Goal: Information Seeking & Learning: Compare options

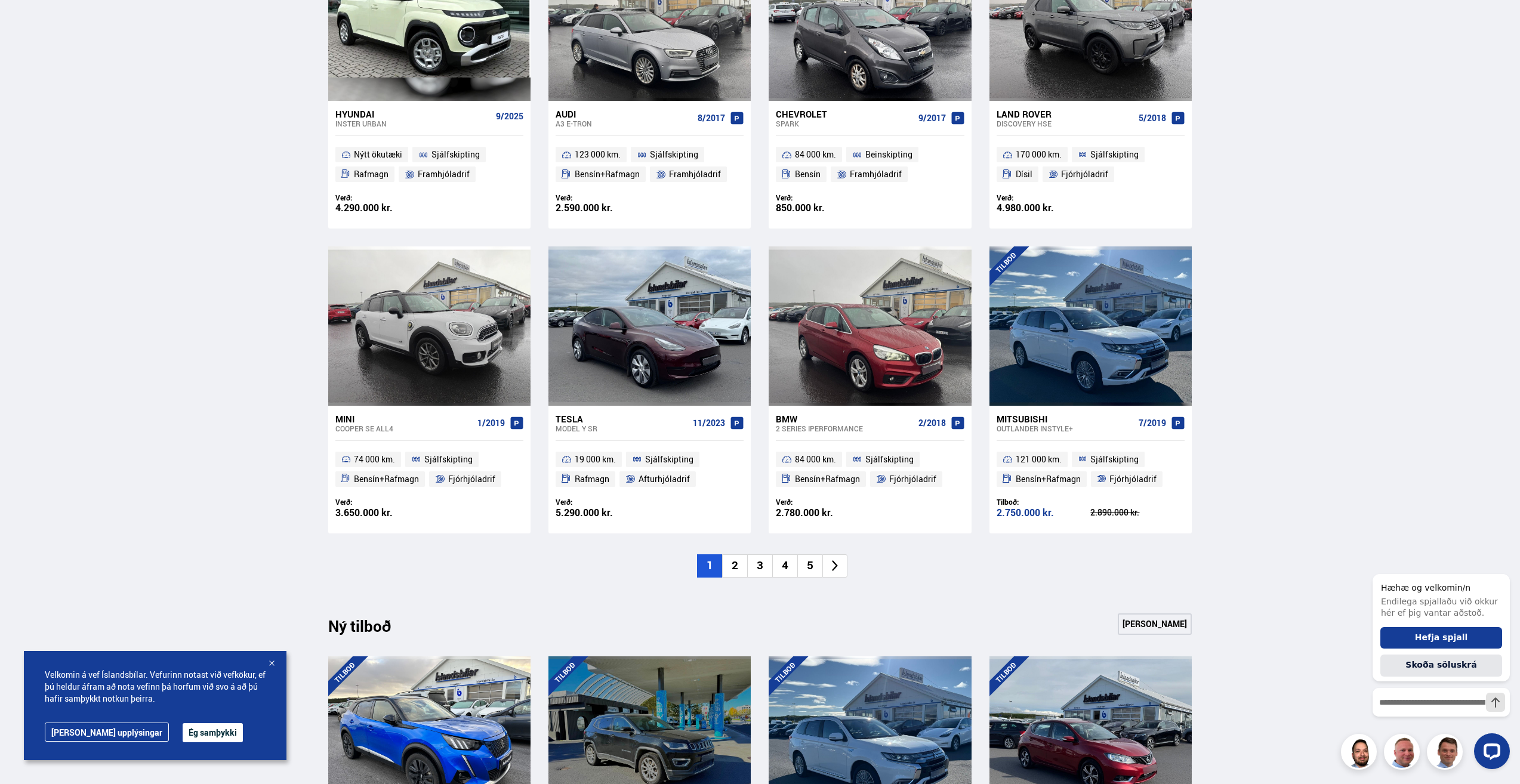
scroll to position [656, 0]
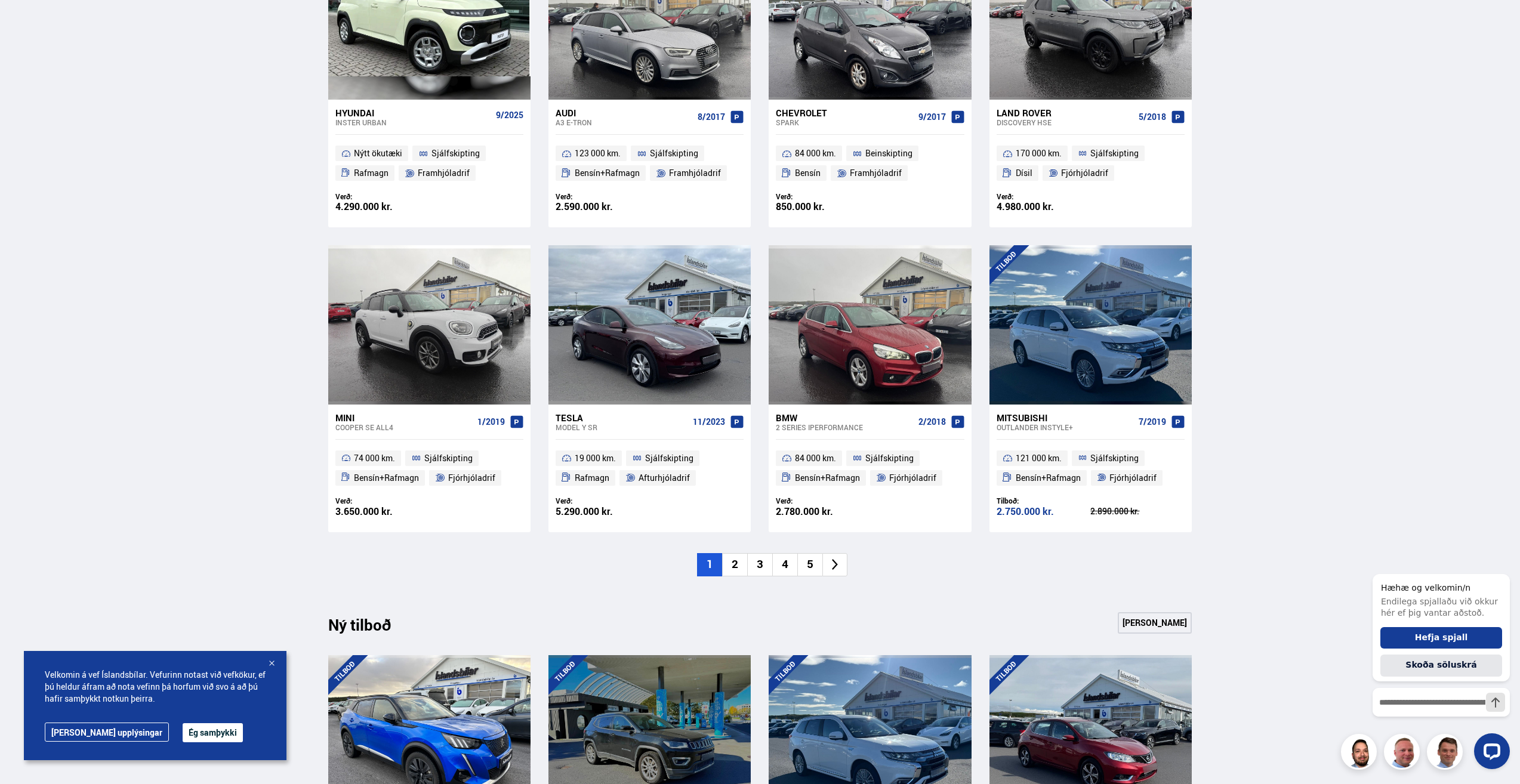
click at [734, 559] on li "2" at bounding box center [735, 565] width 25 height 24
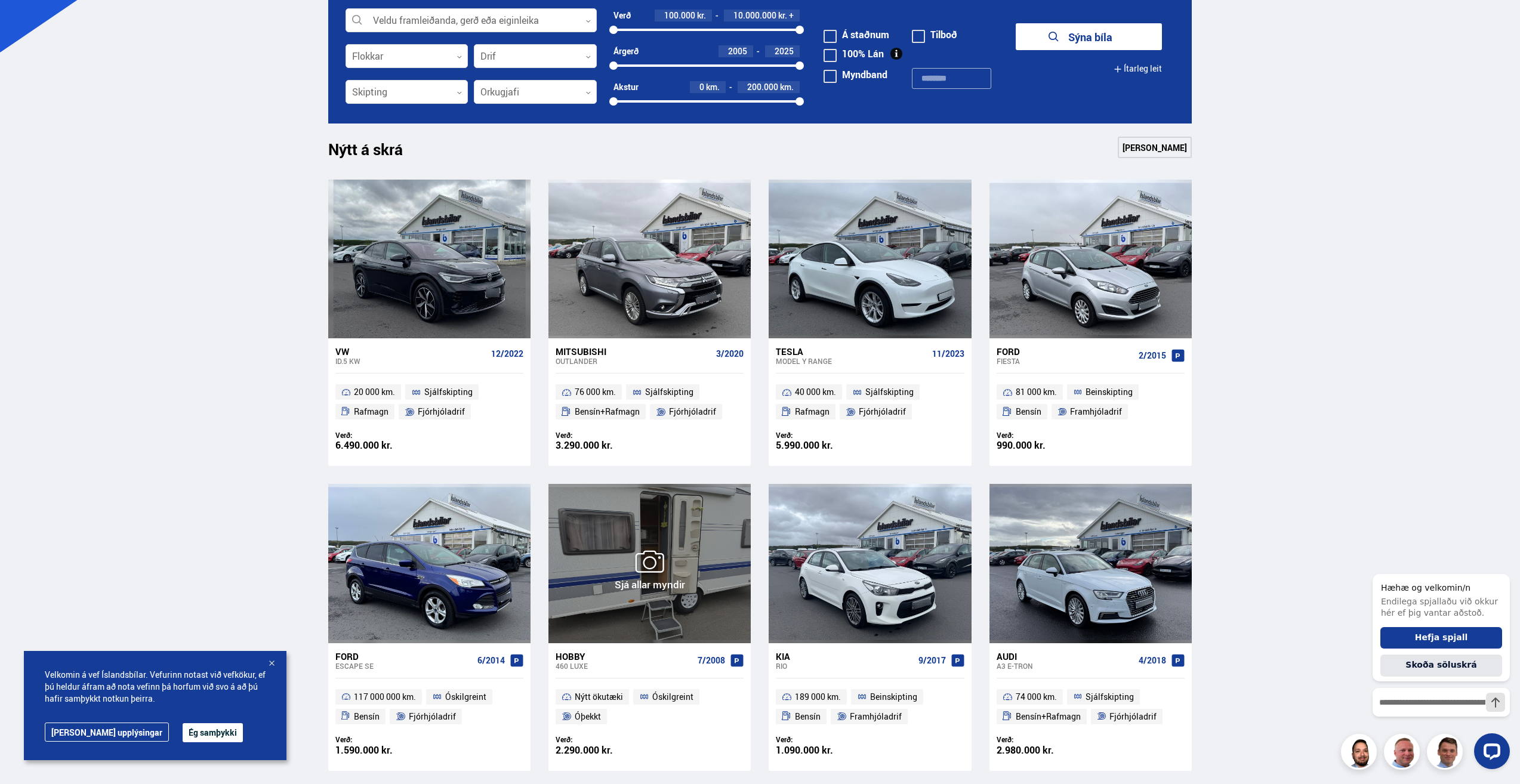
scroll to position [477, 0]
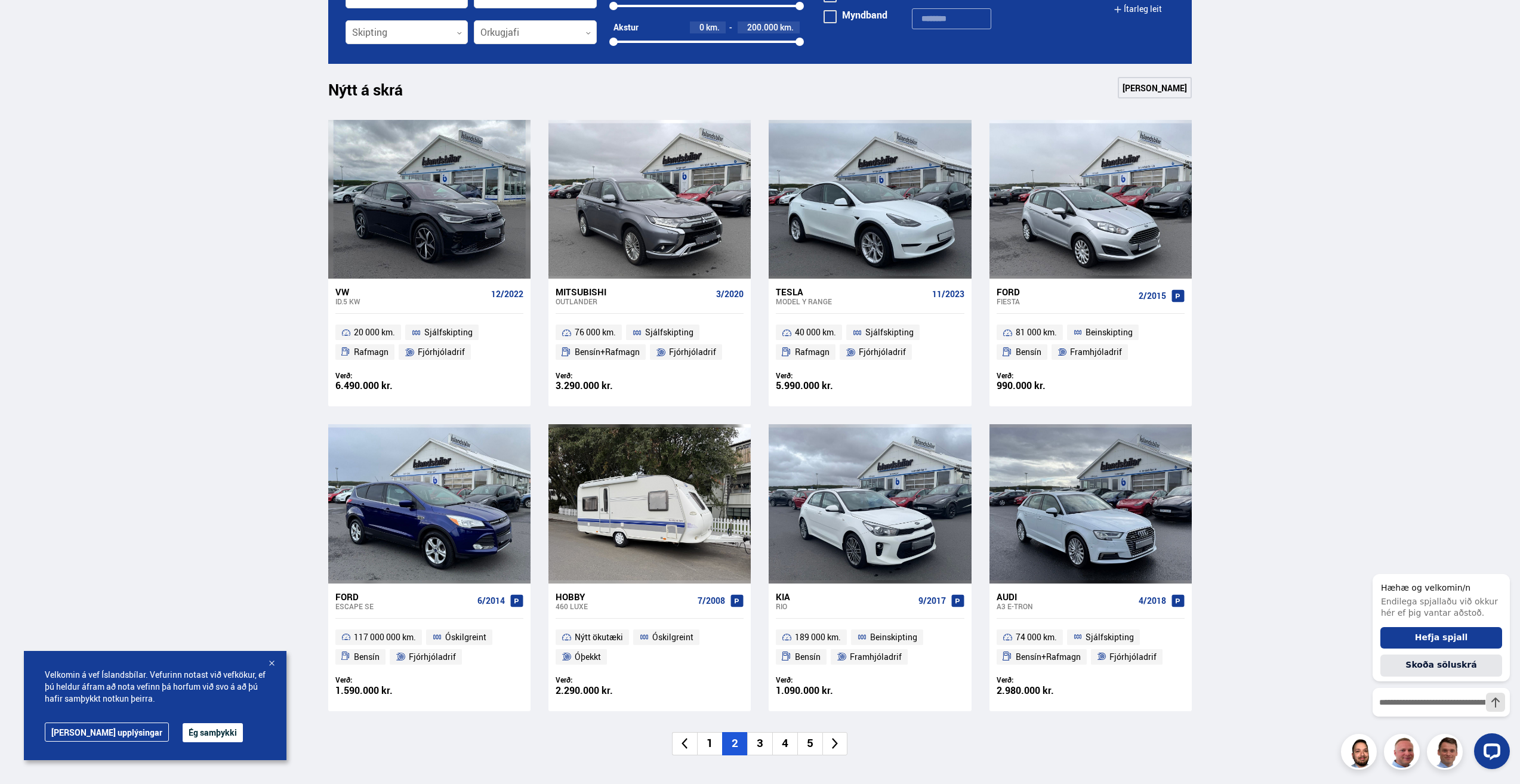
click at [759, 742] on li "3" at bounding box center [760, 744] width 25 height 24
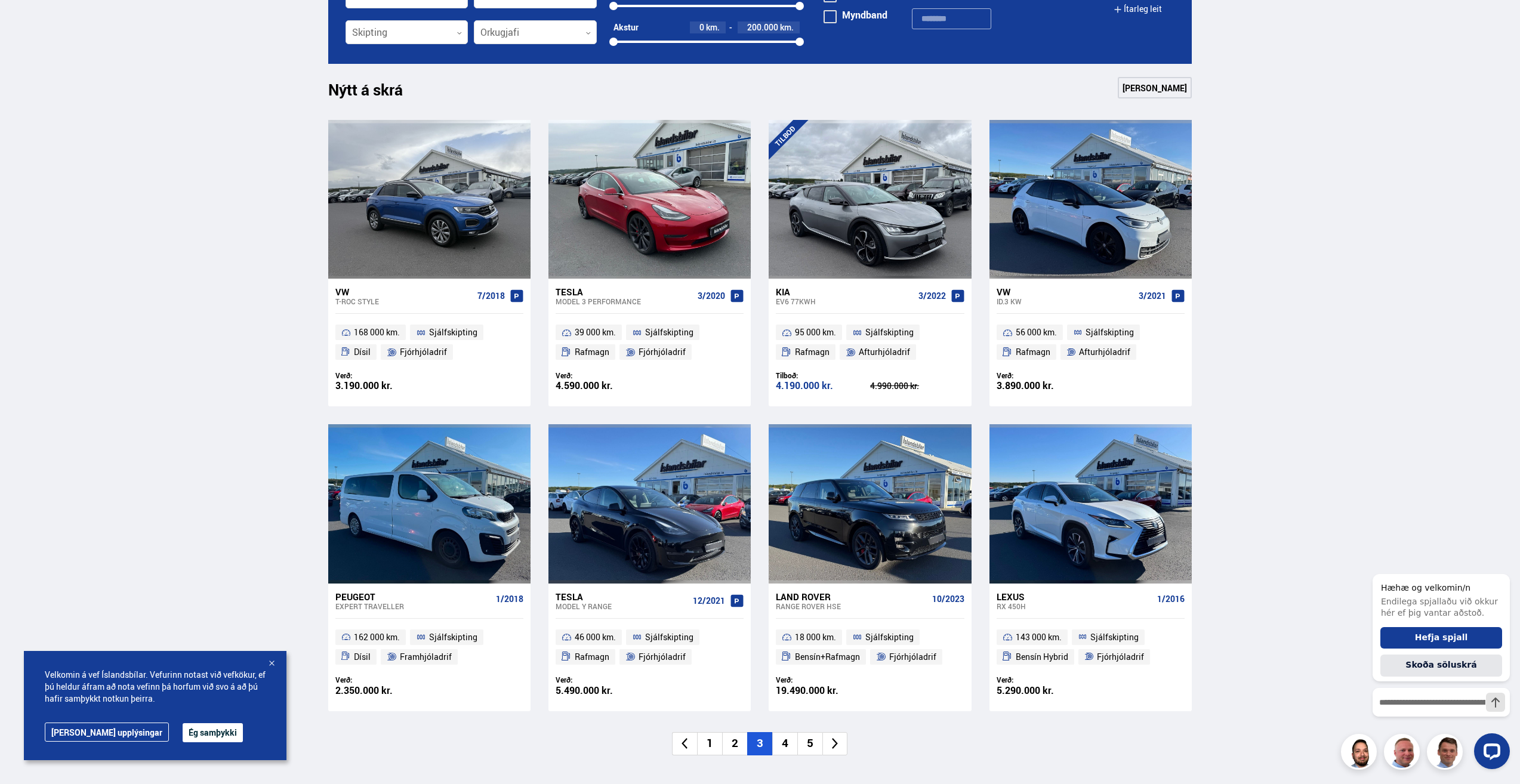
click at [790, 746] on li "4" at bounding box center [784, 744] width 25 height 24
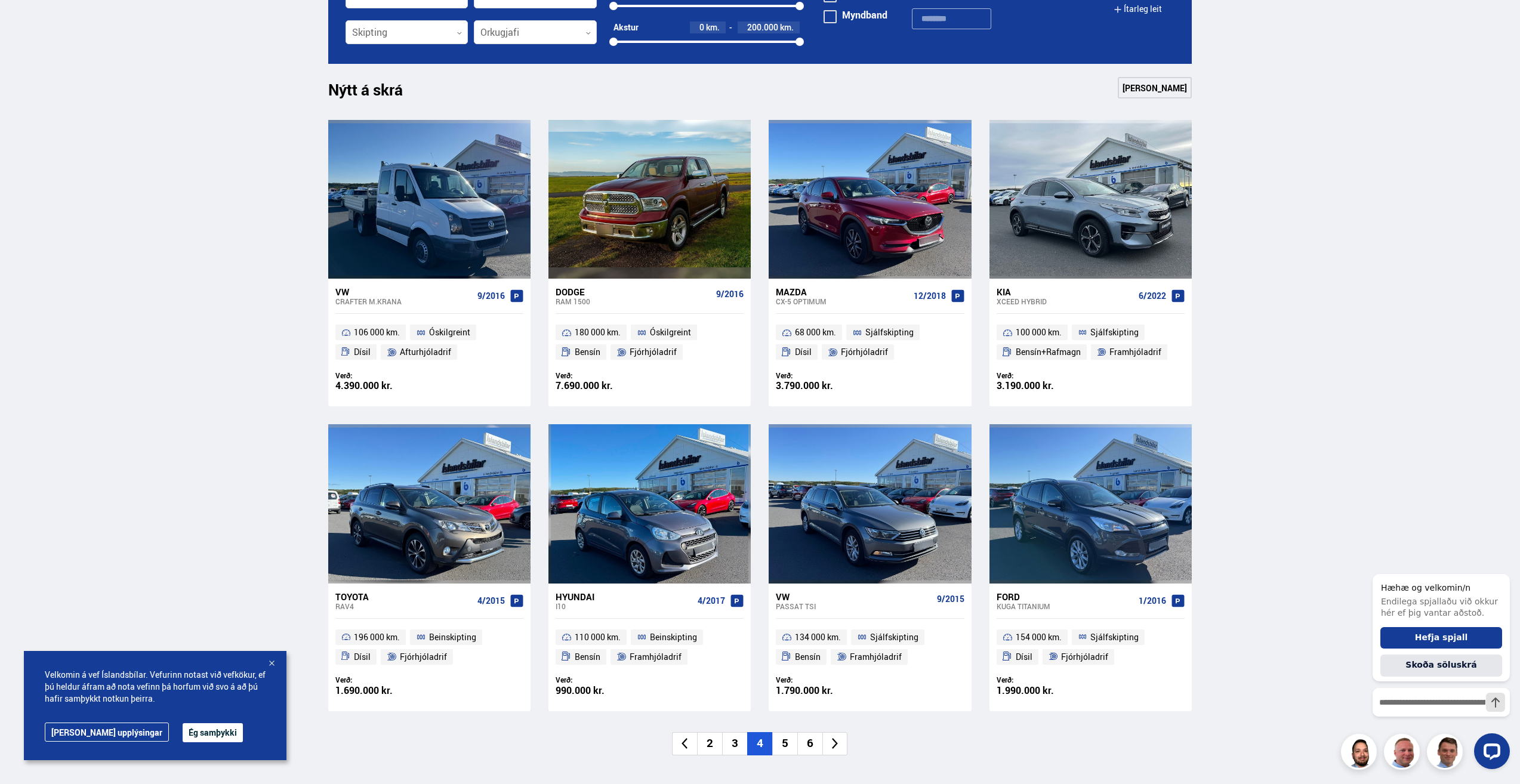
click at [784, 742] on li "5" at bounding box center [784, 744] width 25 height 24
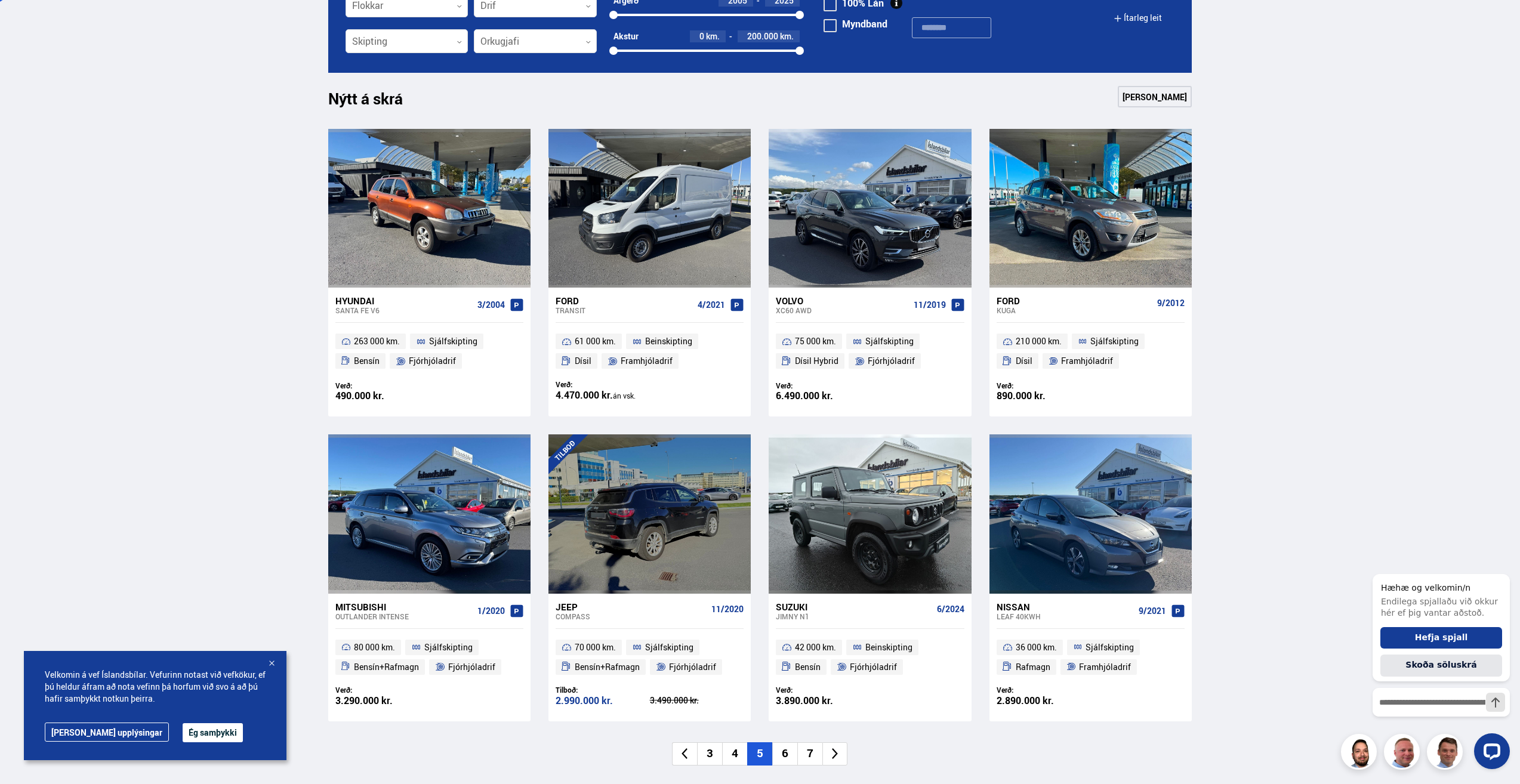
scroll to position [537, 0]
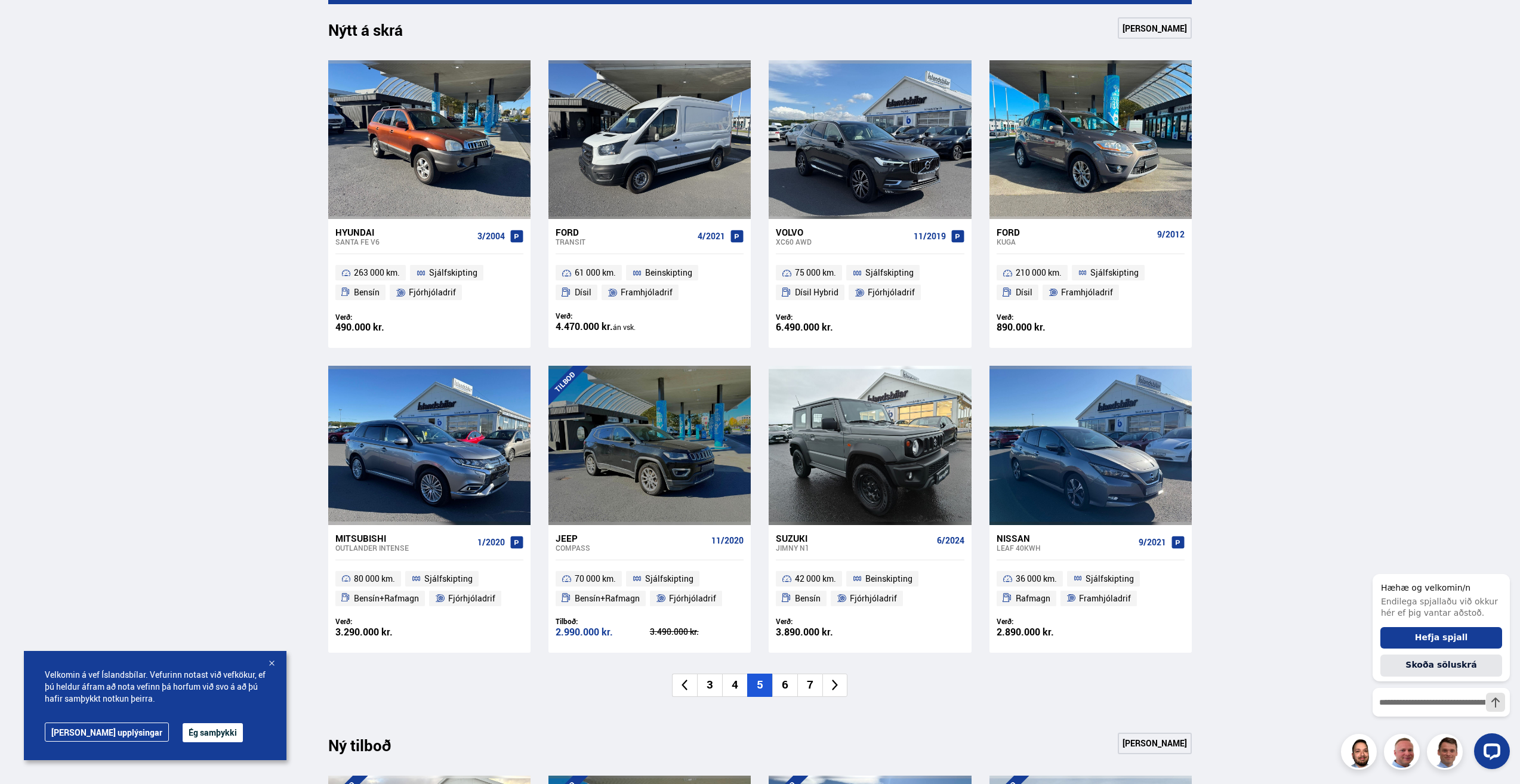
click at [783, 687] on li "6" at bounding box center [784, 685] width 25 height 24
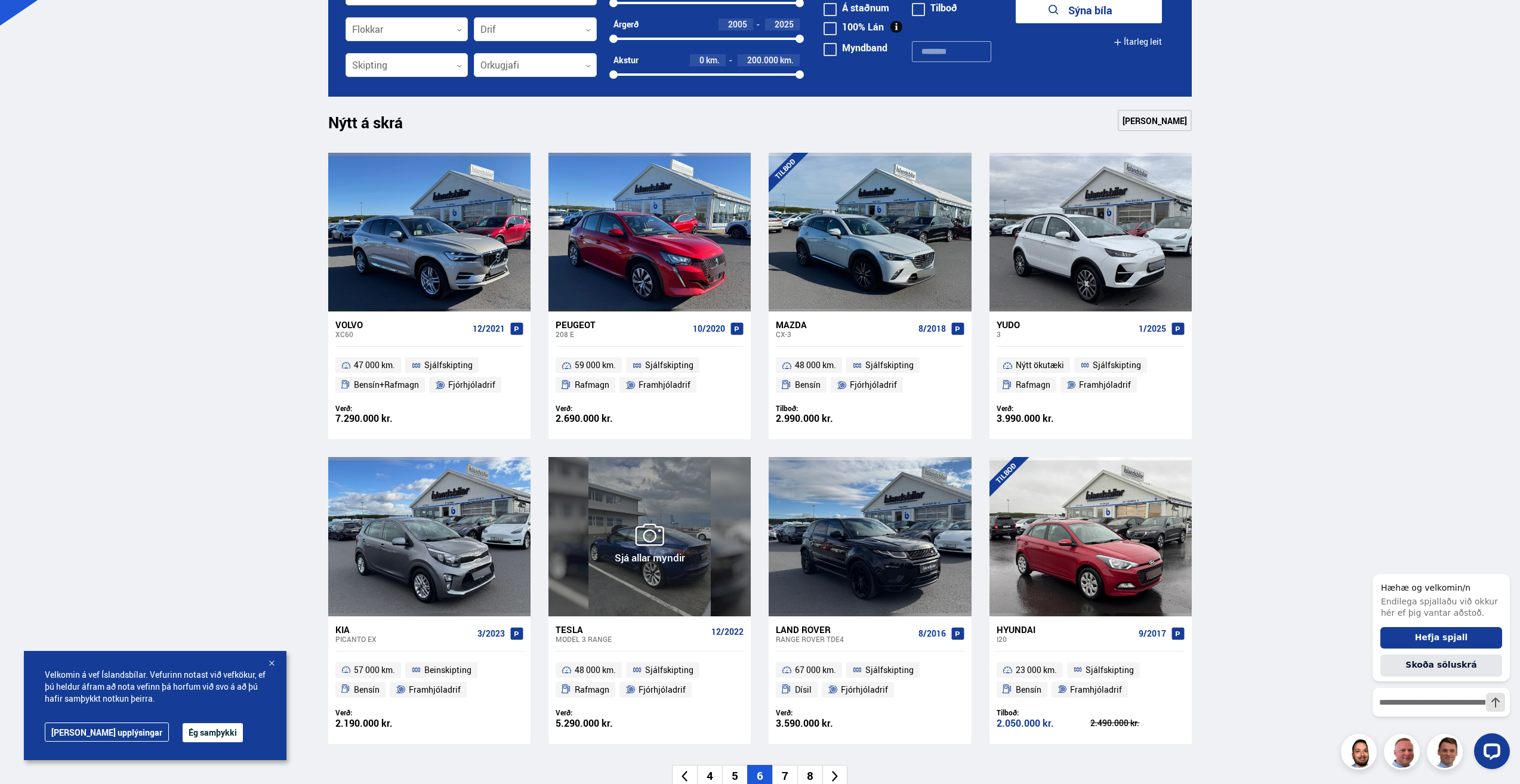
scroll to position [298, 0]
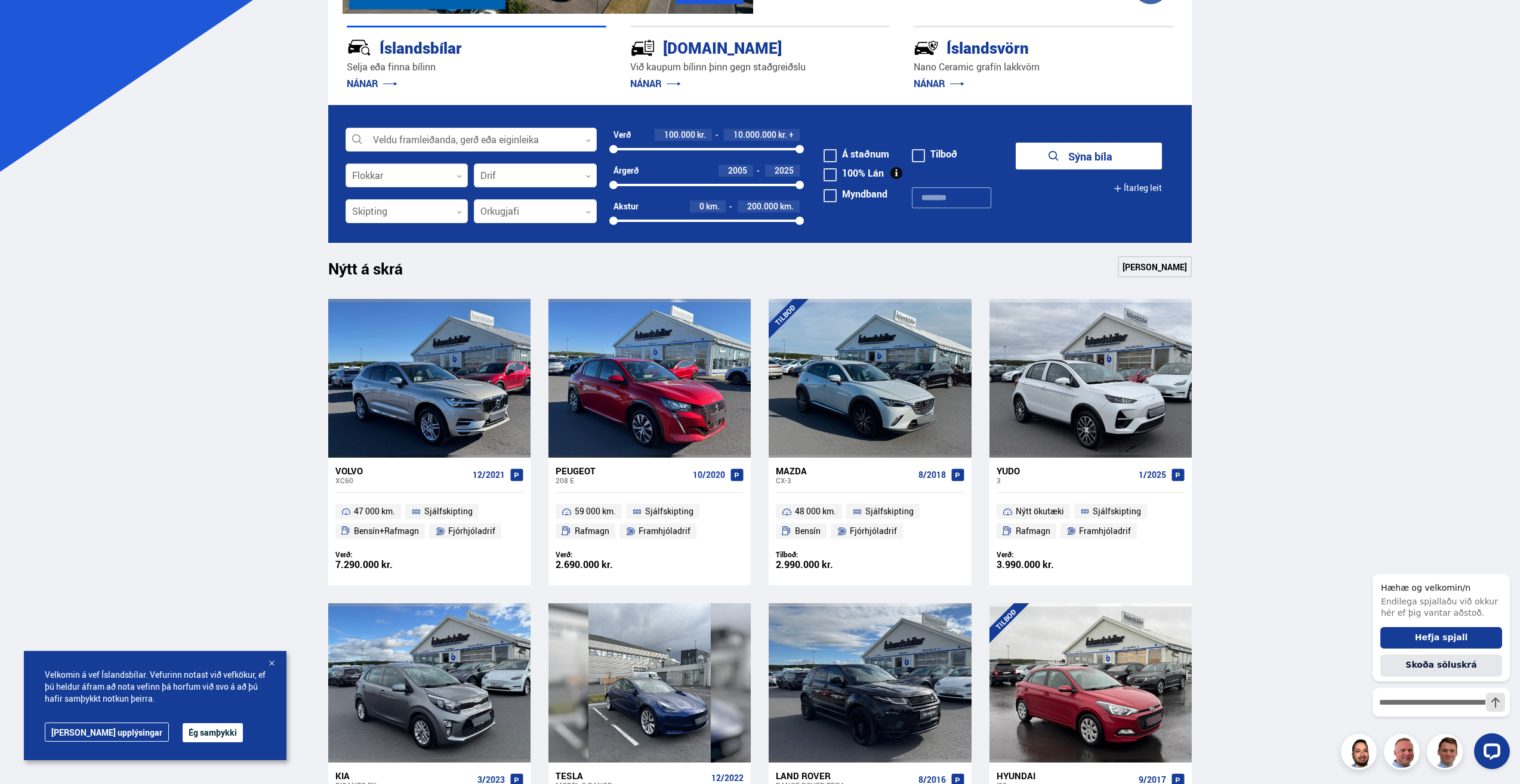
click at [417, 184] on div at bounding box center [407, 176] width 123 height 24
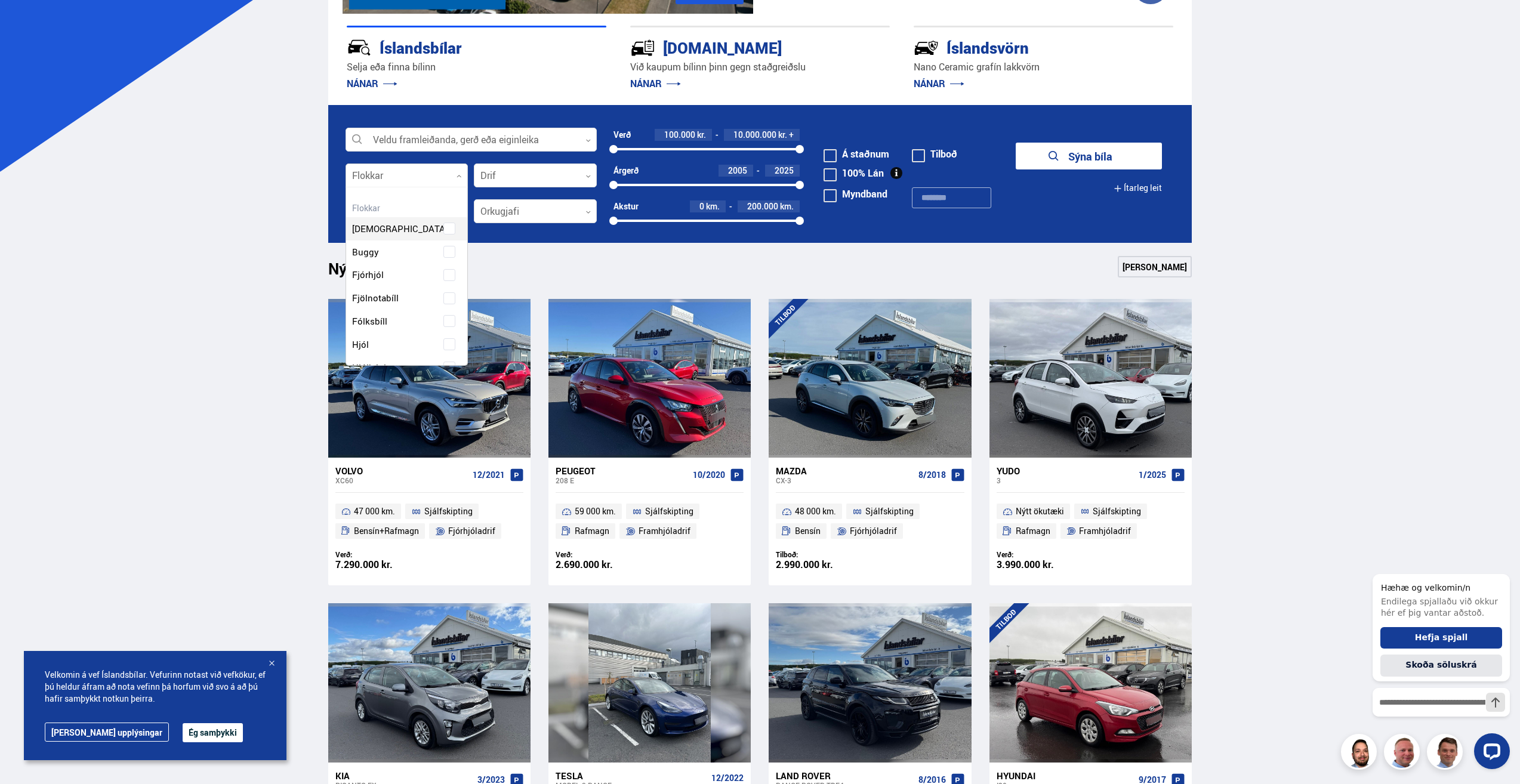
scroll to position [178, 119]
click at [417, 184] on div at bounding box center [407, 176] width 123 height 24
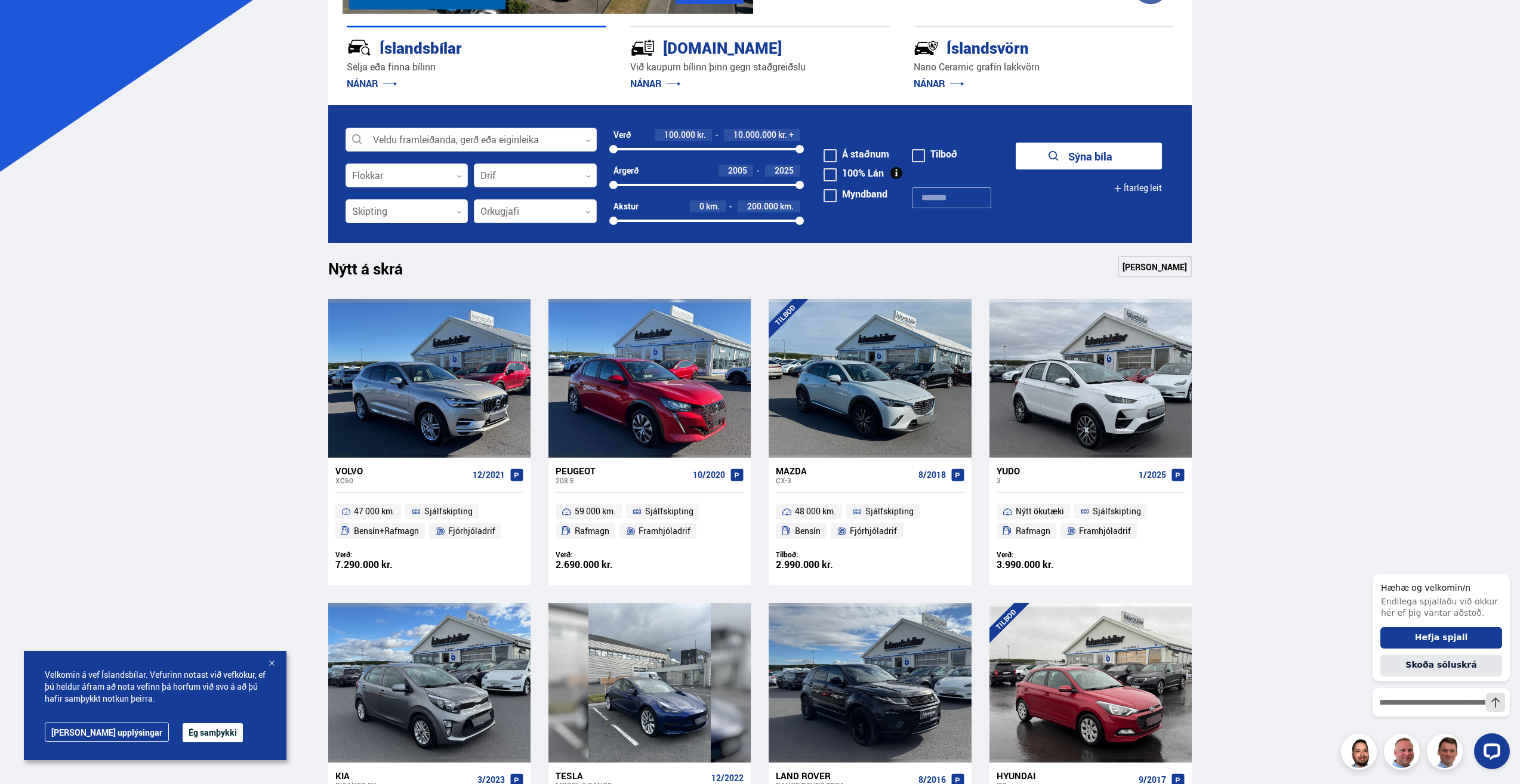
click at [484, 205] on div at bounding box center [536, 212] width 123 height 24
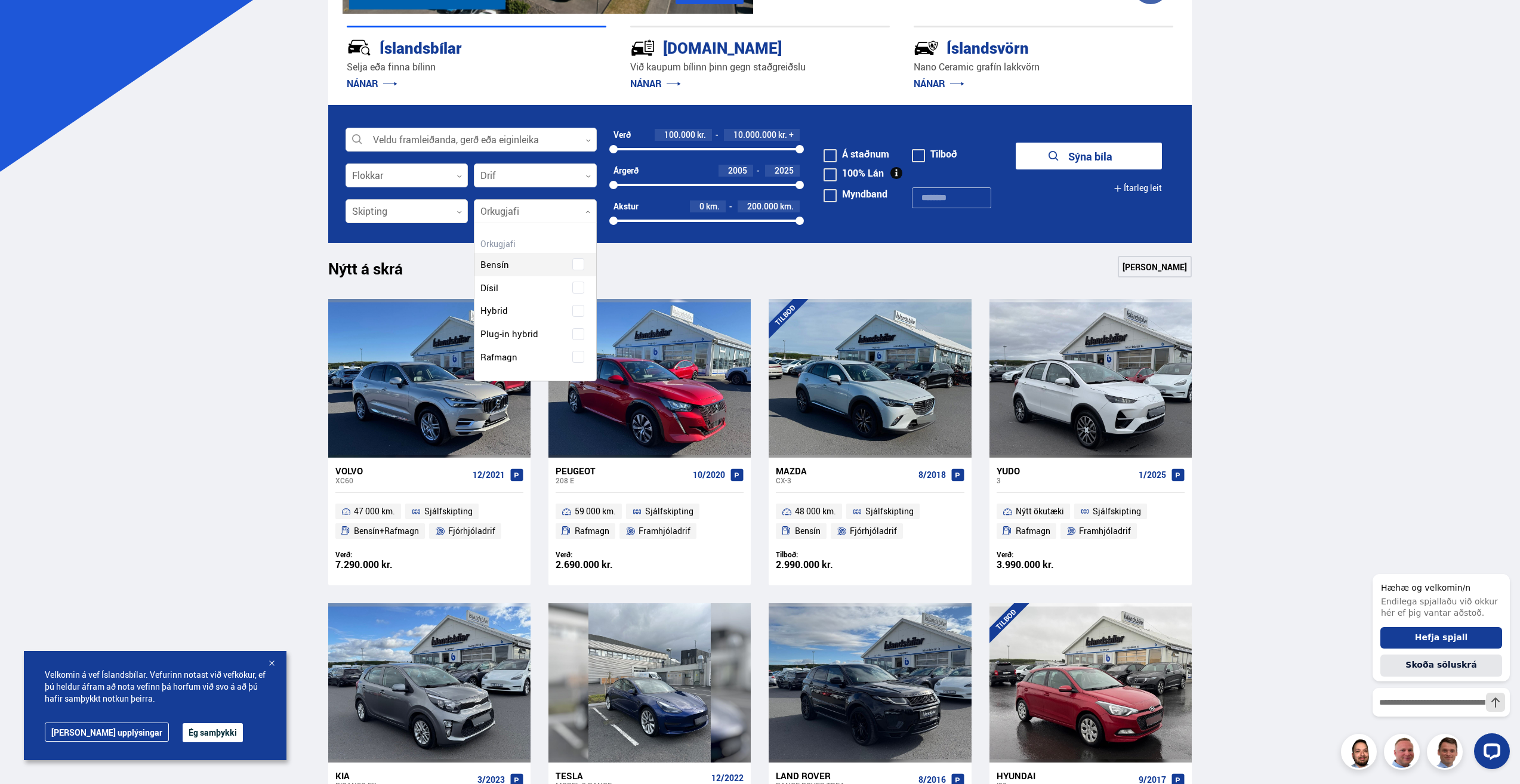
scroll to position [157, 121]
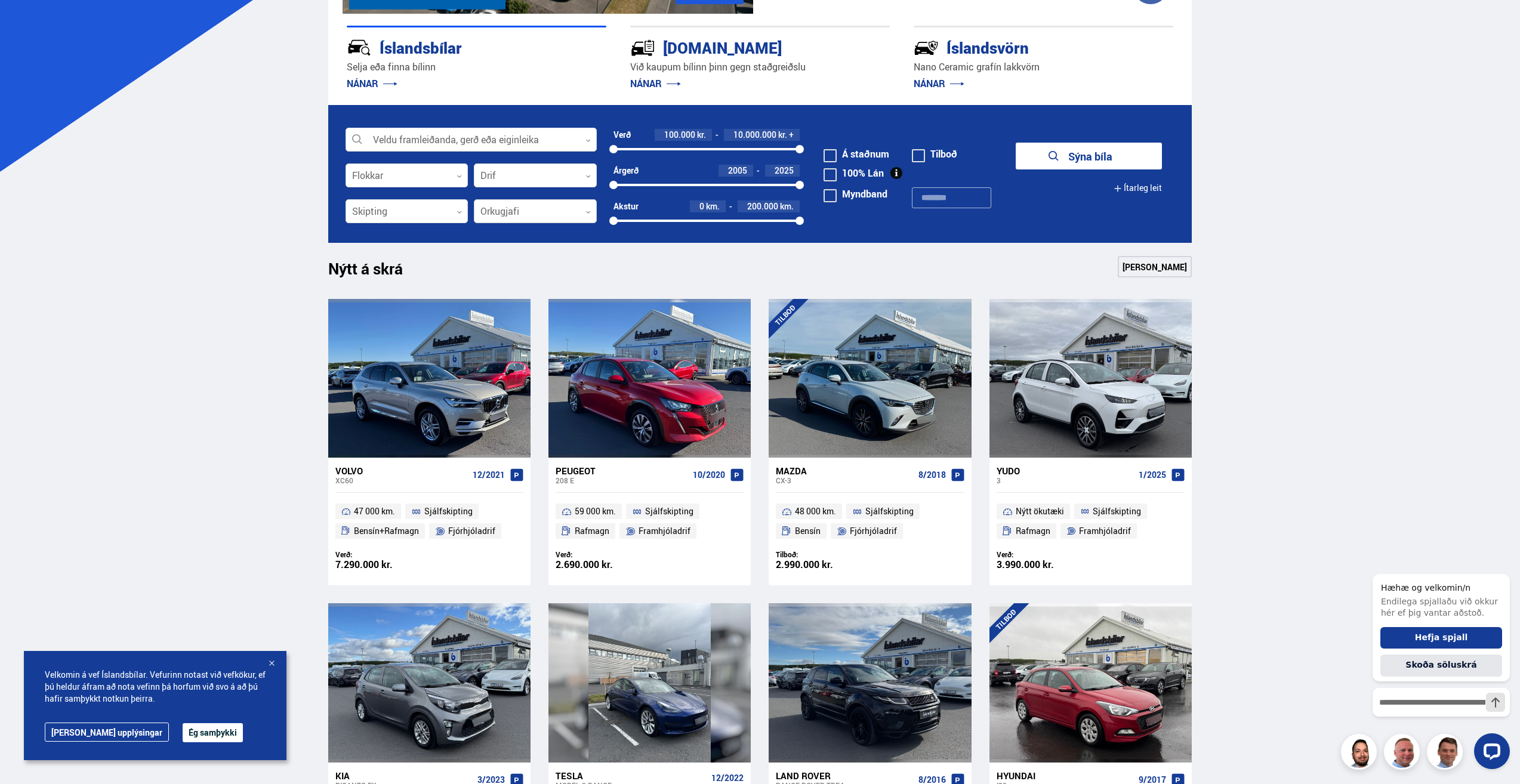
click at [484, 205] on div at bounding box center [536, 212] width 123 height 24
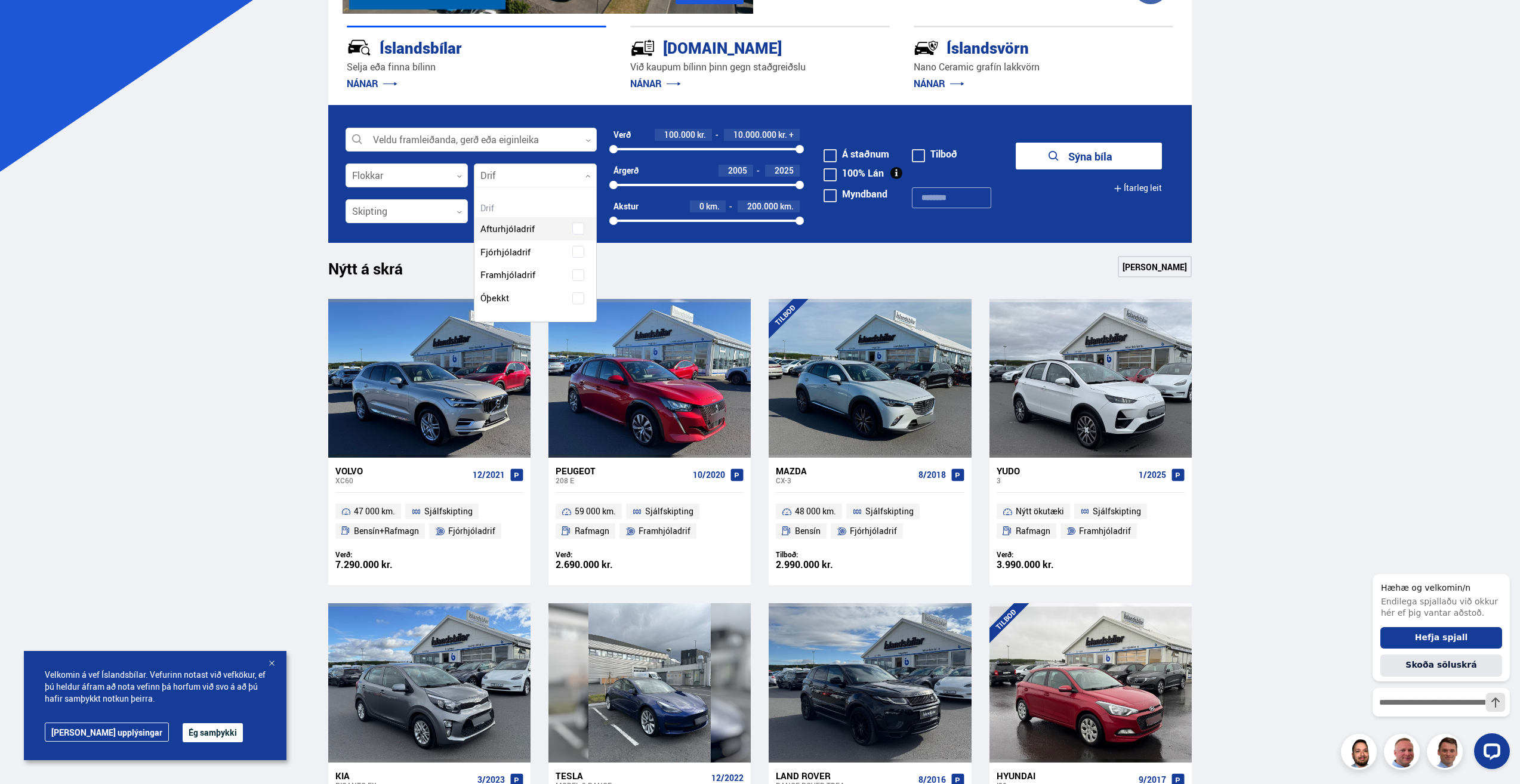
click at [501, 187] on div "Drif 0 Hreinsa valið Afturhjóladrif Fjórhjóladrif Framhjóladrif Óþekkt" at bounding box center [536, 175] width 123 height 24
click at [504, 178] on div at bounding box center [536, 176] width 123 height 24
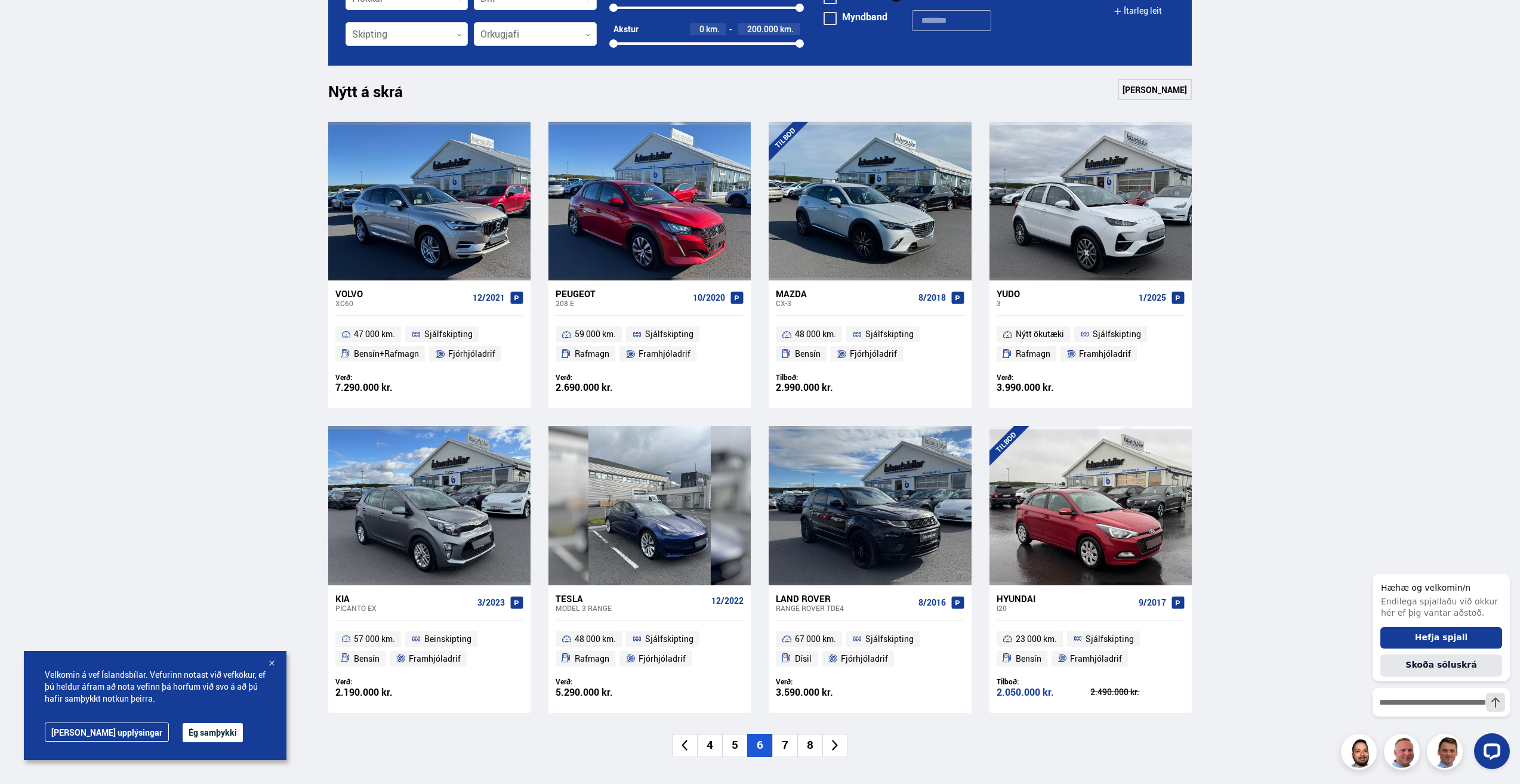
scroll to position [477, 0]
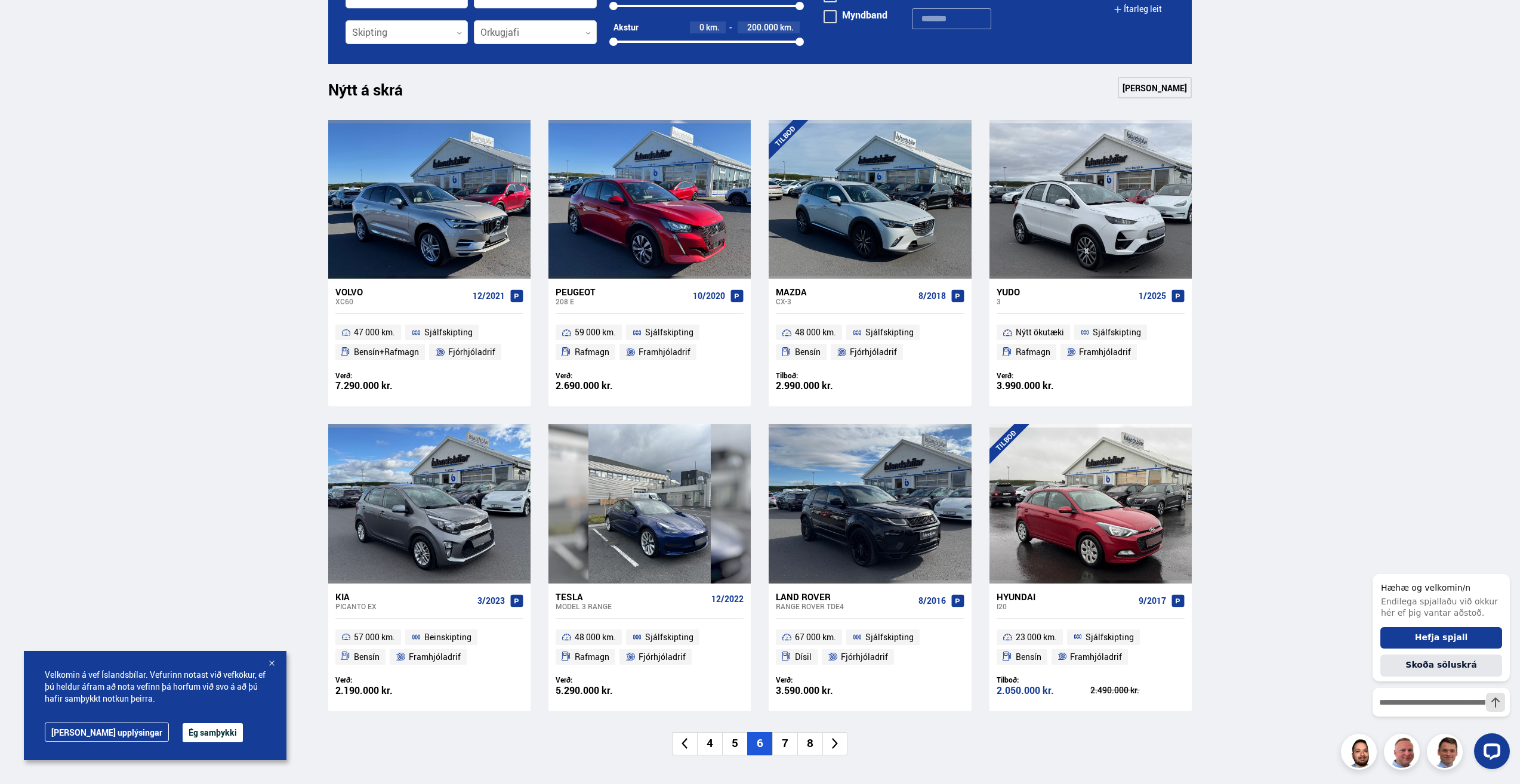
click at [785, 739] on li "7" at bounding box center [784, 744] width 25 height 24
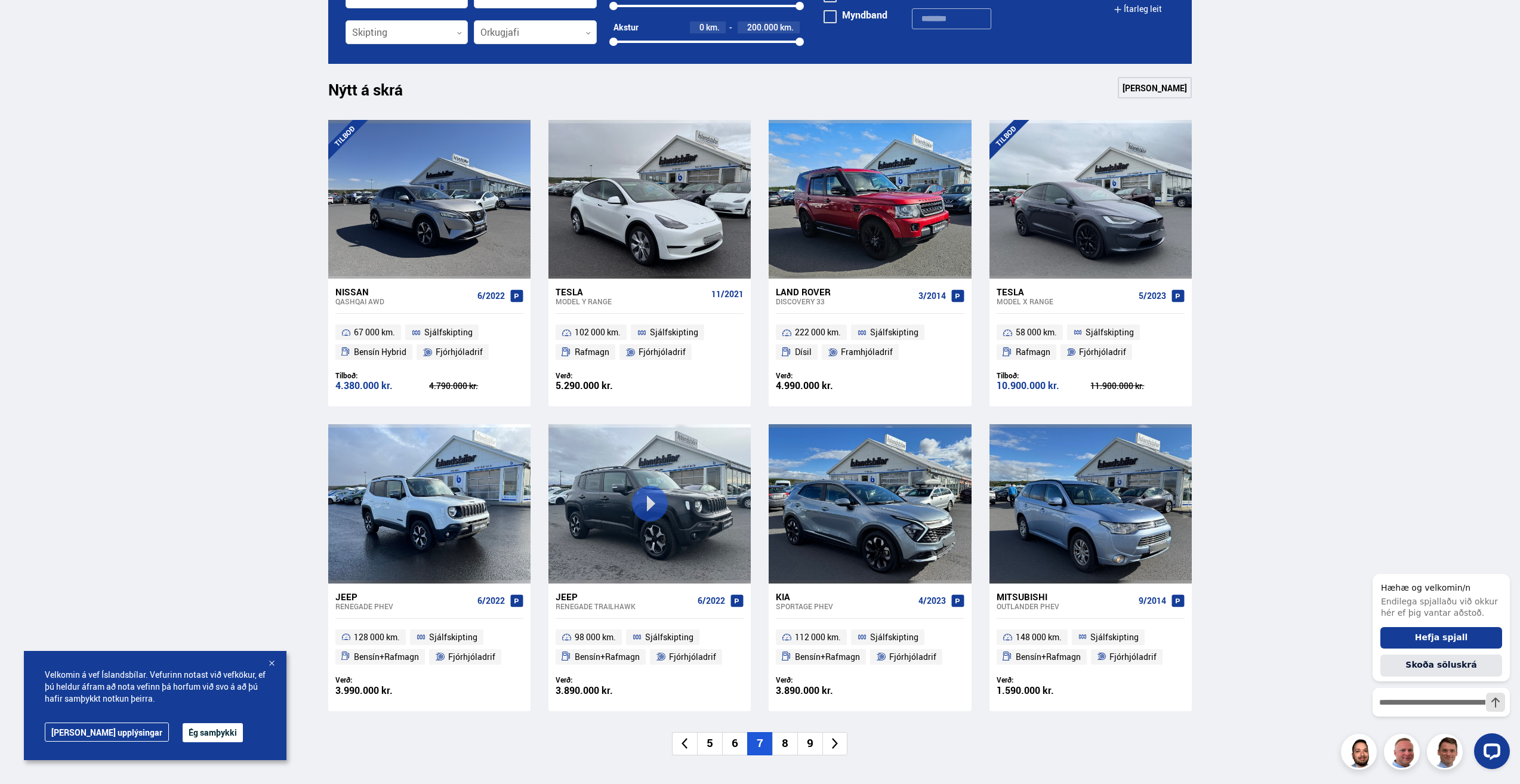
click at [785, 739] on li "8" at bounding box center [784, 744] width 25 height 24
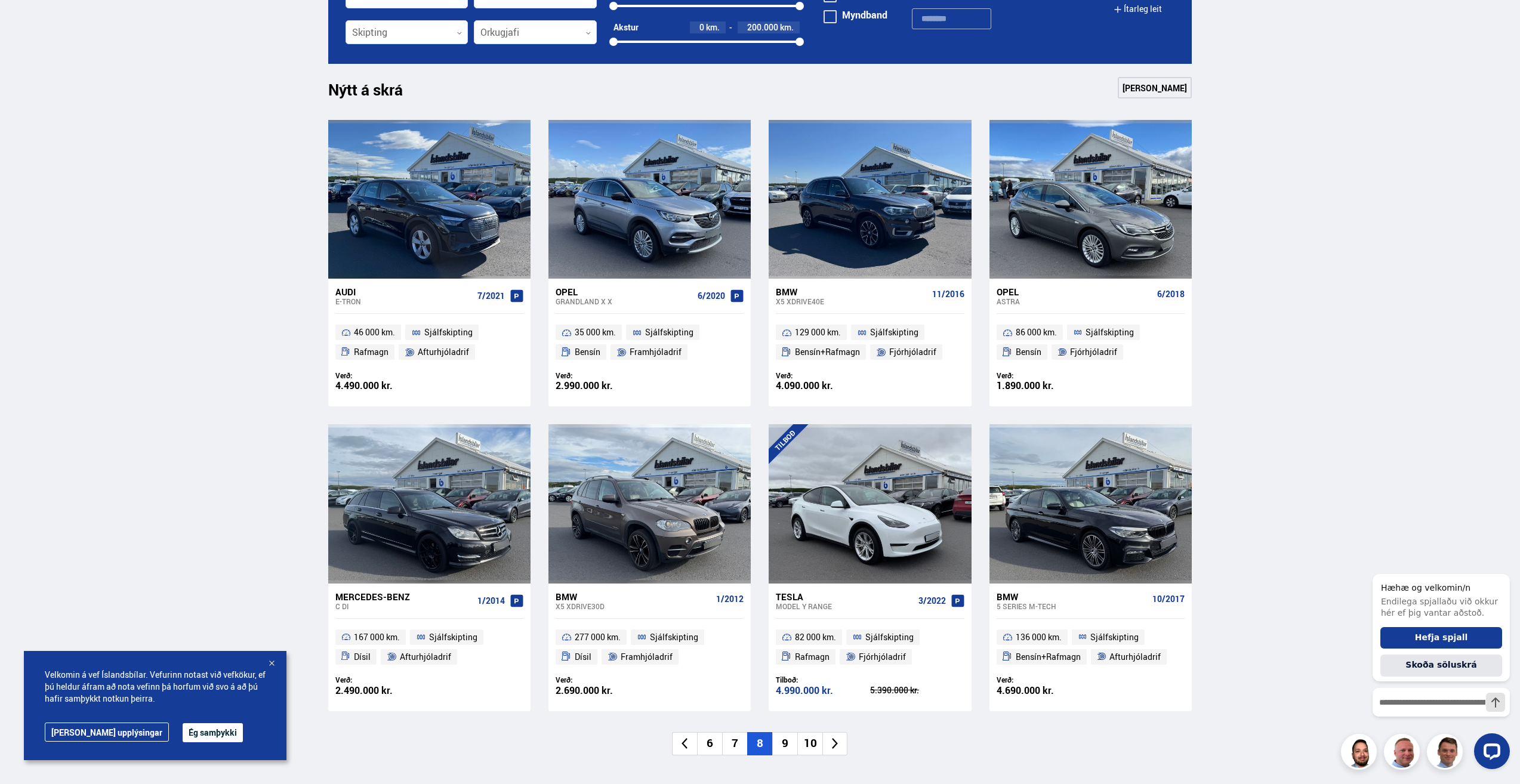
click at [783, 744] on li "9" at bounding box center [784, 744] width 25 height 24
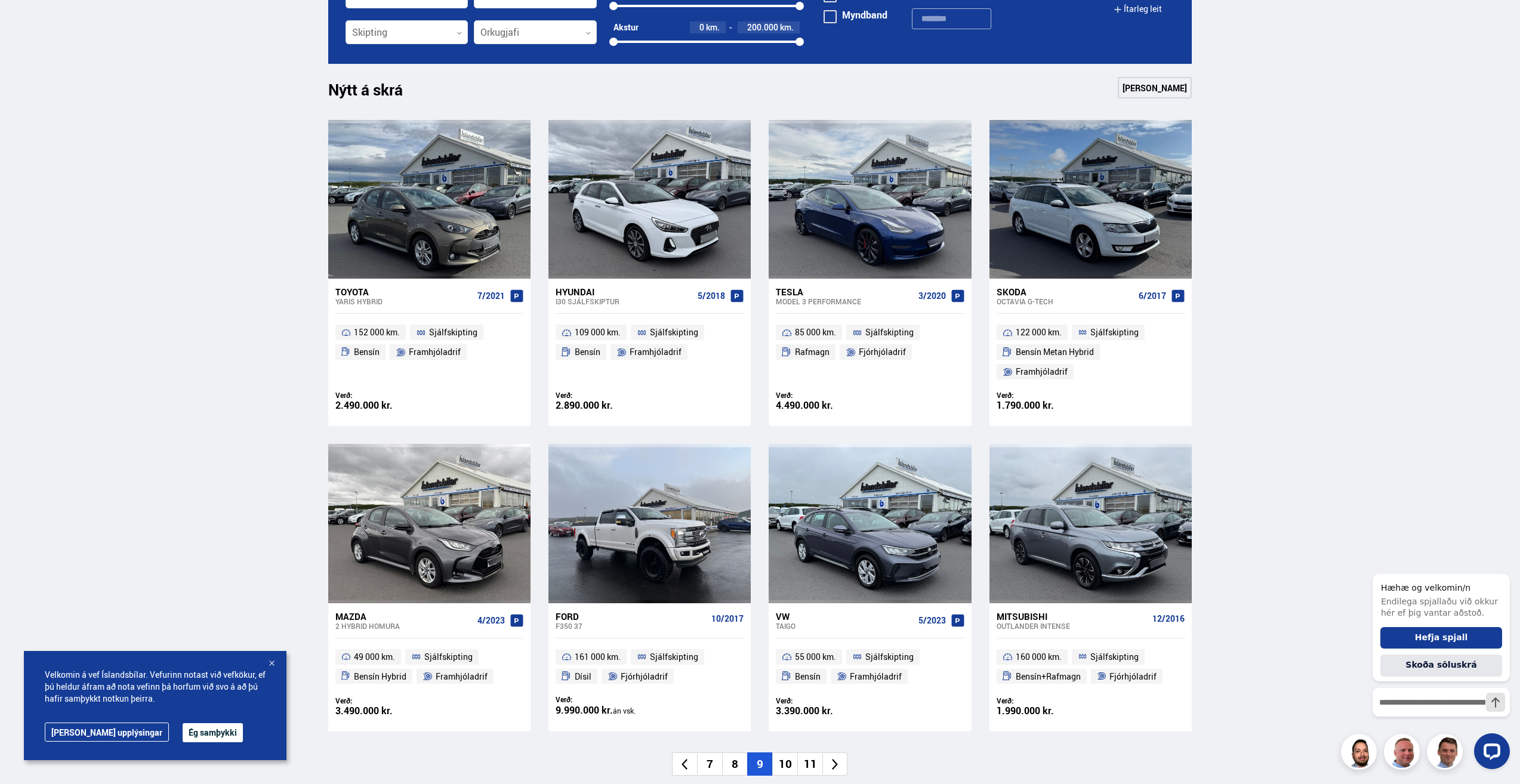
click at [783, 752] on li "10" at bounding box center [784, 764] width 25 height 24
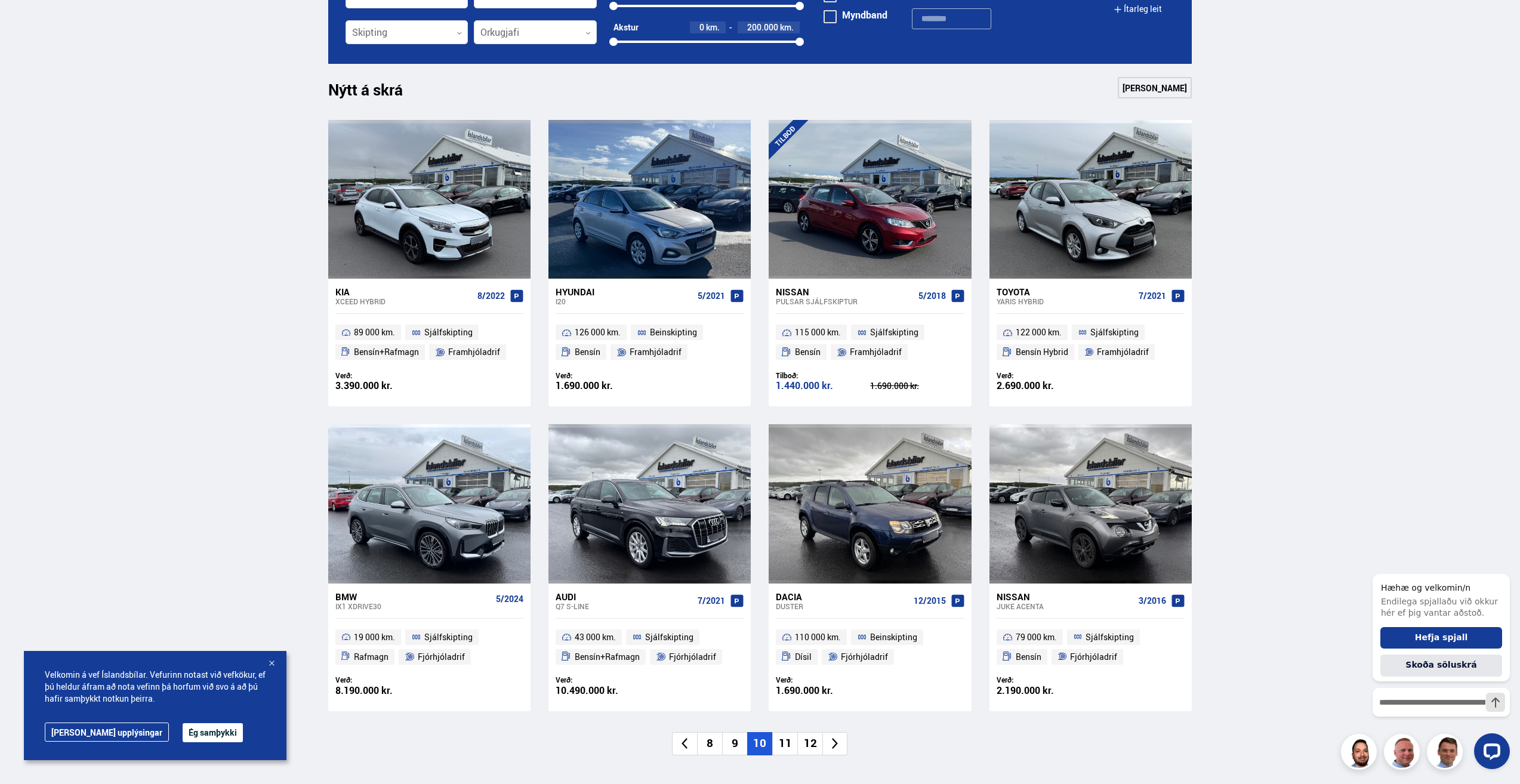
click at [783, 744] on li "11" at bounding box center [784, 744] width 25 height 24
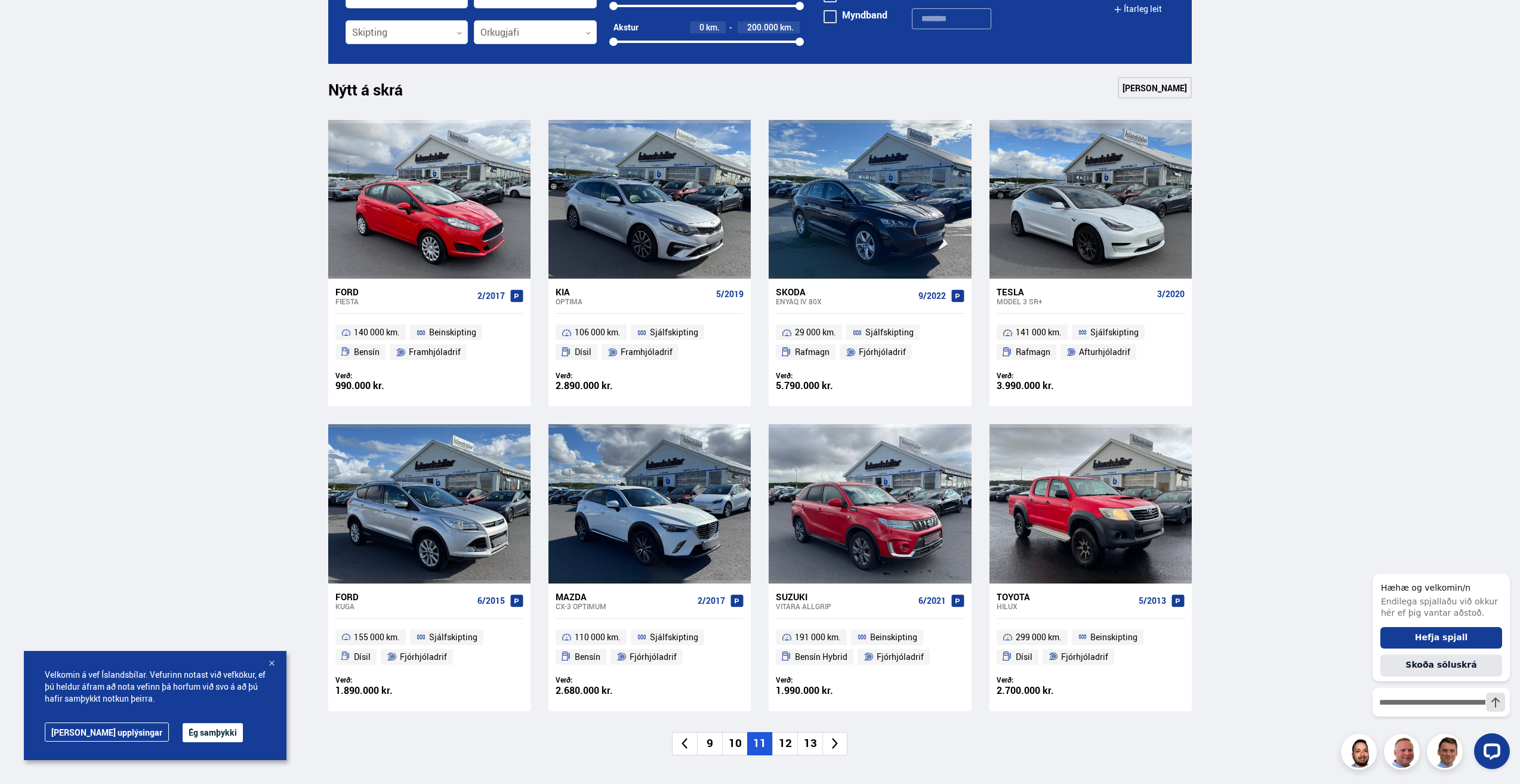
click at [783, 744] on li "12" at bounding box center [784, 744] width 25 height 24
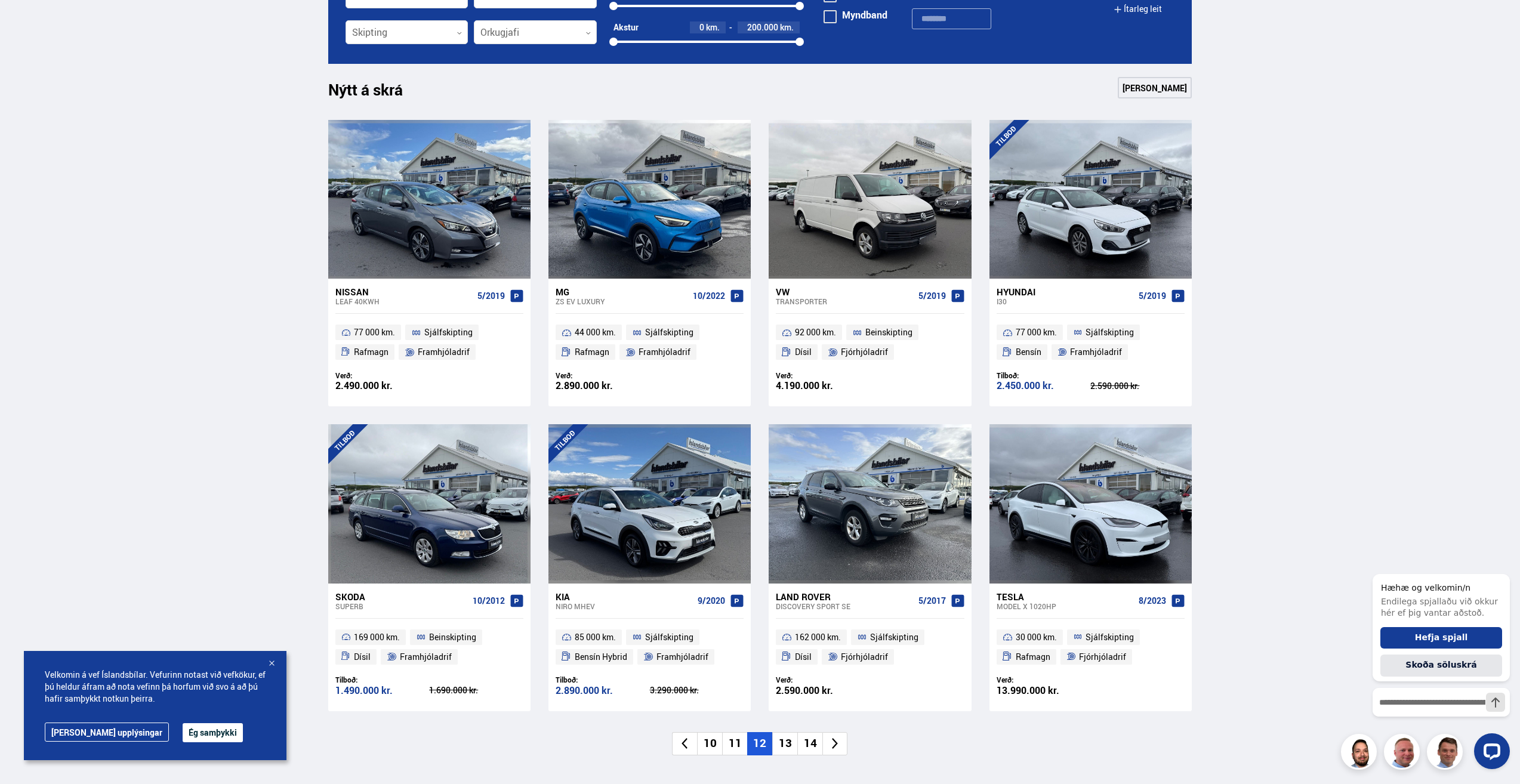
click at [786, 742] on li "13" at bounding box center [784, 744] width 25 height 24
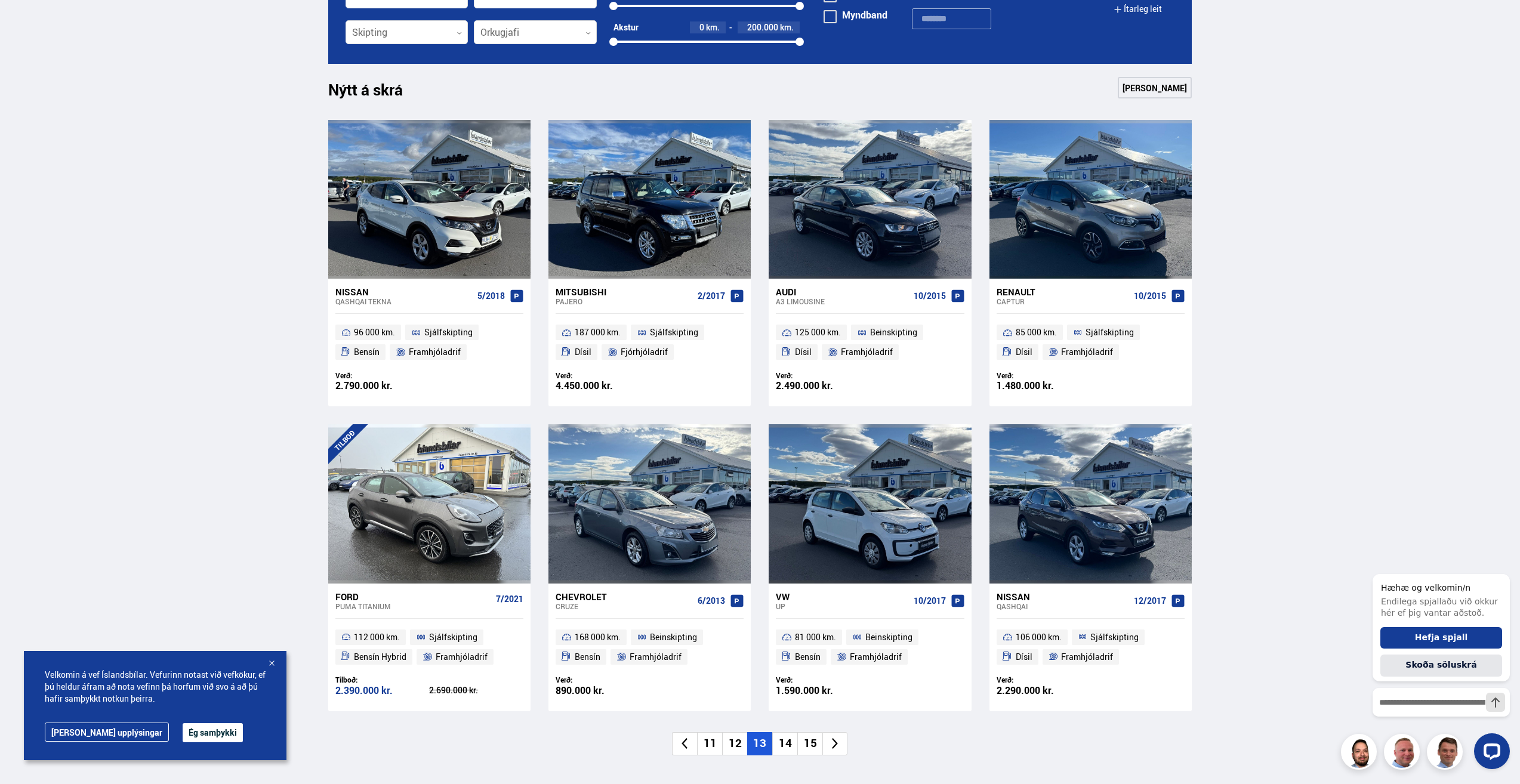
click at [784, 745] on li "14" at bounding box center [784, 744] width 25 height 24
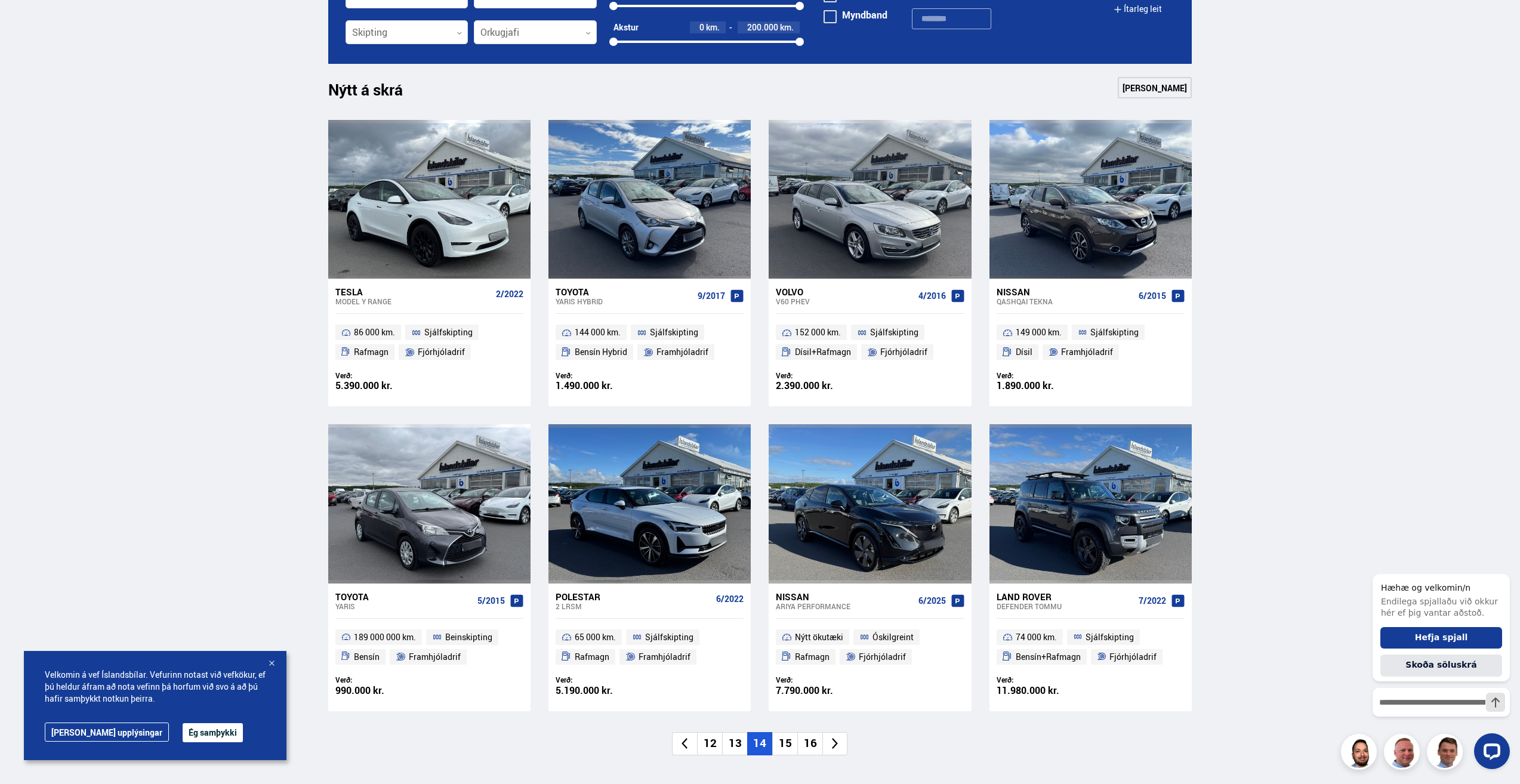
click at [784, 745] on li "15" at bounding box center [784, 744] width 25 height 24
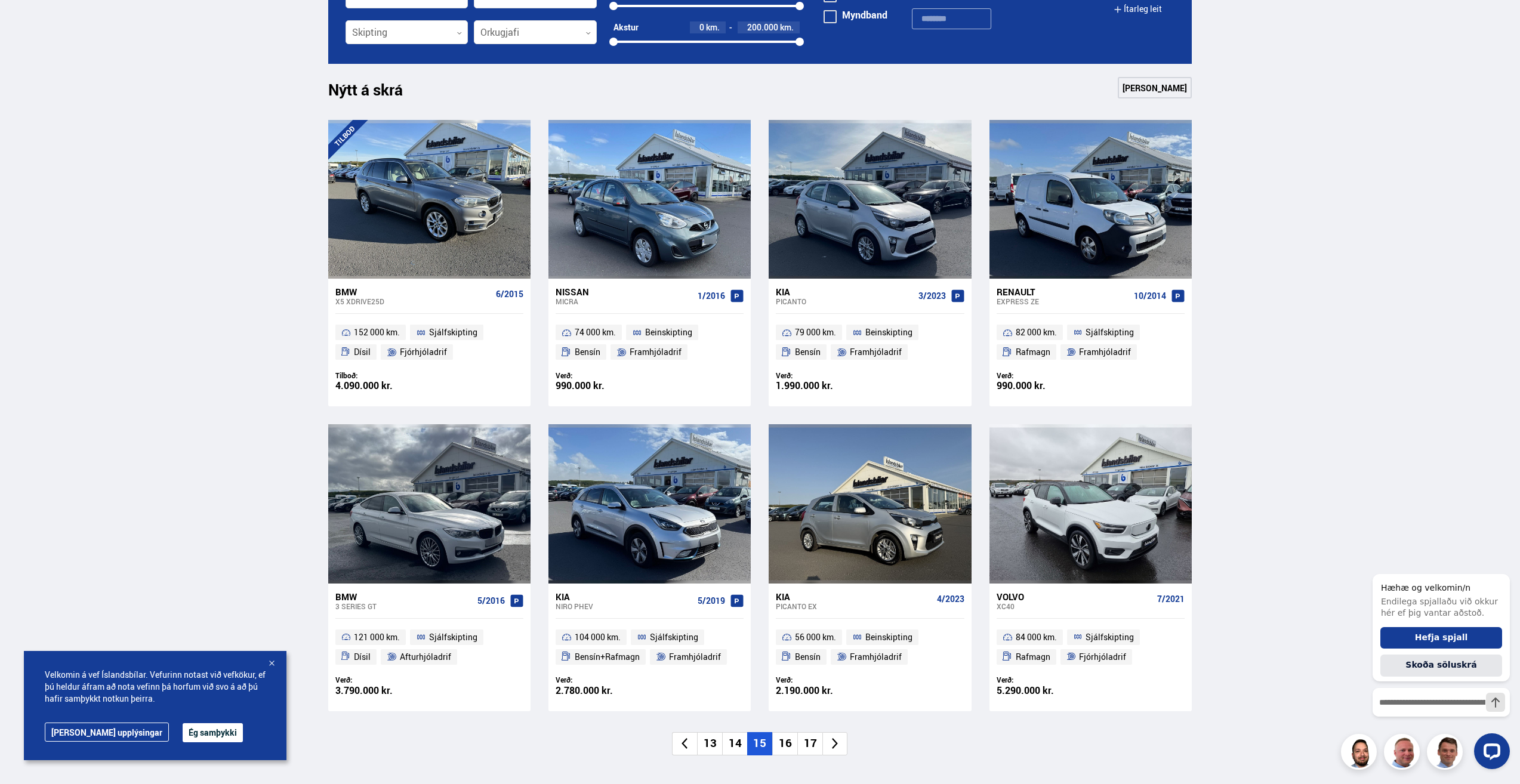
click at [784, 745] on li "16" at bounding box center [784, 744] width 25 height 24
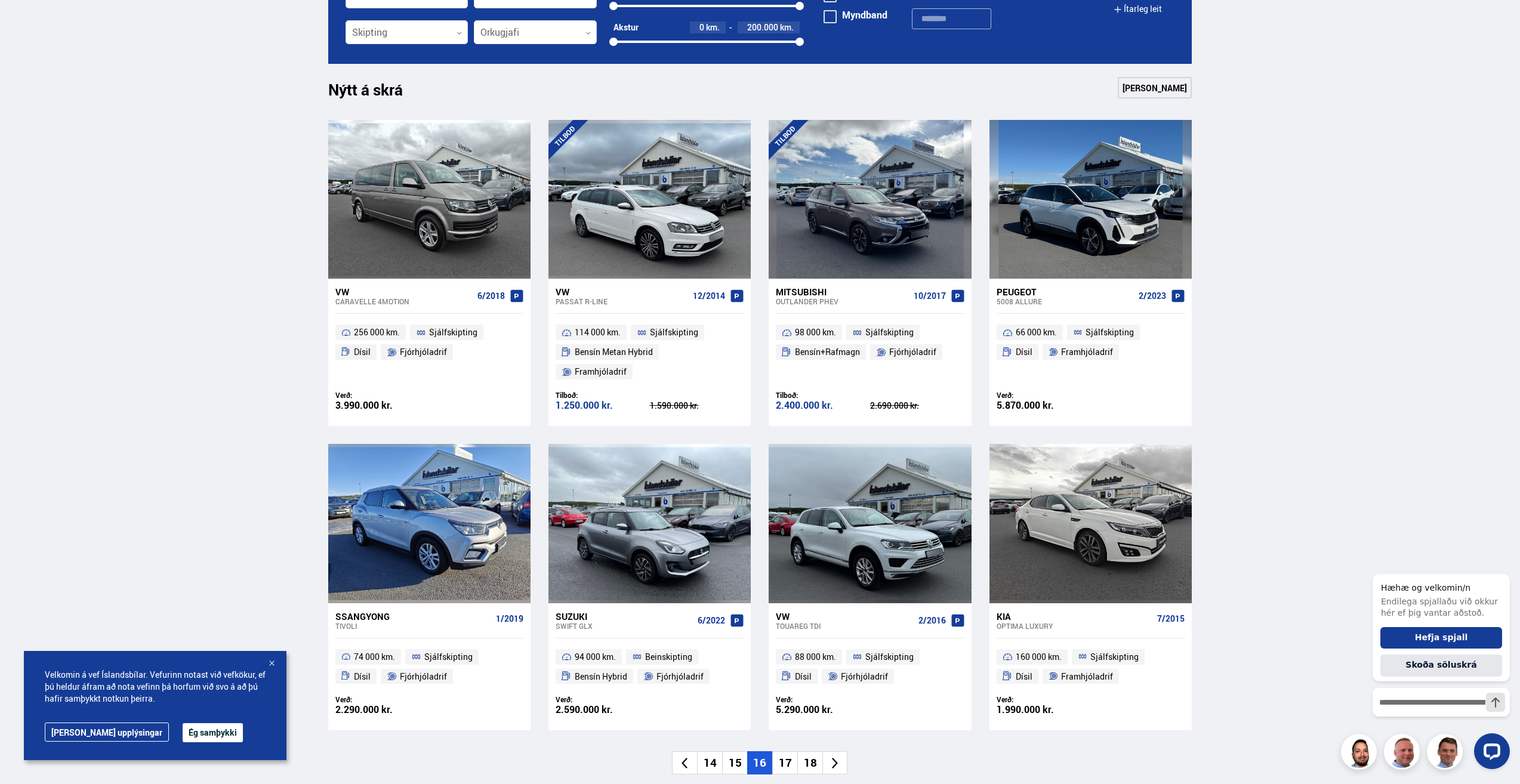
click at [784, 751] on li "17" at bounding box center [784, 763] width 25 height 24
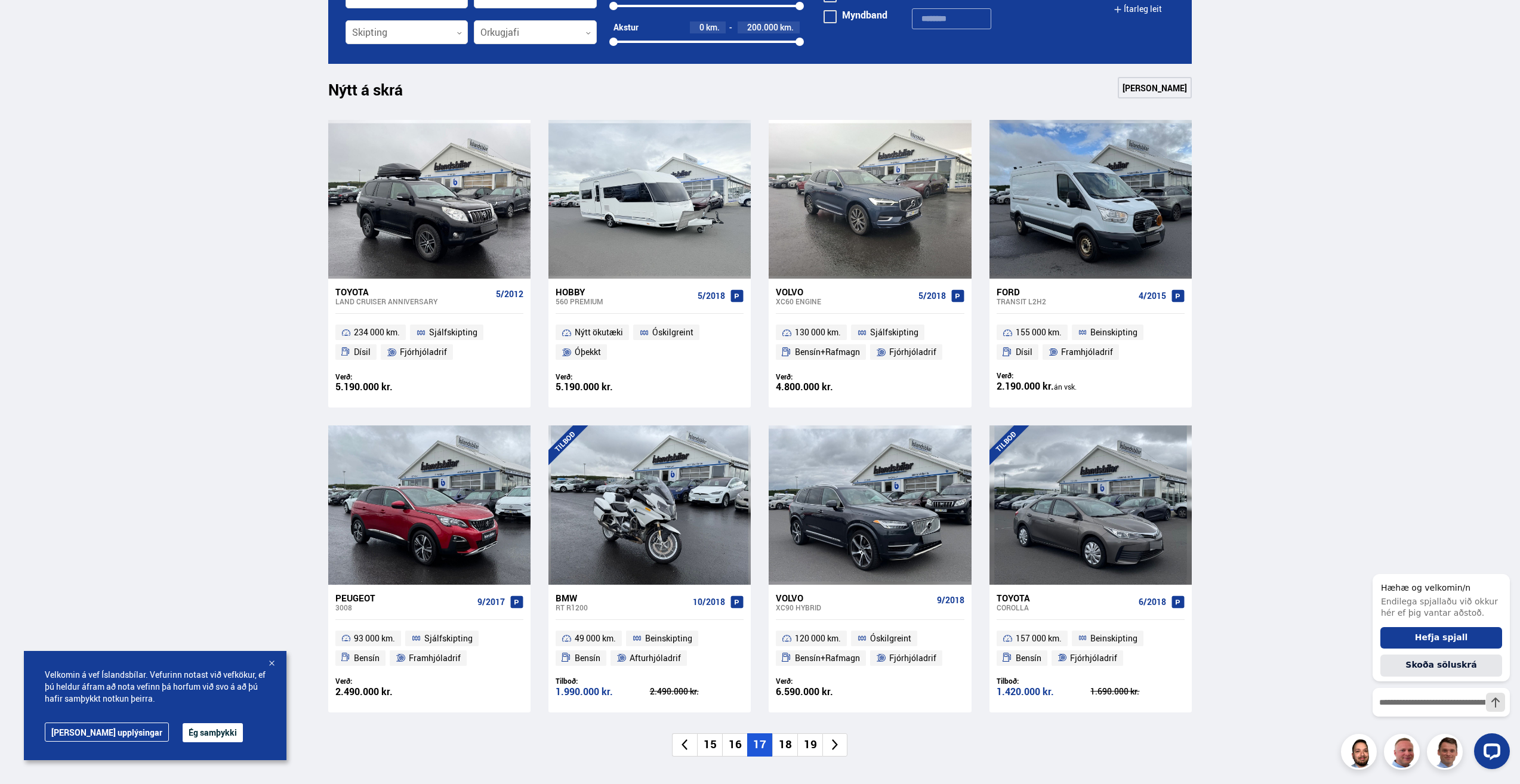
click at [789, 745] on li "18" at bounding box center [784, 745] width 25 height 24
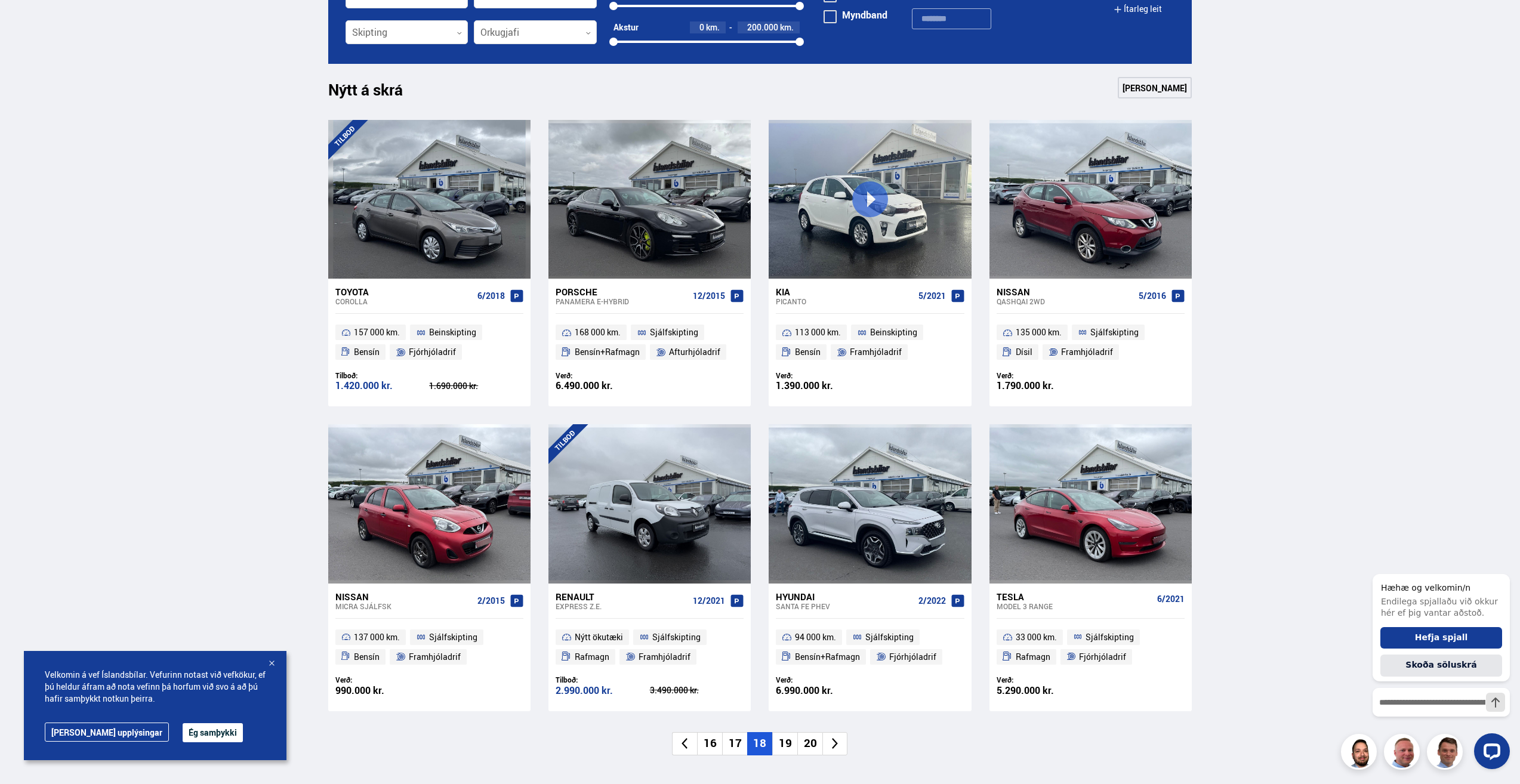
click at [789, 745] on li "19" at bounding box center [784, 744] width 25 height 24
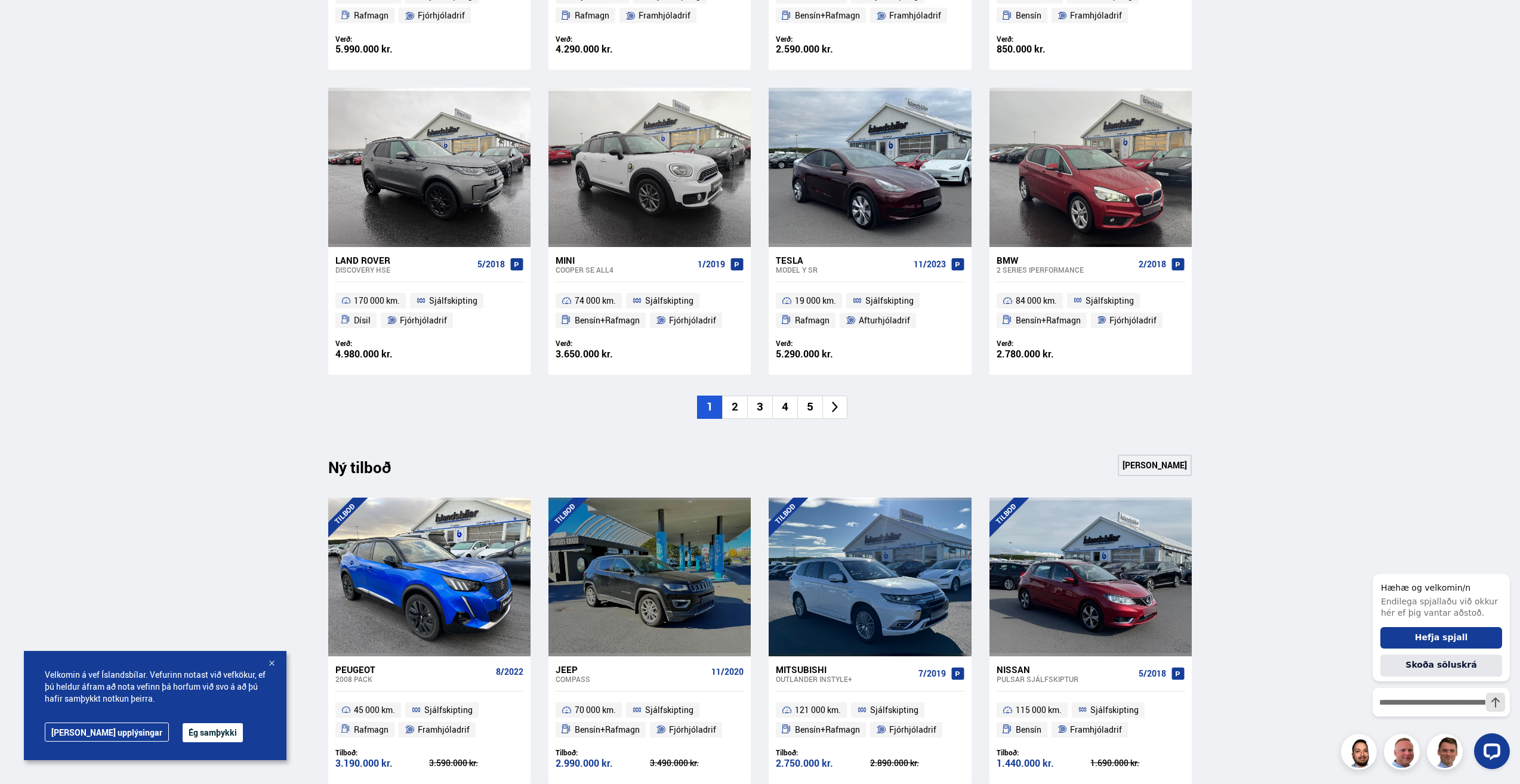
click at [817, 404] on li "5" at bounding box center [810, 408] width 25 height 24
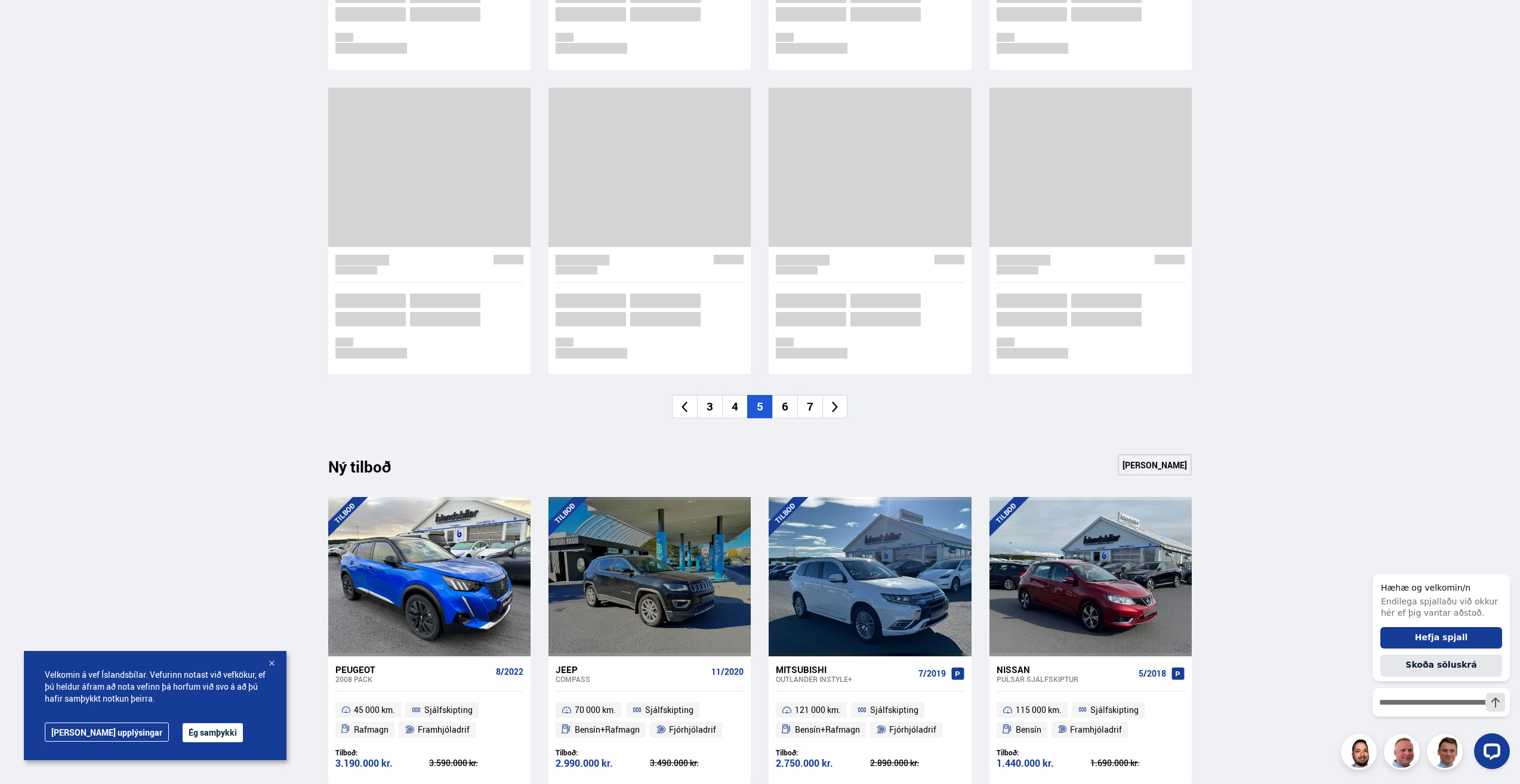
click at [817, 404] on li "7" at bounding box center [810, 407] width 25 height 24
click at [817, 404] on li "9" at bounding box center [810, 408] width 25 height 24
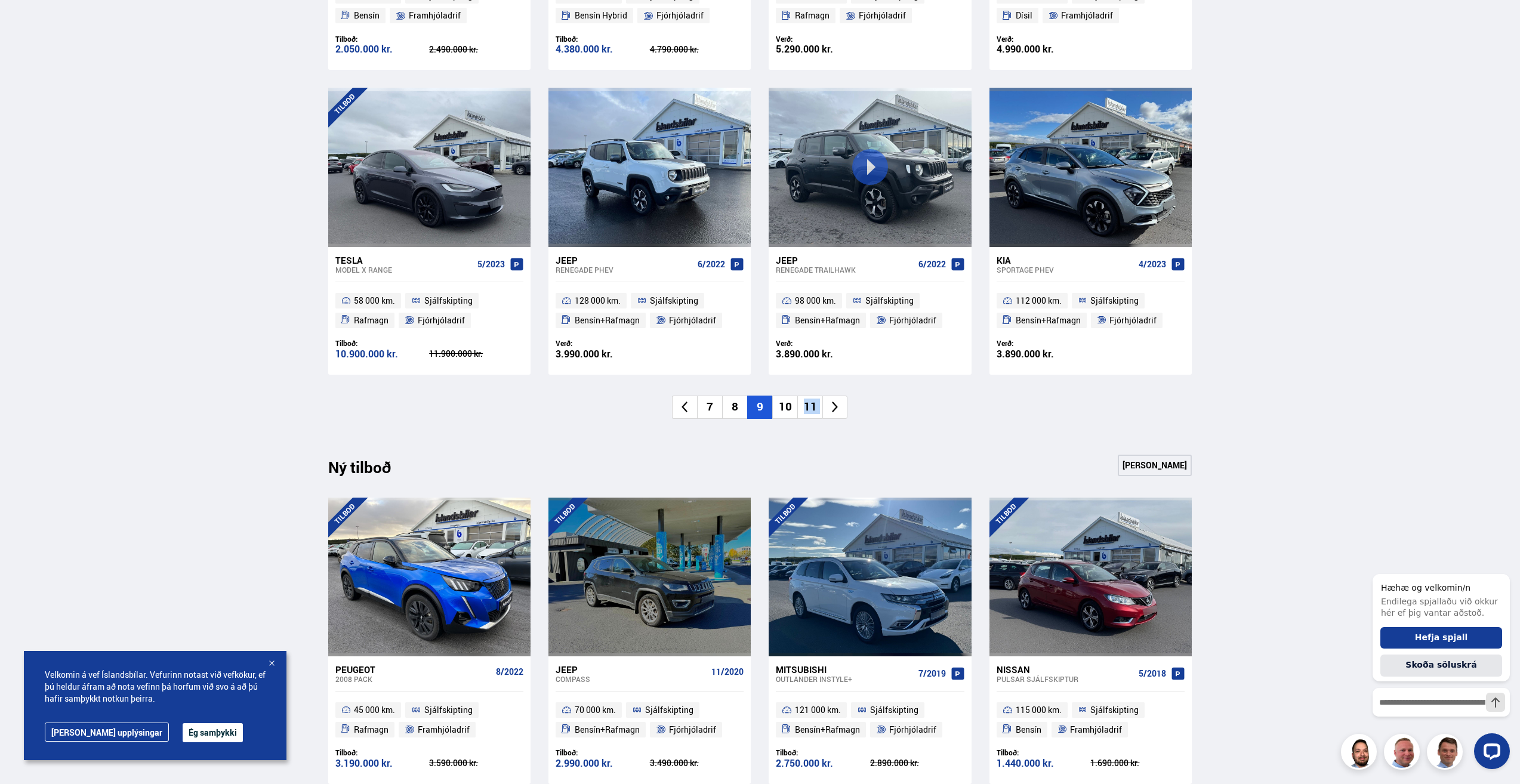
click at [817, 404] on li "11" at bounding box center [810, 408] width 25 height 24
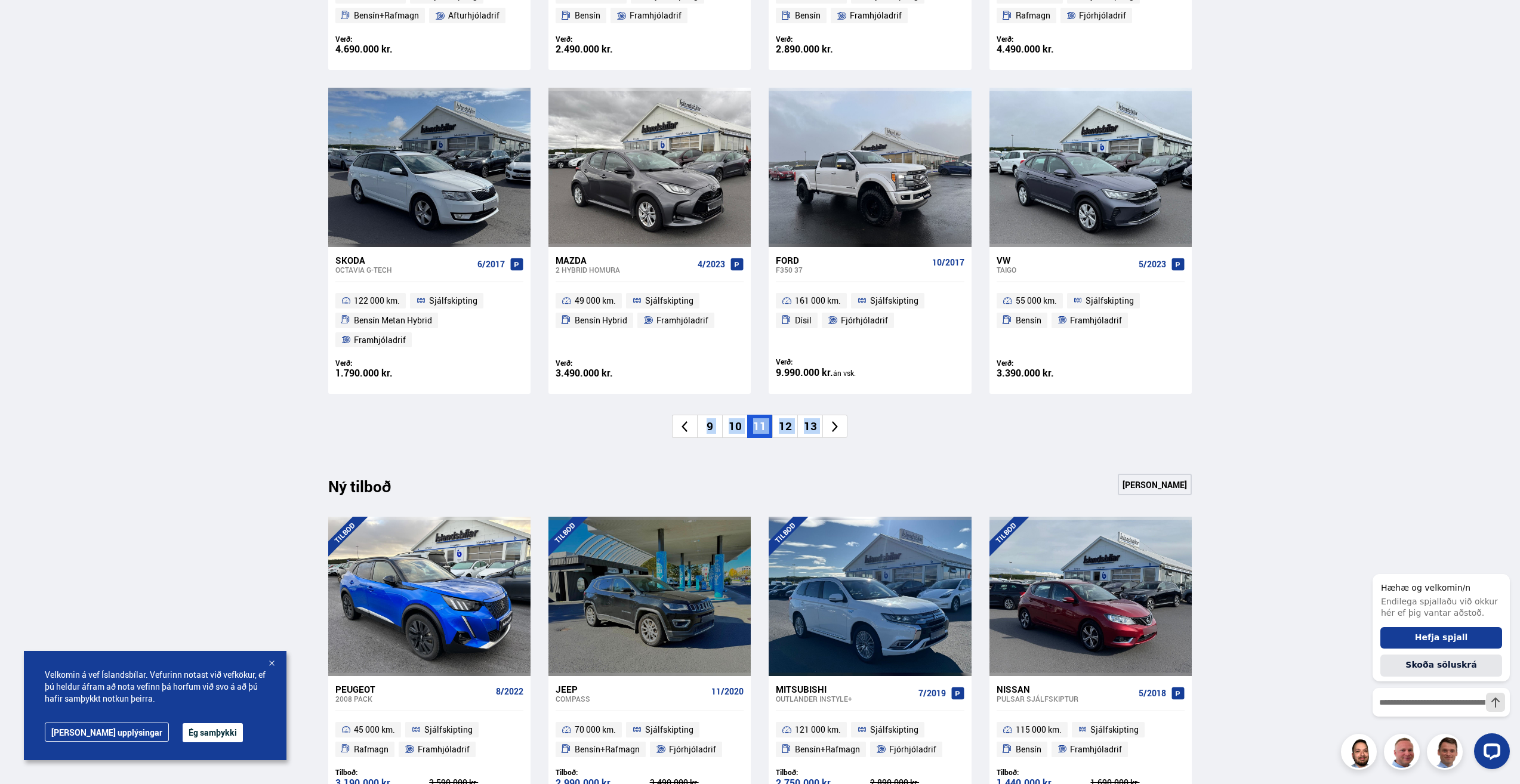
click at [817, 414] on li "13" at bounding box center [810, 426] width 25 height 24
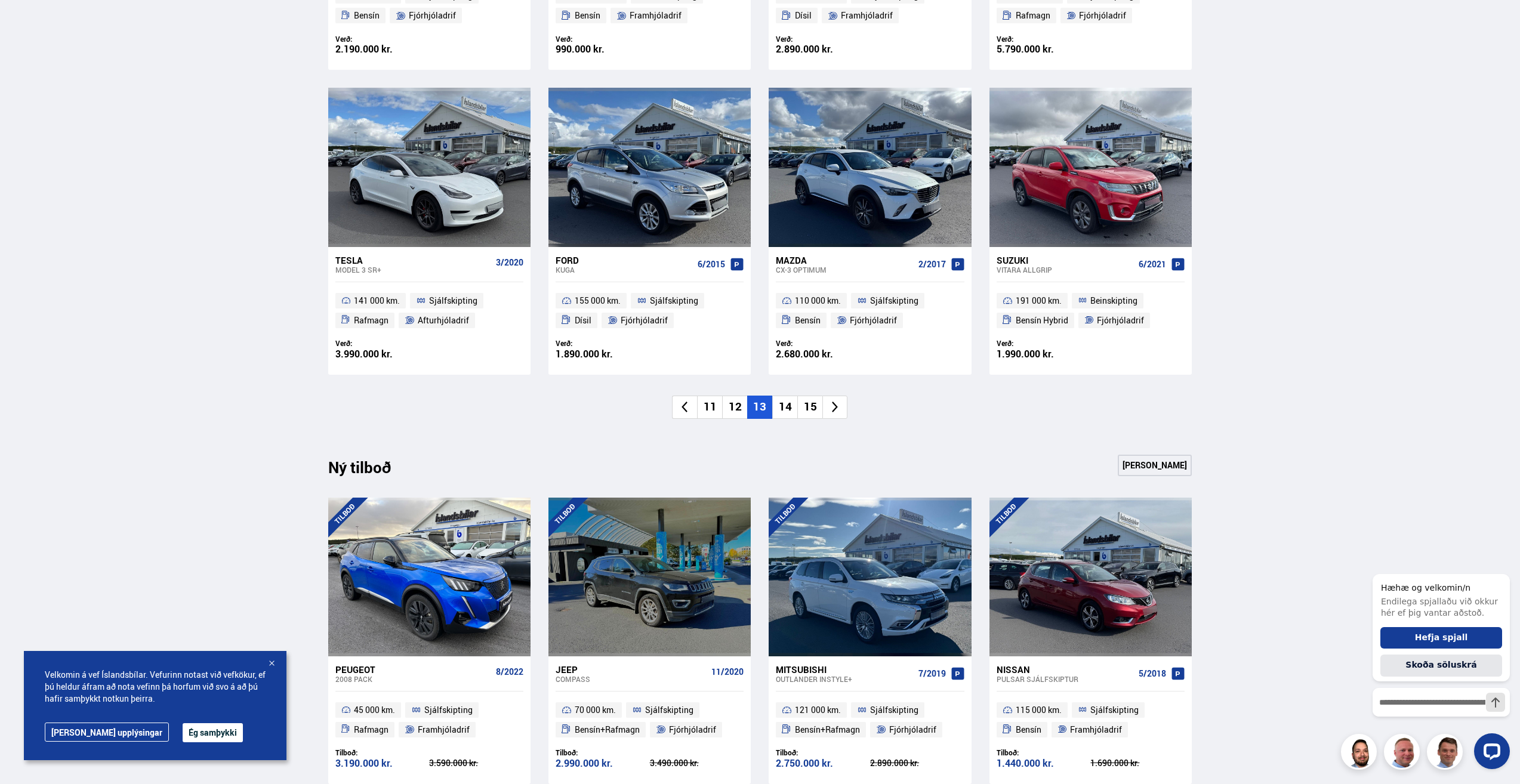
click at [817, 404] on li "15" at bounding box center [810, 408] width 25 height 24
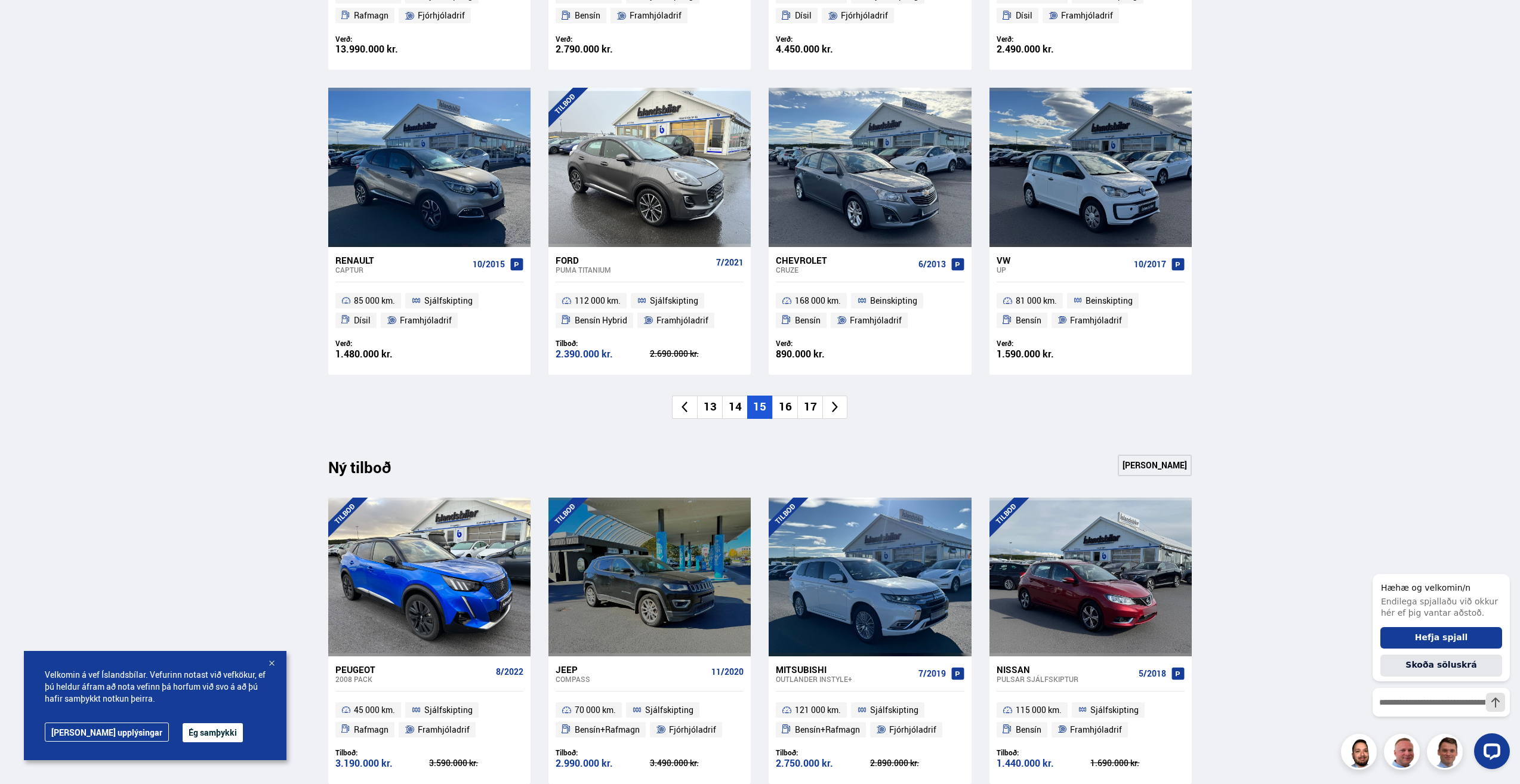
click at [817, 404] on li "17" at bounding box center [810, 408] width 25 height 24
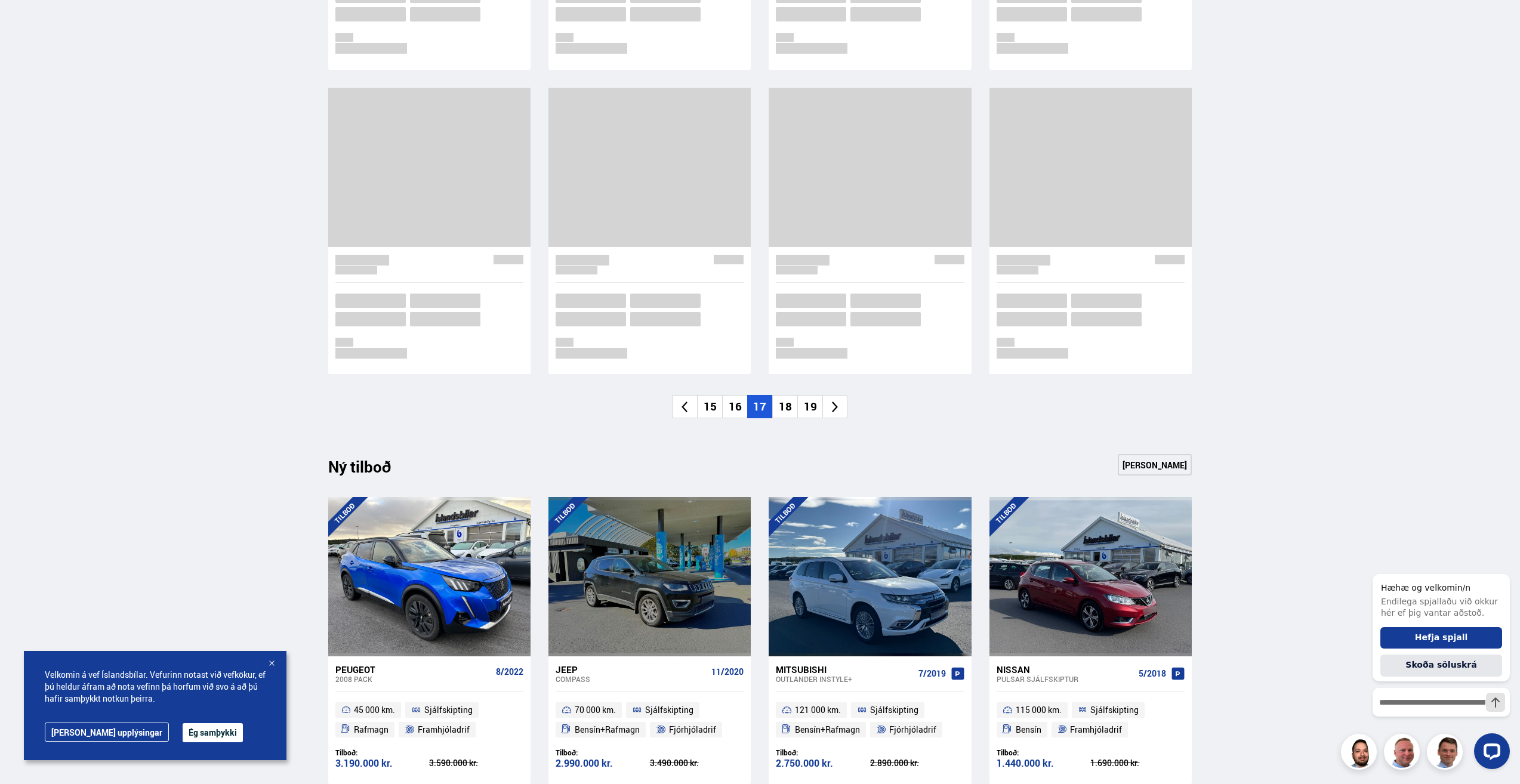
click at [817, 404] on li "19" at bounding box center [810, 407] width 25 height 24
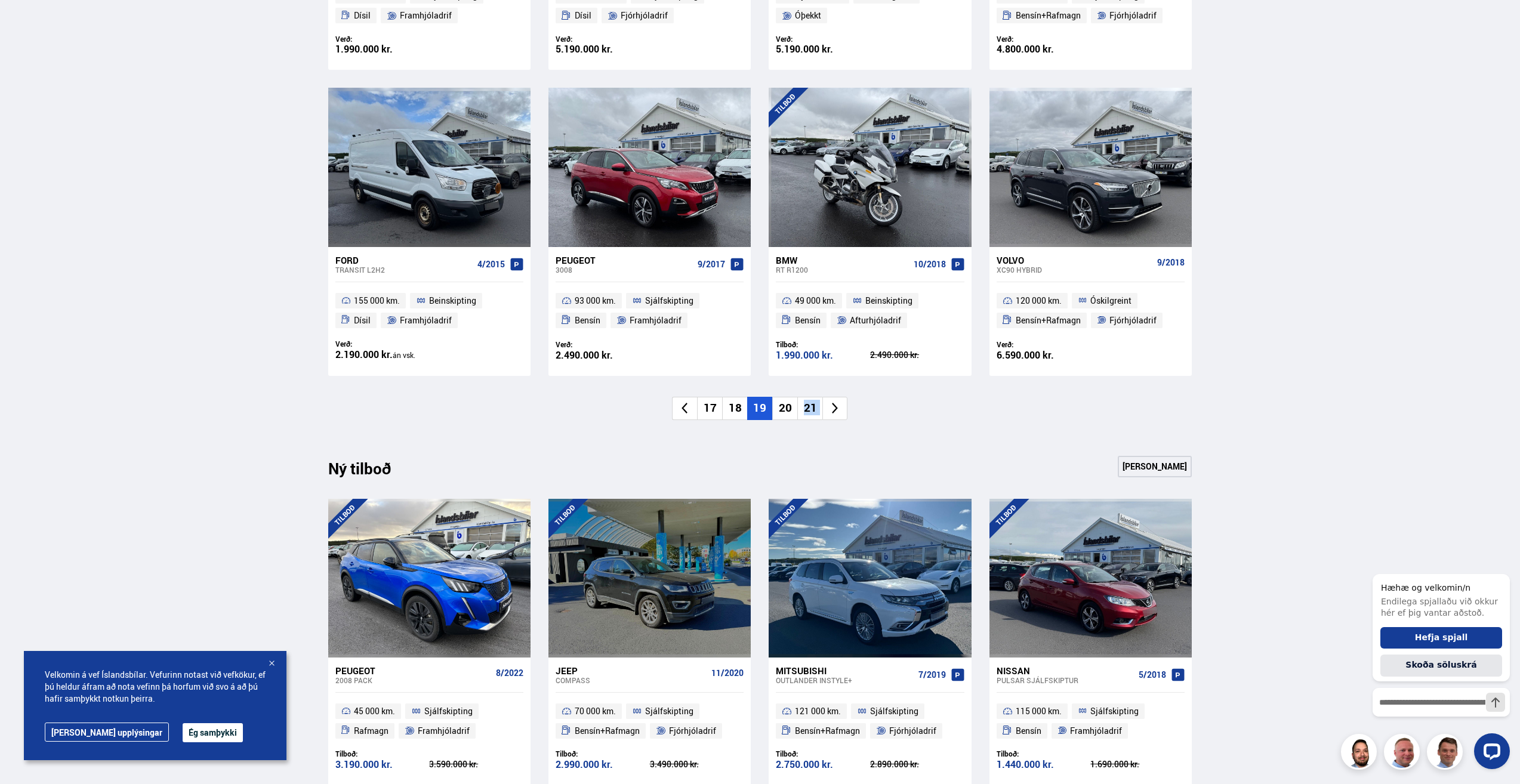
click at [817, 404] on li "21" at bounding box center [810, 408] width 25 height 24
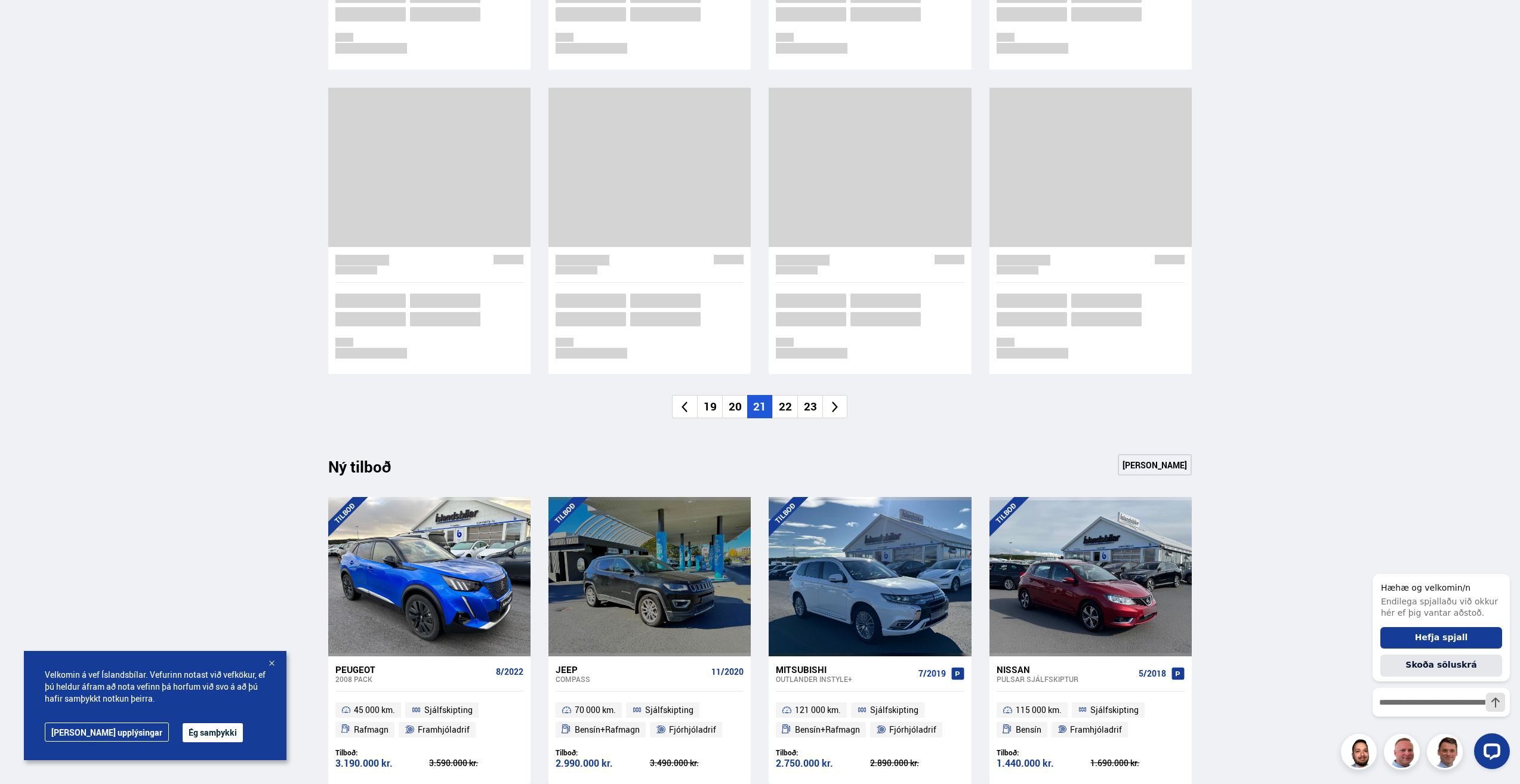
drag, startPoint x: 817, startPoint y: 404, endPoint x: 811, endPoint y: 410, distance: 8.5
click at [811, 410] on li "23" at bounding box center [810, 407] width 25 height 24
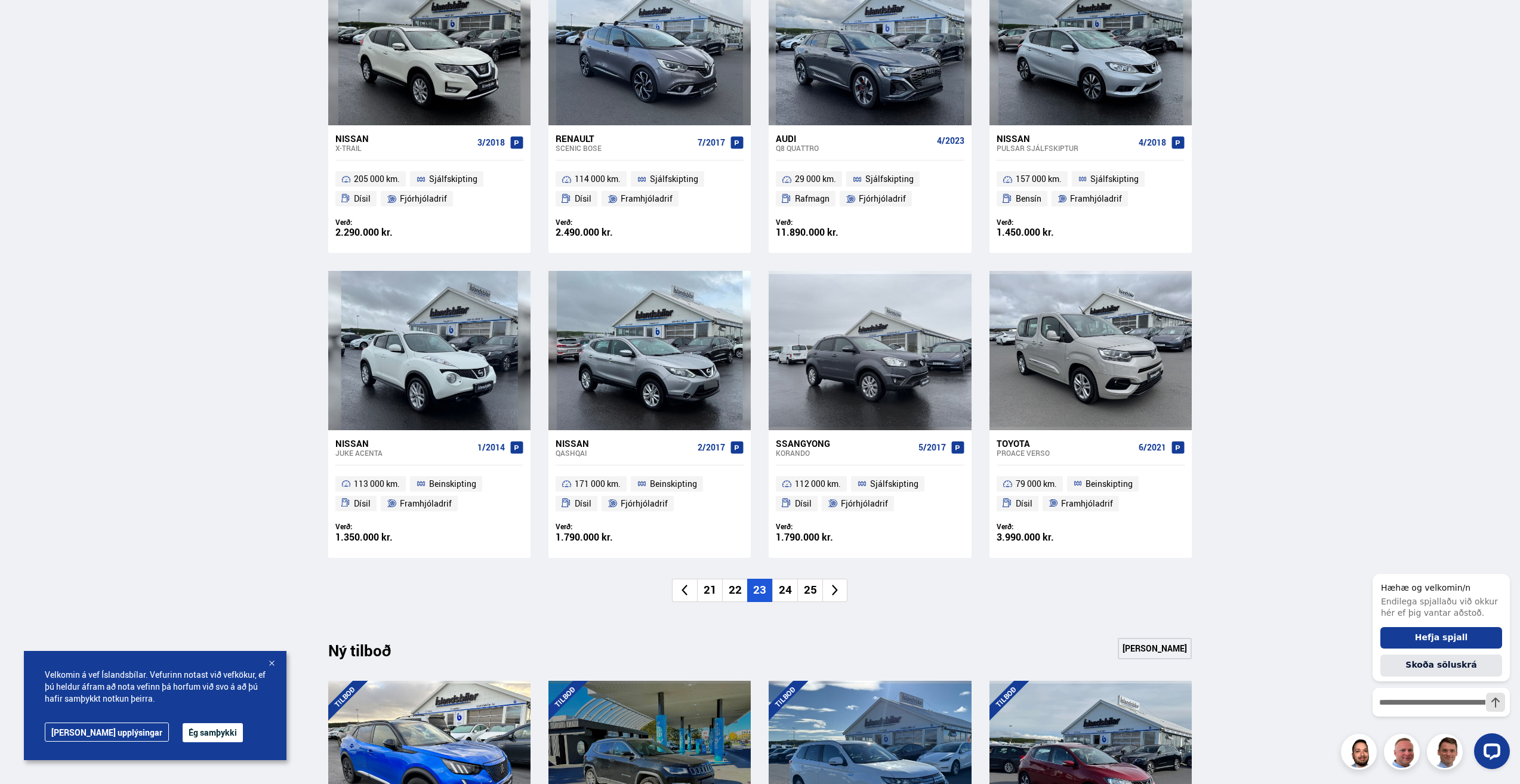
scroll to position [515, 0]
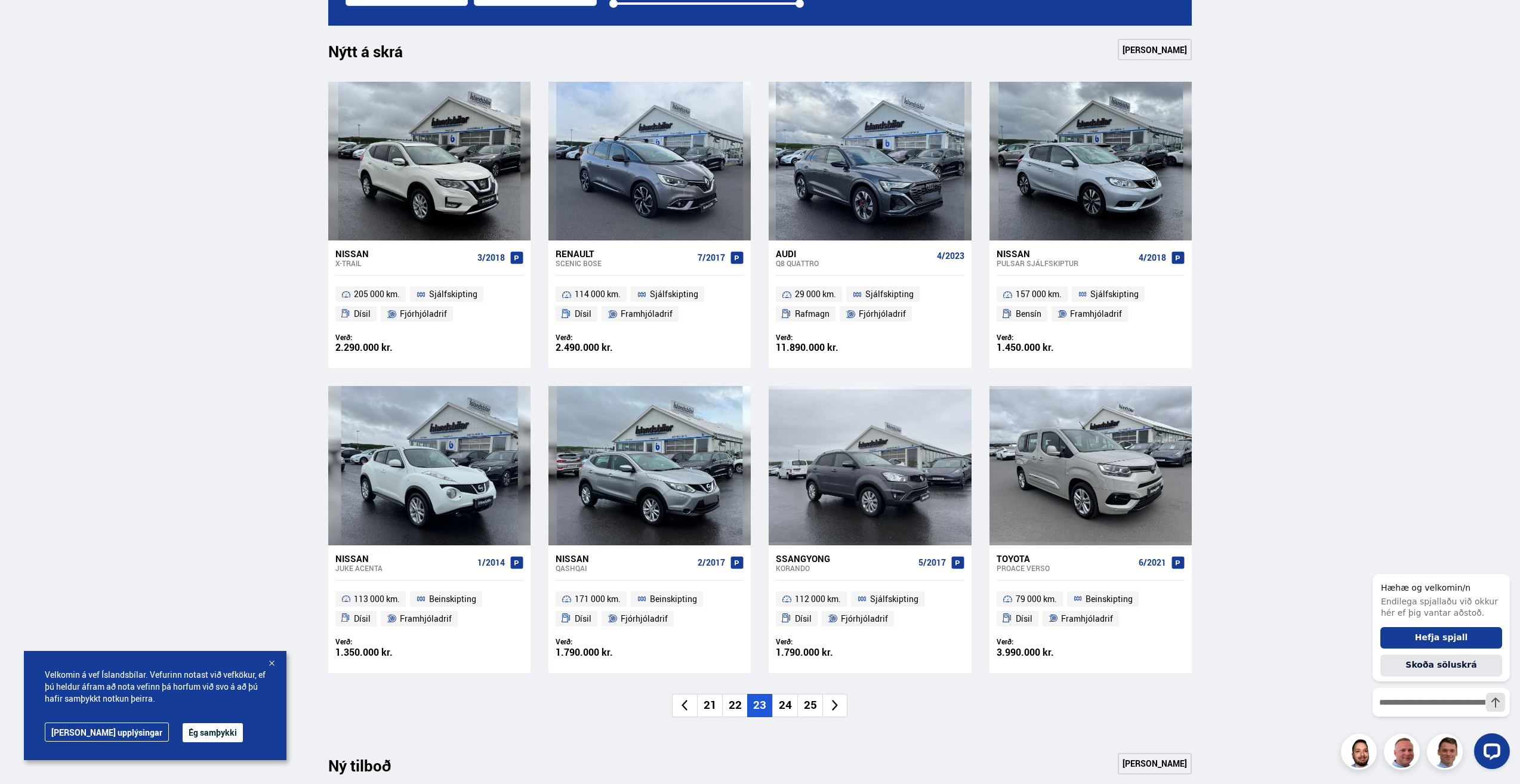
click at [787, 702] on li "24" at bounding box center [784, 706] width 25 height 24
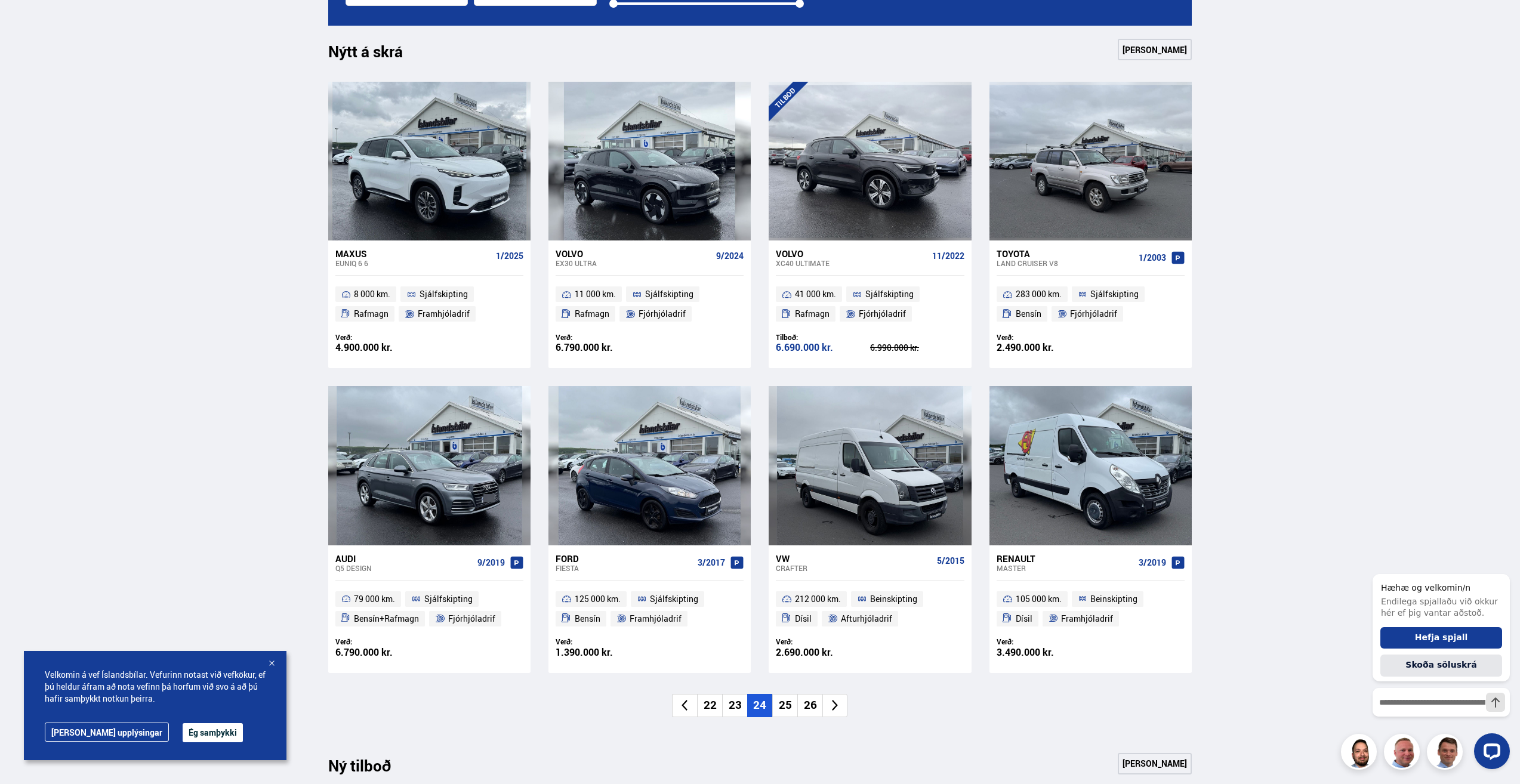
click at [787, 702] on li "25" at bounding box center [784, 706] width 25 height 24
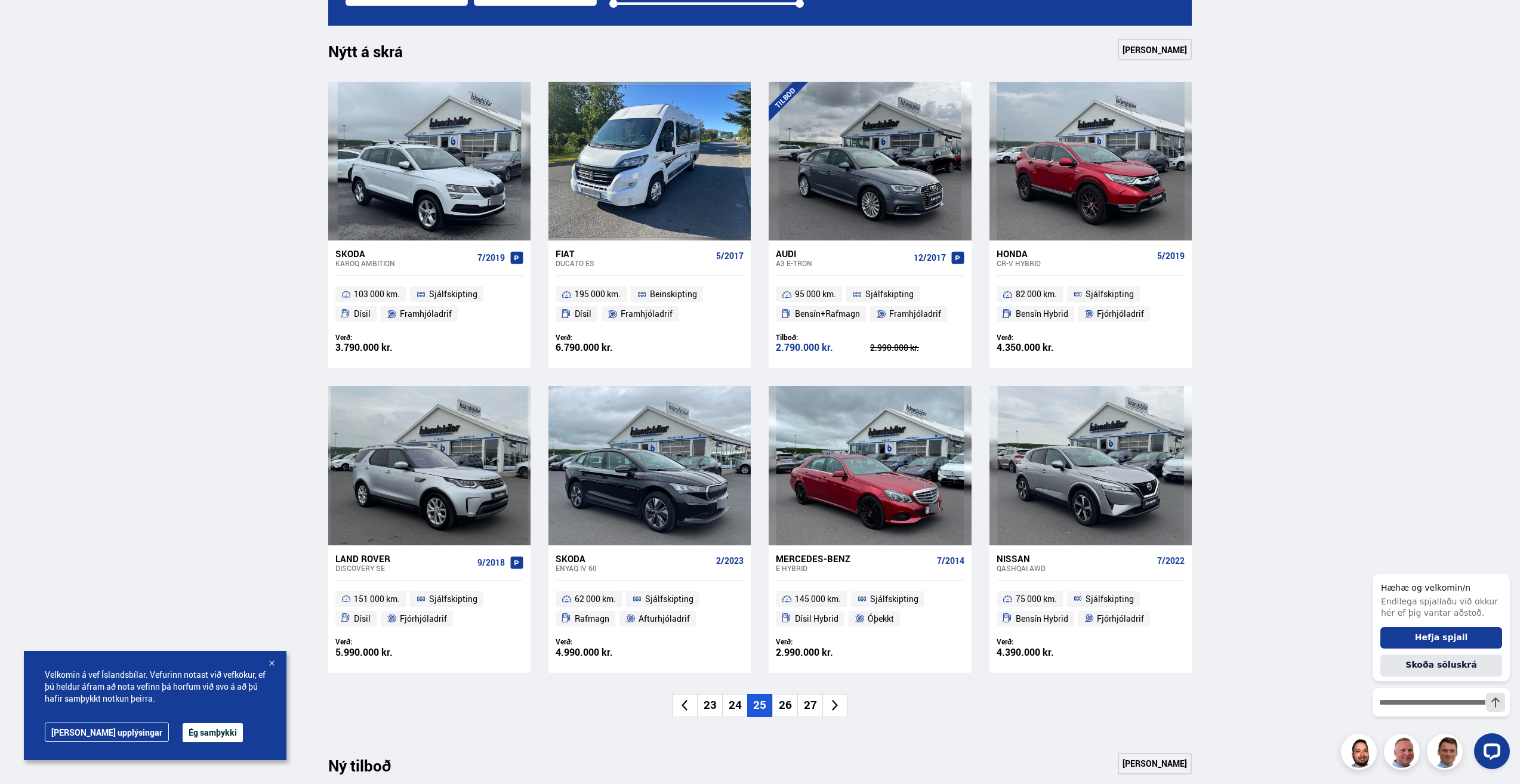
click at [787, 702] on li "26" at bounding box center [784, 706] width 25 height 24
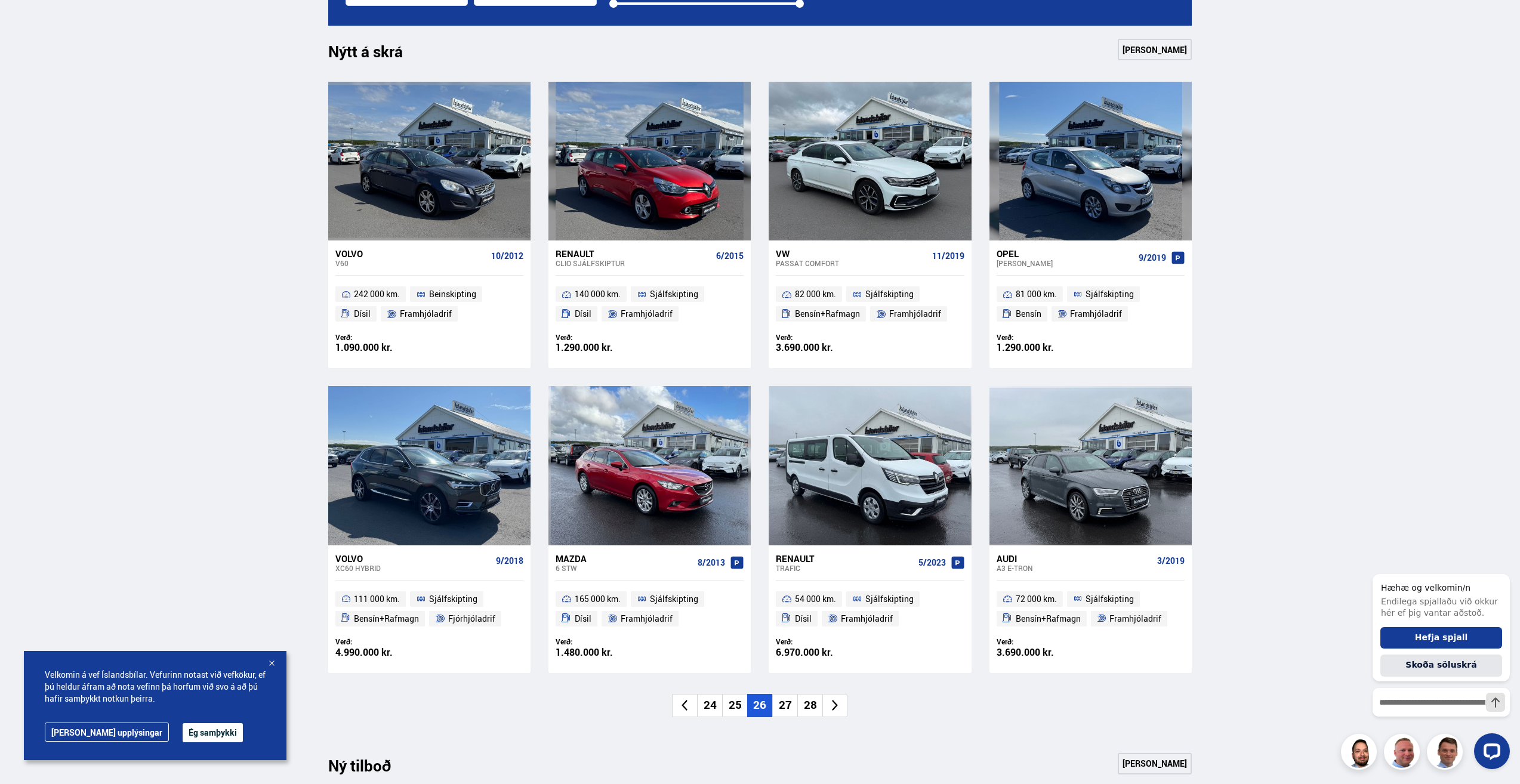
click at [787, 702] on li "27" at bounding box center [784, 706] width 25 height 24
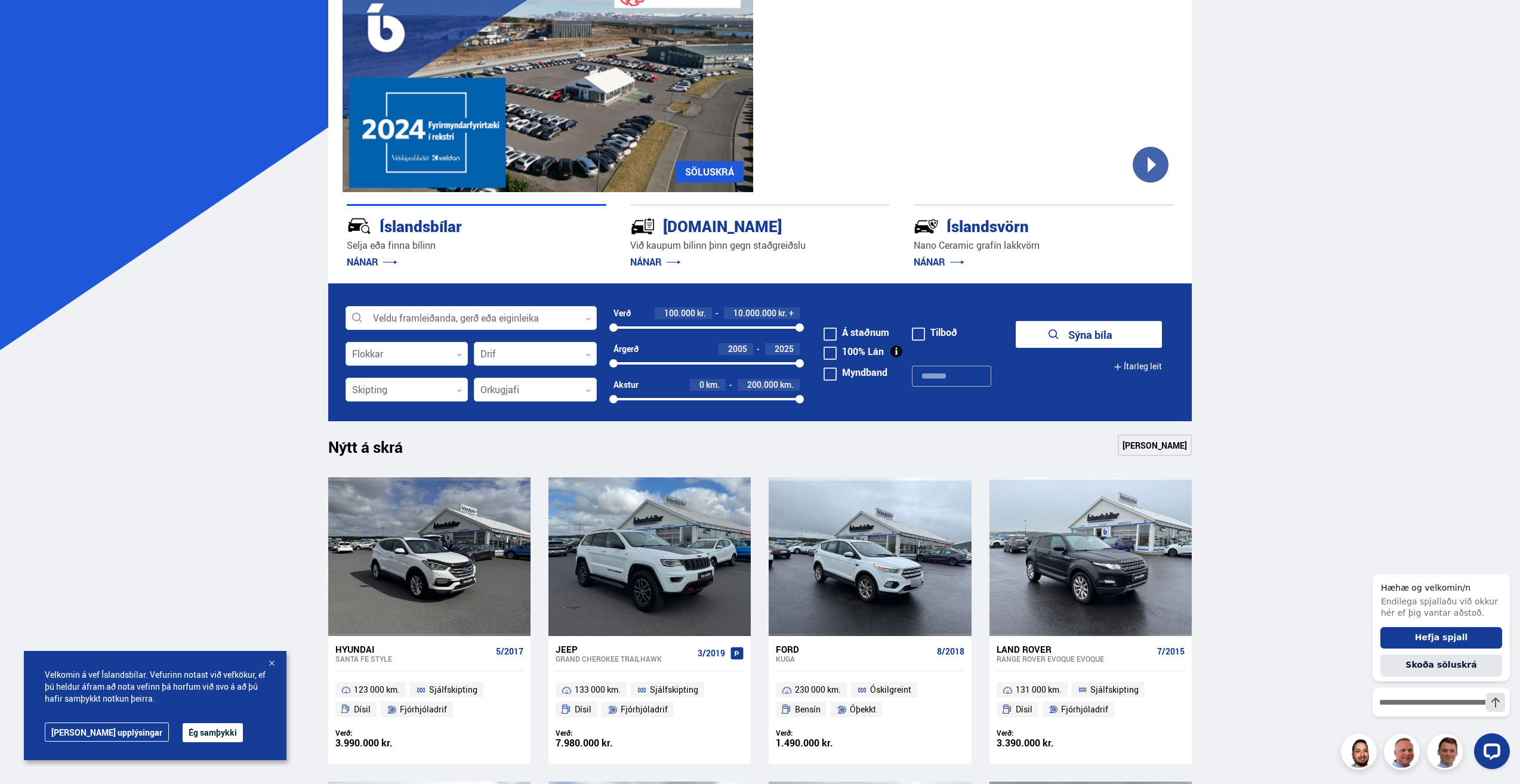
scroll to position [0, 0]
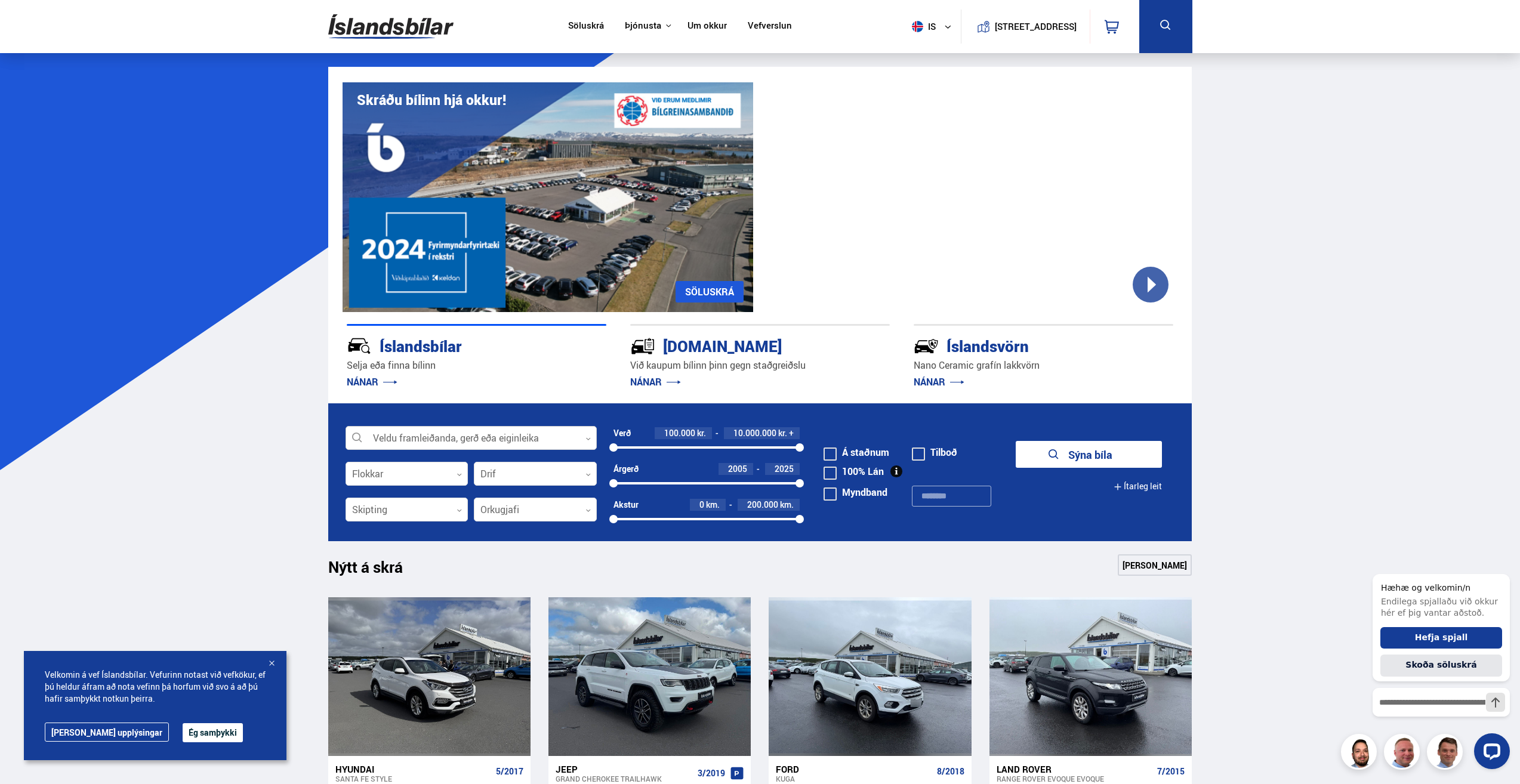
click at [497, 445] on div at bounding box center [471, 439] width 251 height 24
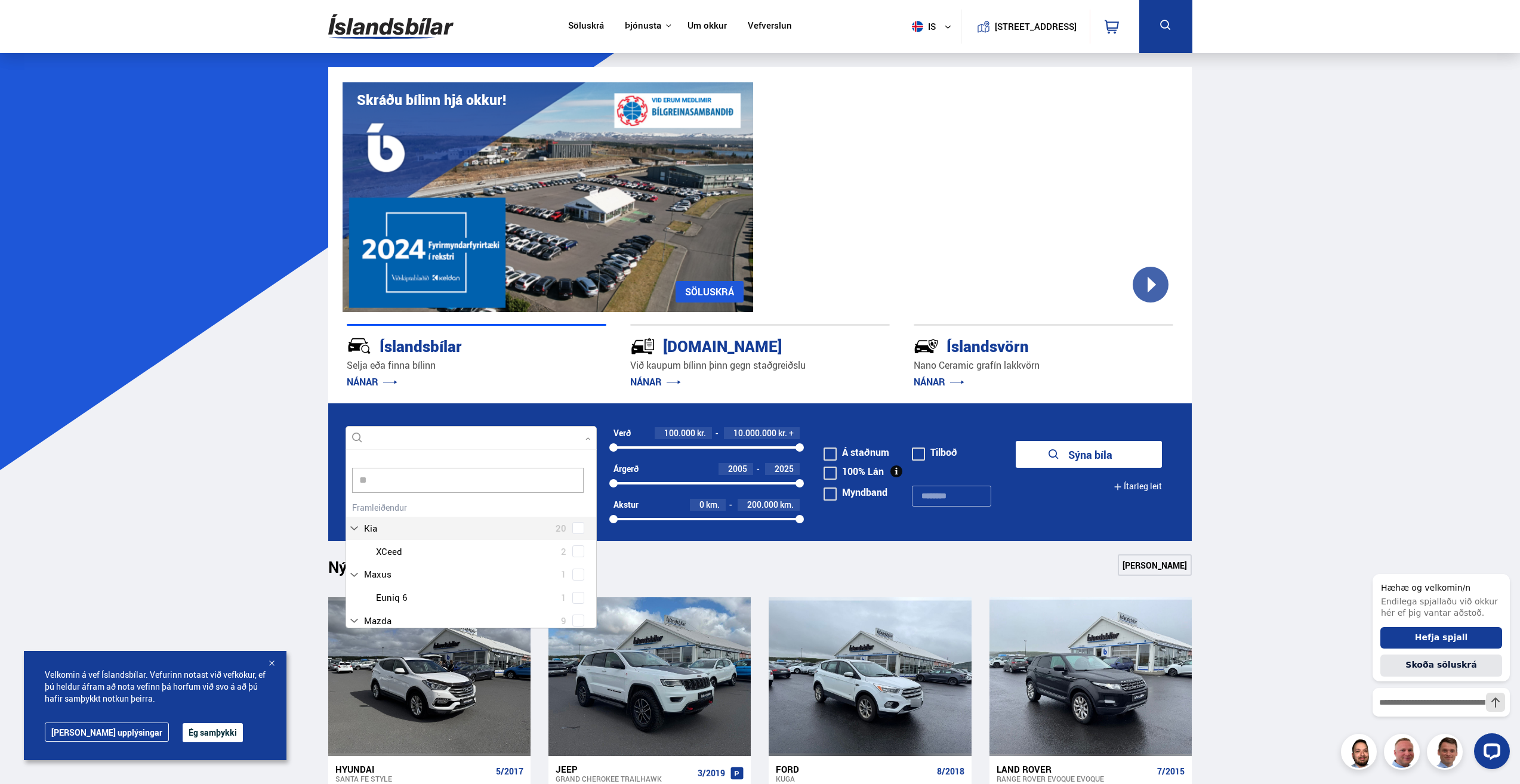
type input "***"
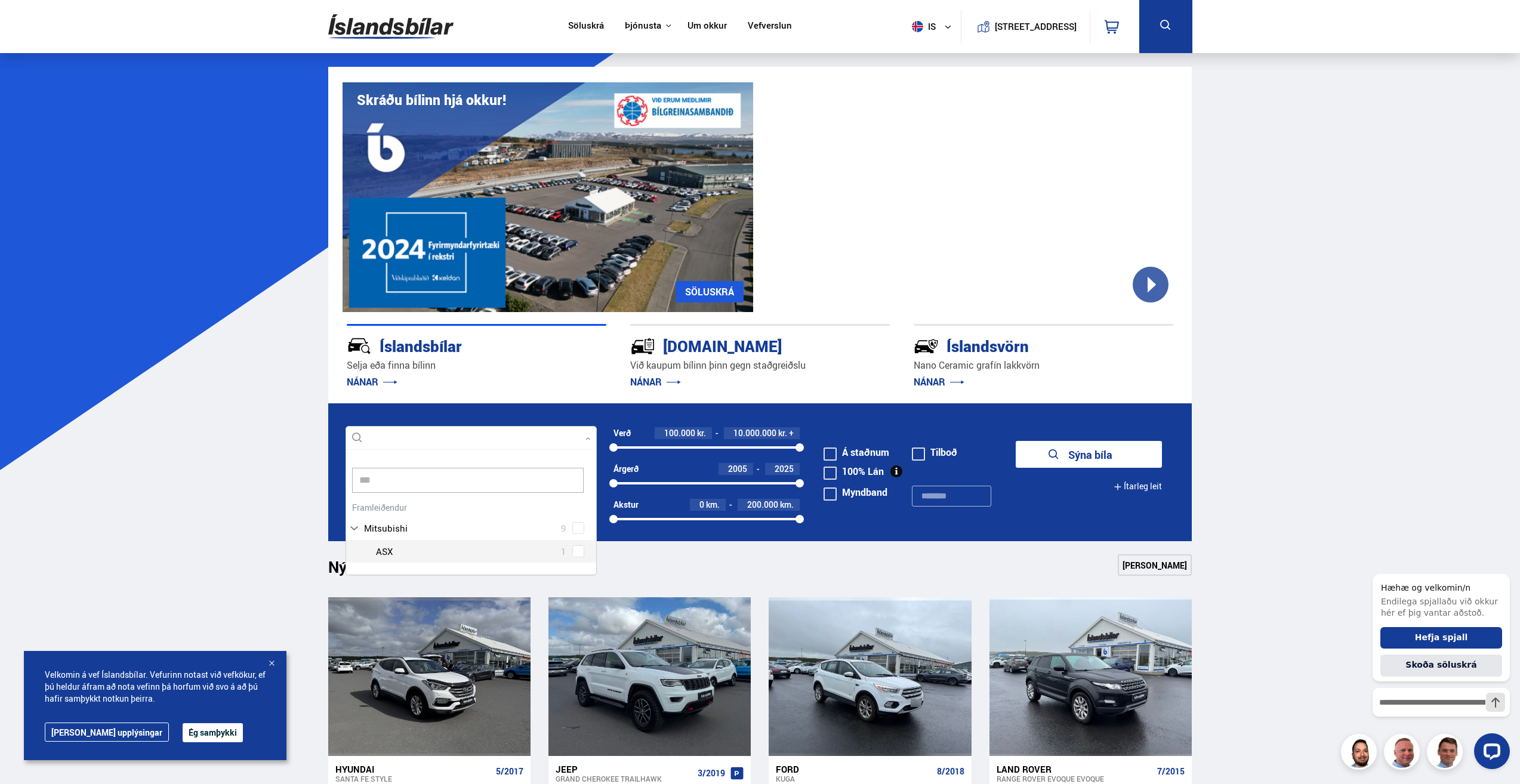
click at [546, 560] on div "Mitsubishi ASX 1" at bounding box center [471, 551] width 250 height 24
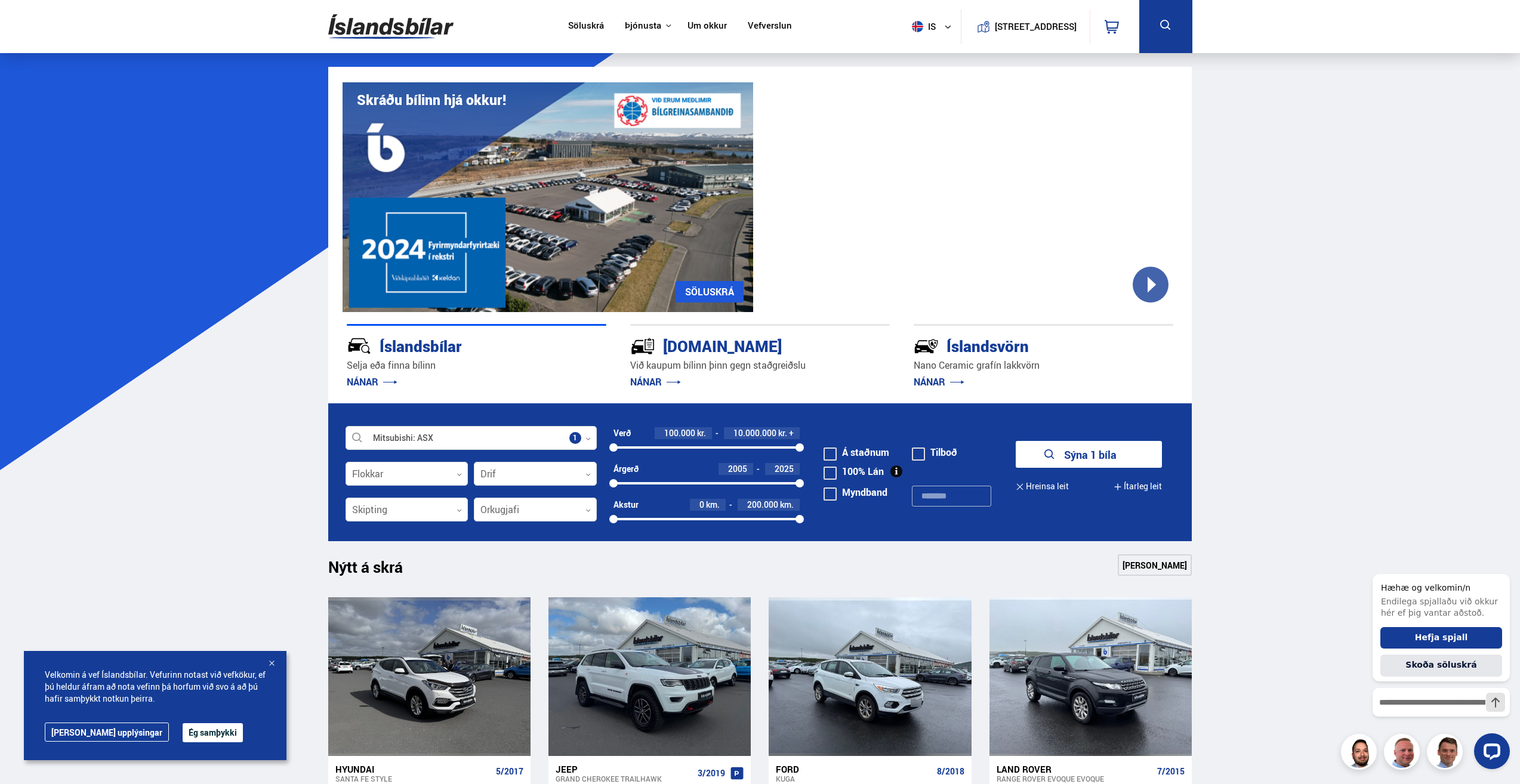
click at [1085, 448] on button "Sýna 1 bíla" at bounding box center [1089, 455] width 146 height 27
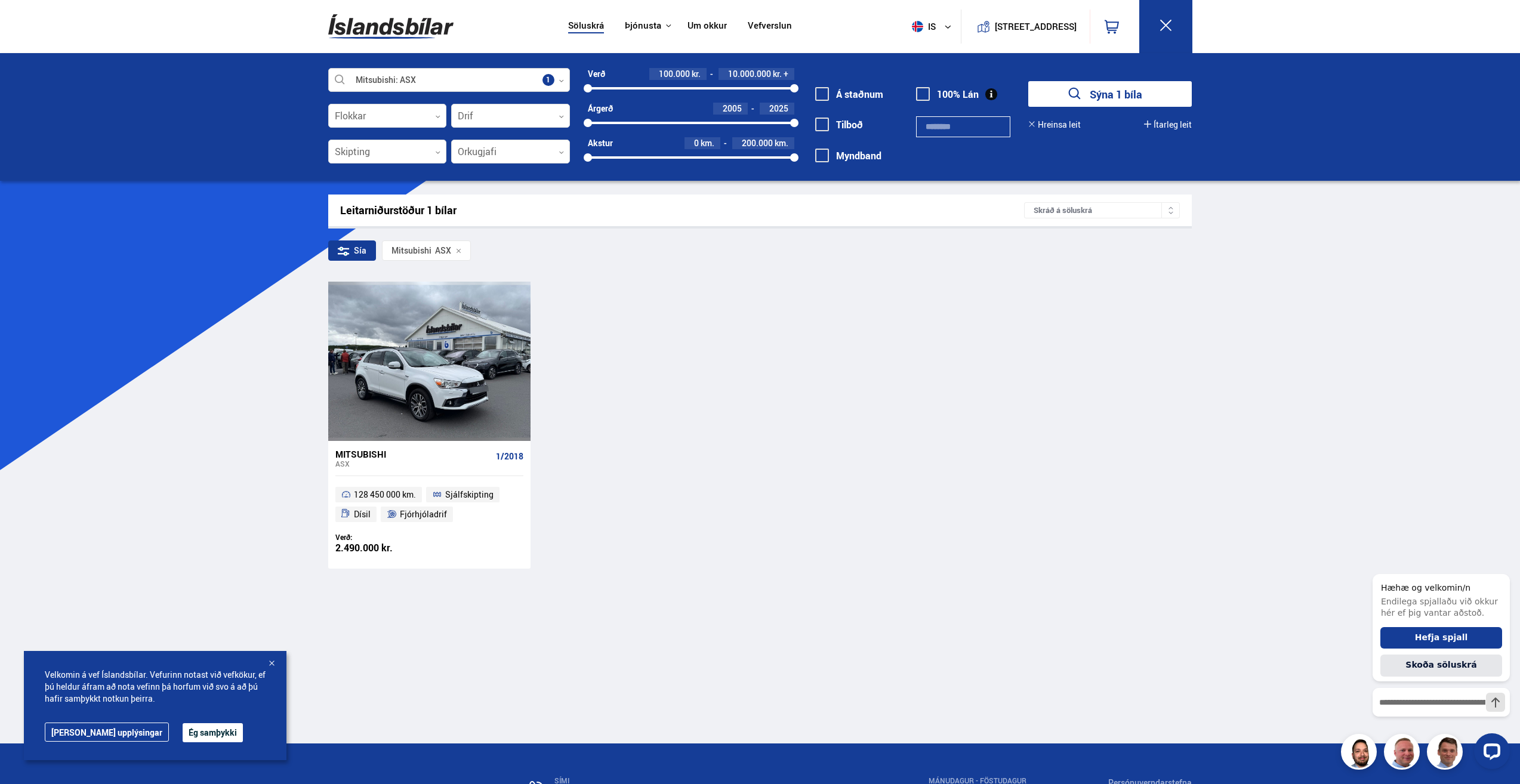
click at [435, 82] on div at bounding box center [448, 81] width 241 height 24
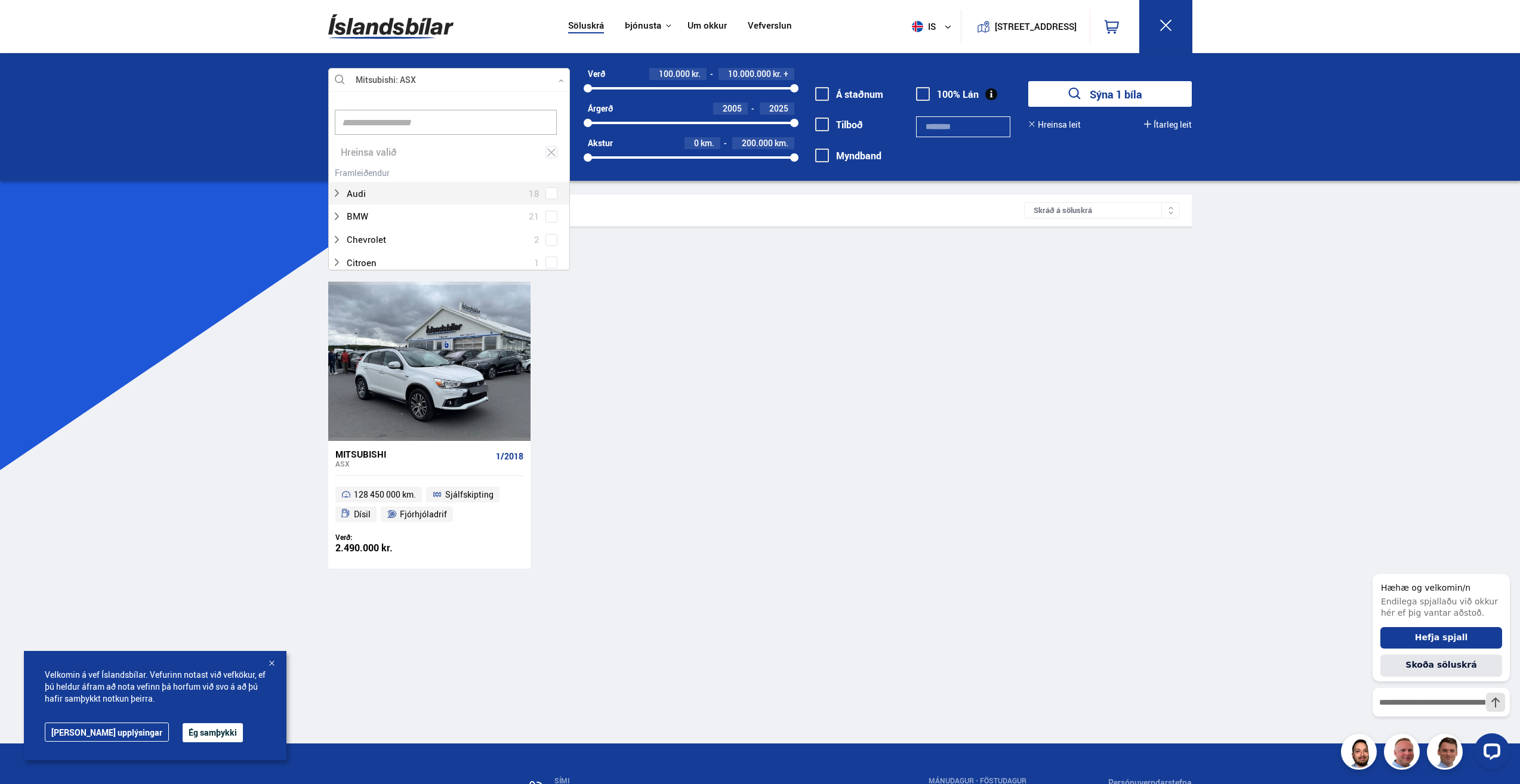
click at [435, 82] on div at bounding box center [448, 81] width 241 height 24
click at [548, 150] on icon at bounding box center [551, 152] width 11 height 11
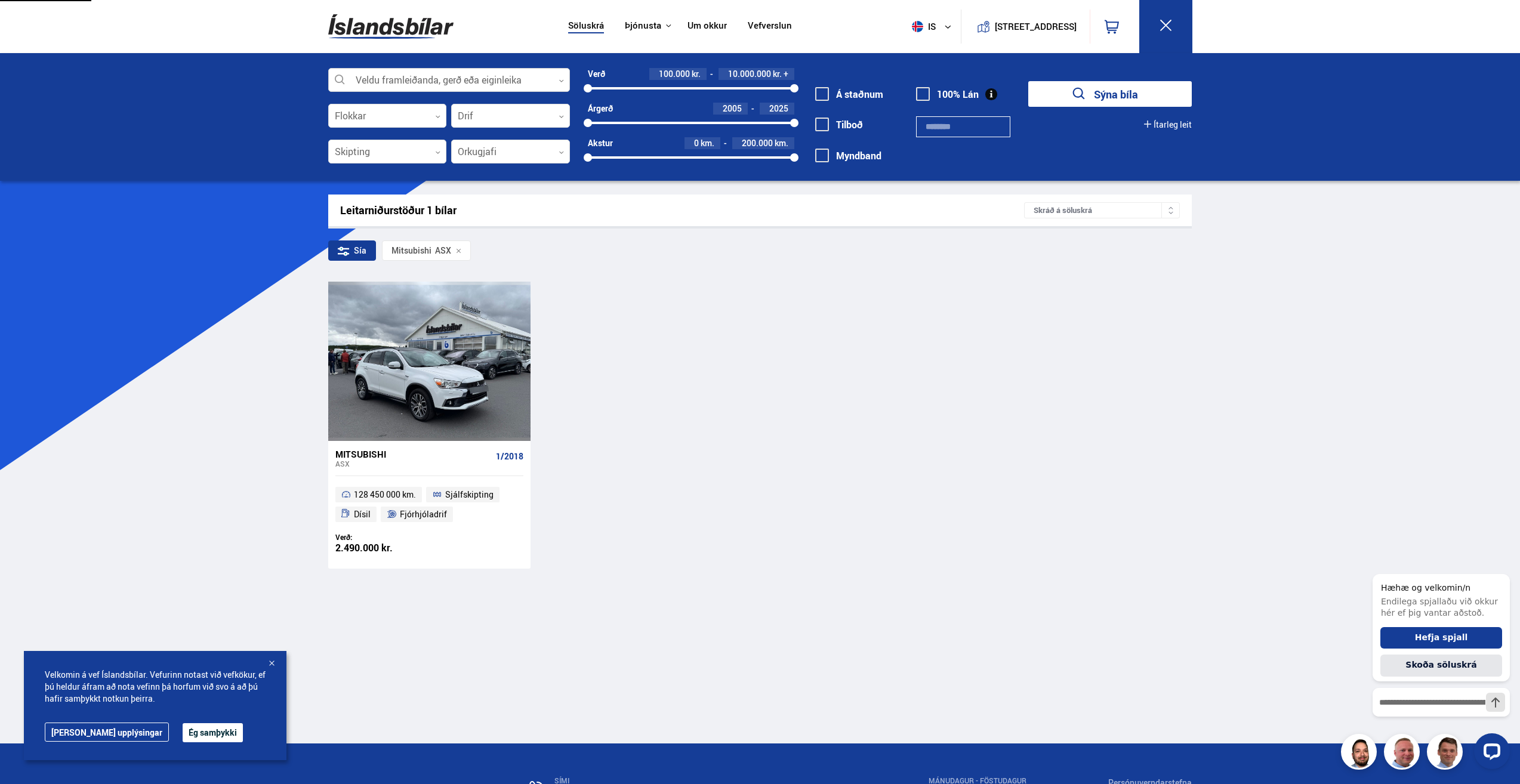
click at [419, 76] on div at bounding box center [448, 81] width 241 height 24
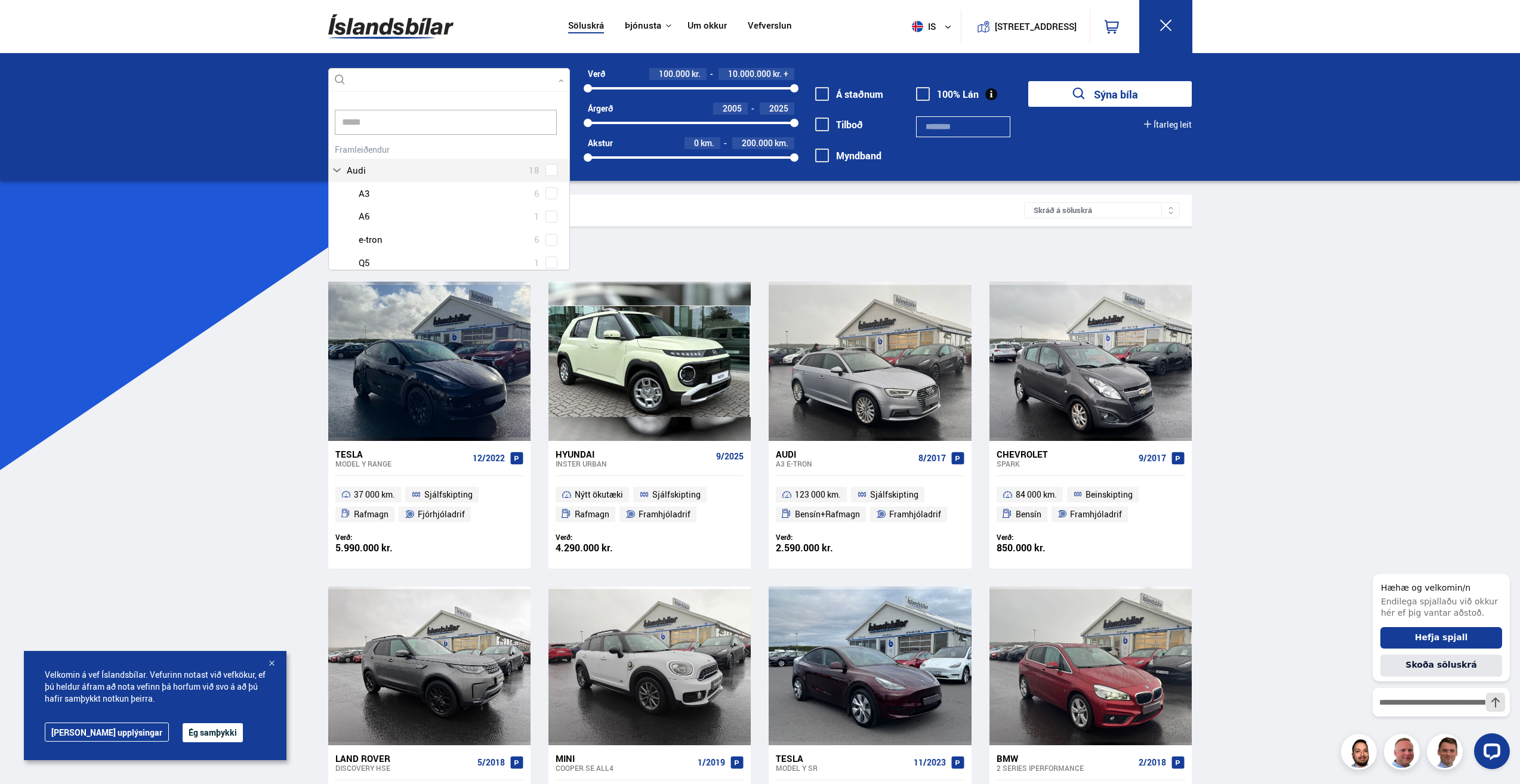
scroll to position [127, 243]
click at [525, 194] on div at bounding box center [461, 193] width 211 height 18
click at [549, 197] on div "Hyundai 14 Hyundai i10 1 Hyundai i20 2 Hyundai i30 2 Hyundai Inster 1 Hyundai I…" at bounding box center [449, 173] width 240 height 64
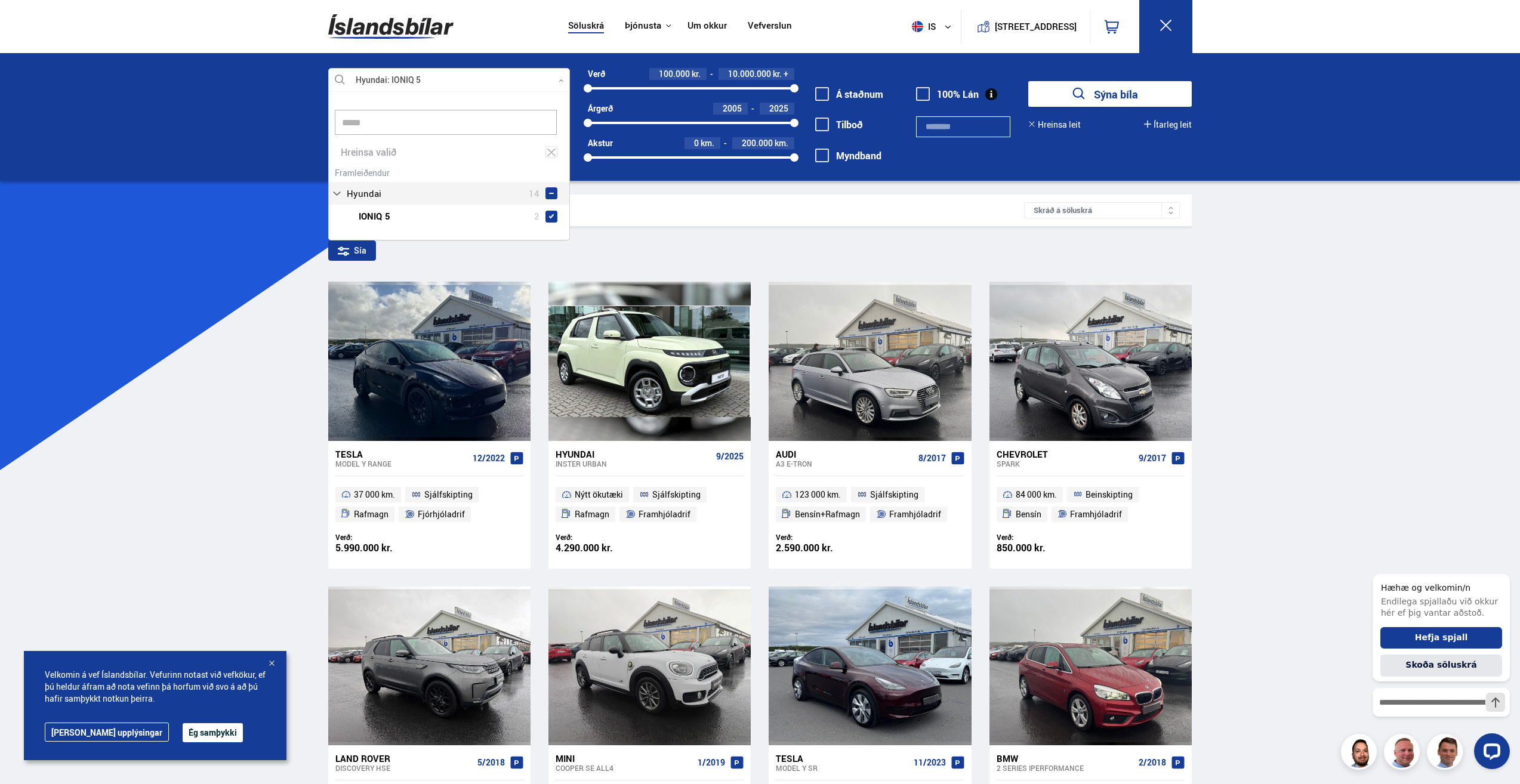
type input "*****"
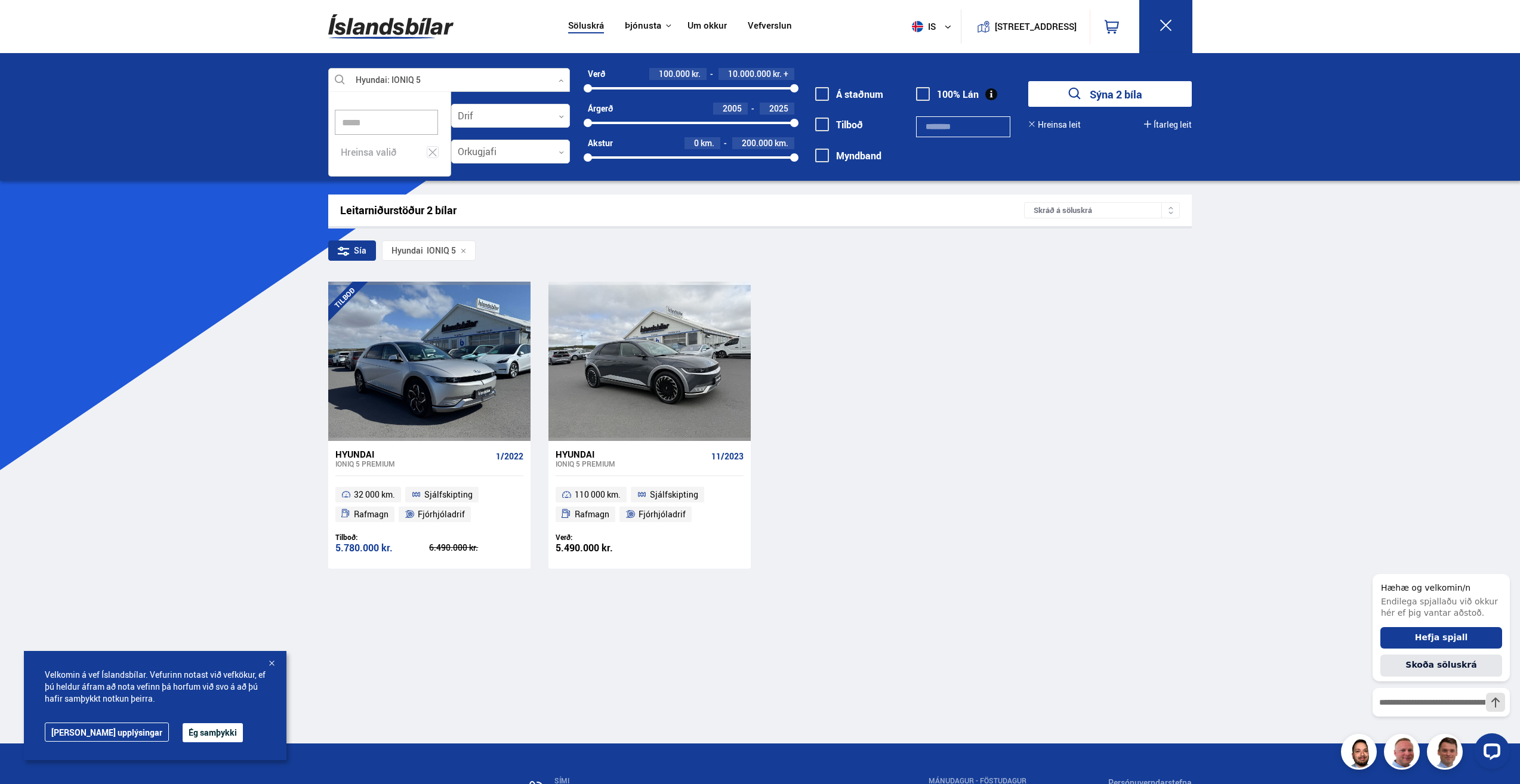
click at [360, 120] on input "*****" at bounding box center [386, 123] width 103 height 25
drag, startPoint x: 360, startPoint y: 120, endPoint x: 320, endPoint y: 106, distance: 42.4
click at [320, 106] on div "Hyundai IONIQ 5 Veldu framleiðanda, gerð eða eiginleika ***** 1 ioniq ***** Hre…" at bounding box center [760, 123] width 884 height 110
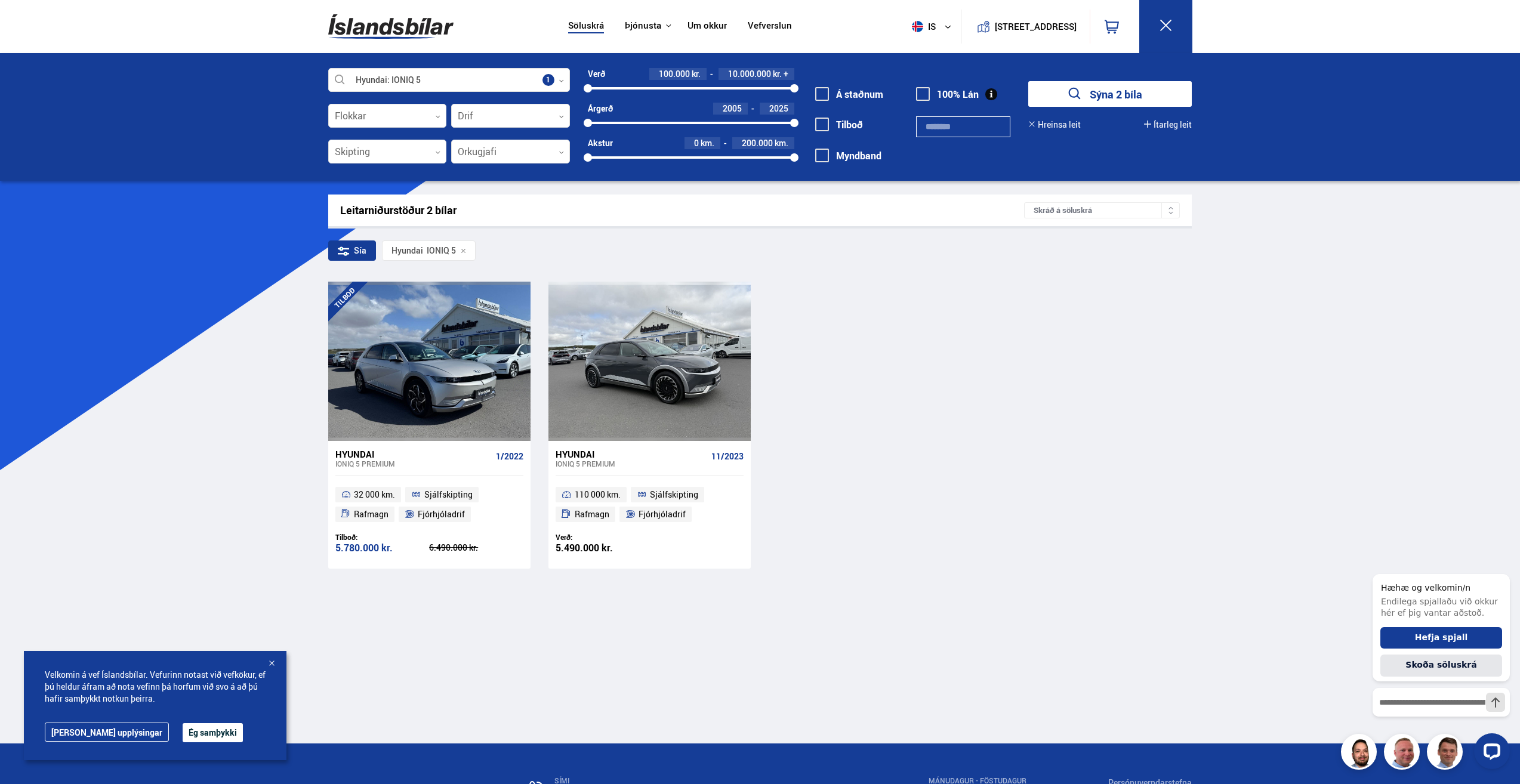
click at [398, 62] on div "Hyundai IONIQ 5 Veldu framleiðanda, gerð eða eiginleika 1 Flokkar 0 Drif 0 Skip…" at bounding box center [760, 117] width 1520 height 128
click at [405, 74] on div at bounding box center [448, 81] width 241 height 24
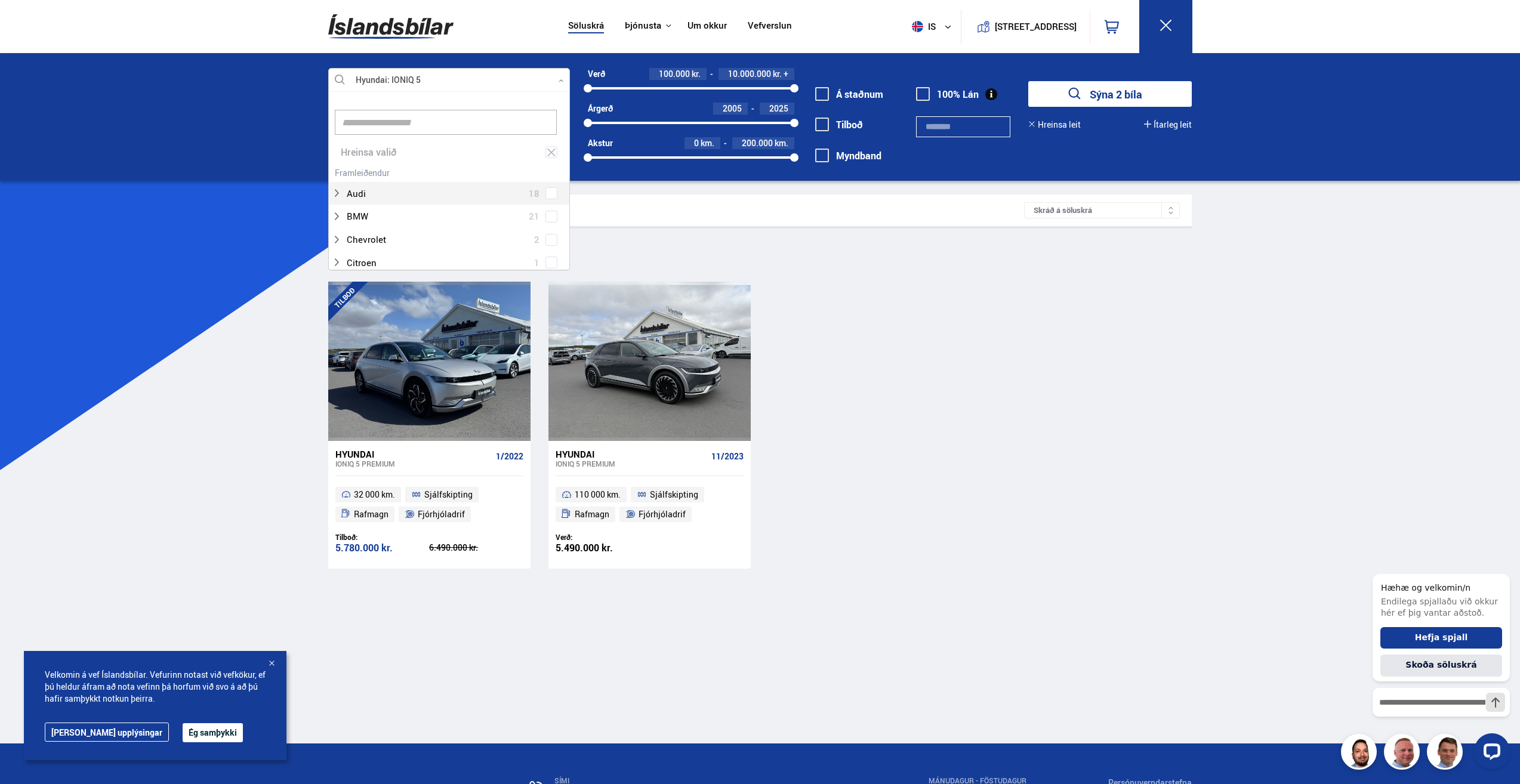
scroll to position [178, 238]
click at [559, 148] on div "Hreinsa valið" at bounding box center [449, 153] width 240 height 24
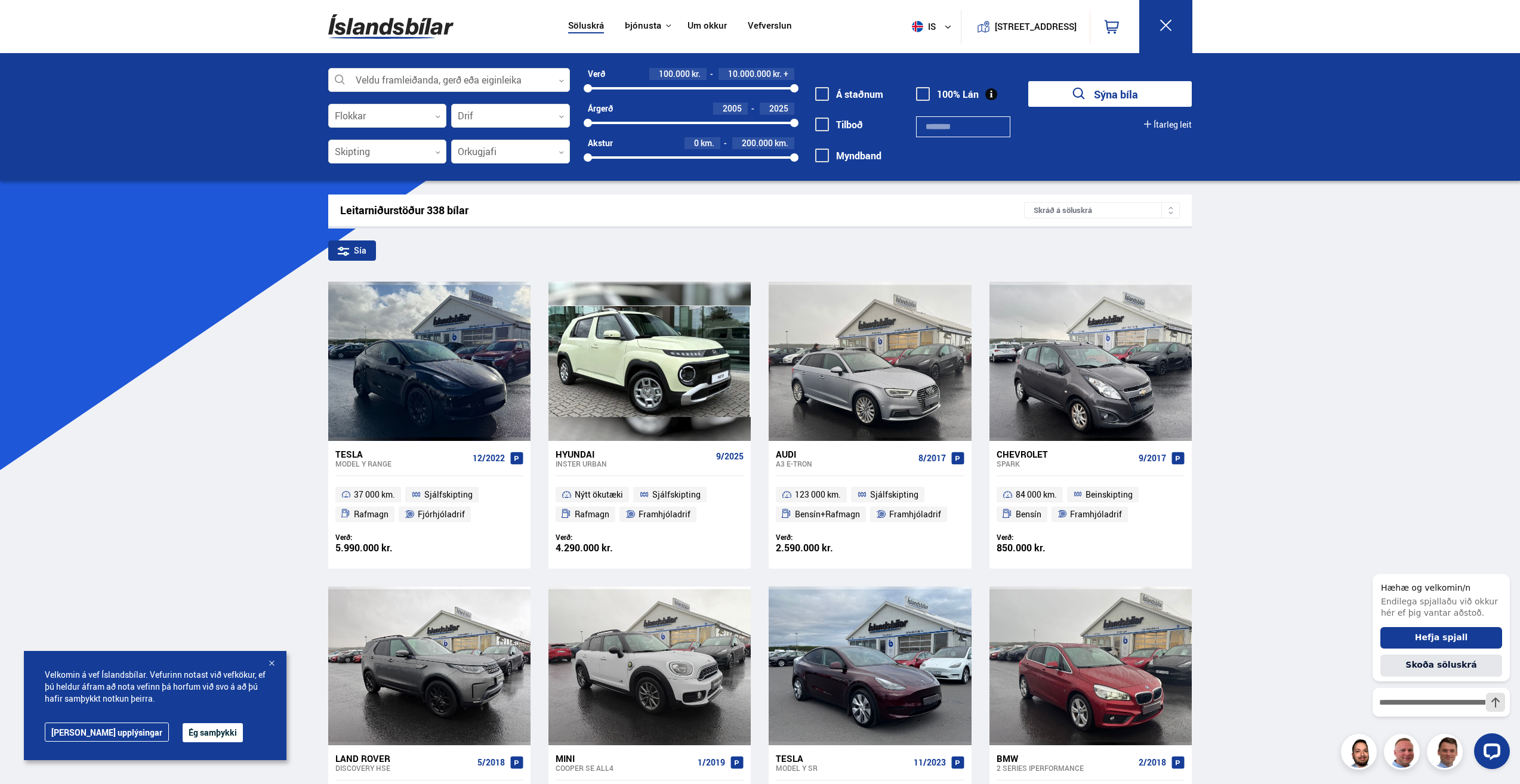
click at [512, 129] on div "Veldu framleiðanda, gerð eða eiginleika 0 Flokkar 0 Drif 0 Skipting 0 Orkugjafi…" at bounding box center [448, 122] width 241 height 108
click at [502, 83] on div at bounding box center [448, 81] width 241 height 24
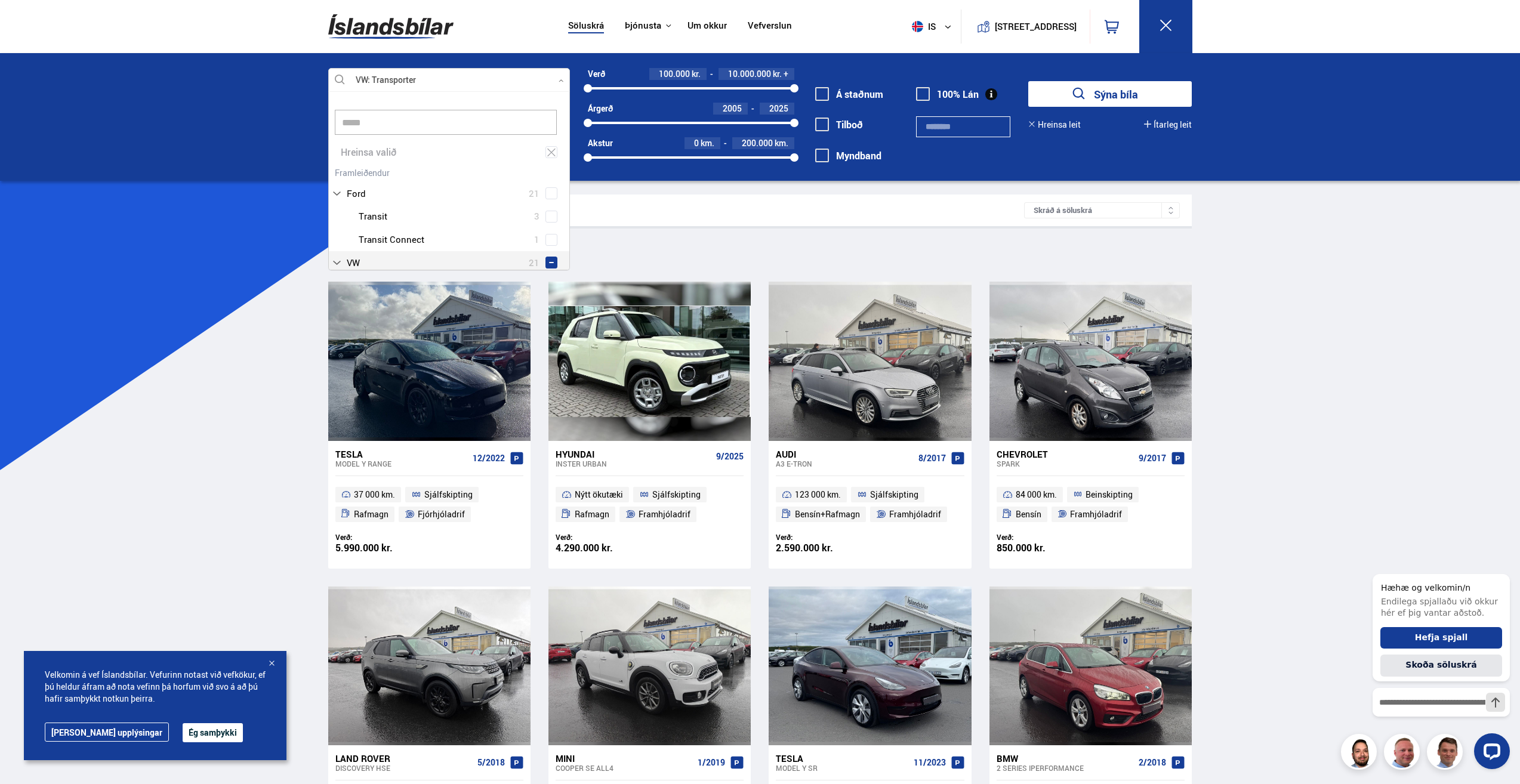
click at [545, 261] on div "VW 21 VW Caravelle 1 VW CC 1 VW Crafter 3 VW Golf 2 VW ID.3 3 VW ID.4 1 VW ID.5…" at bounding box center [449, 274] width 240 height 46
type input "*****"
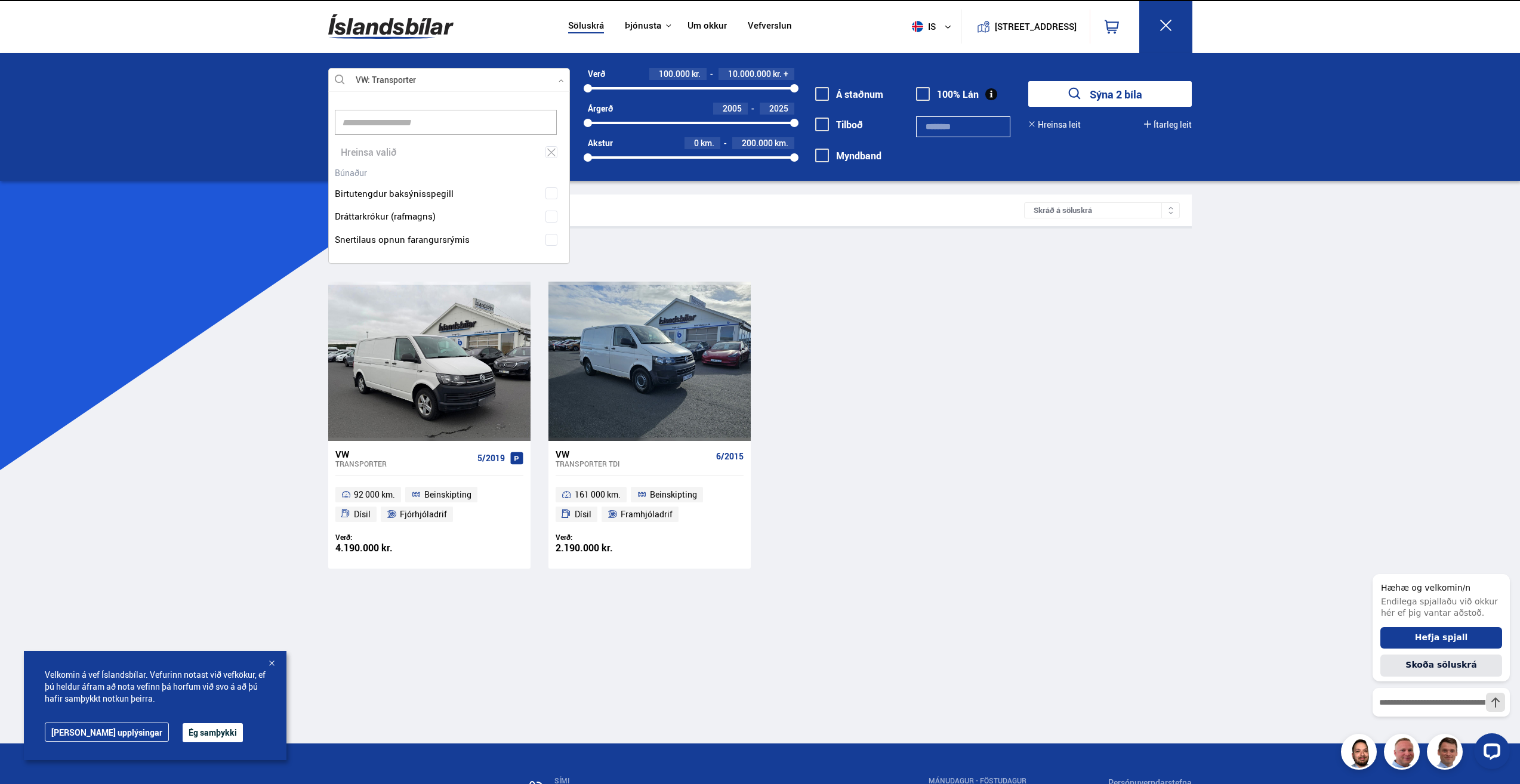
click at [198, 332] on div "Söluskrá Þjónusta Íslandsbílar [DOMAIN_NAME] Íslandsvörn Leiðbeiningar Um okkur…" at bounding box center [760, 475] width 1520 height 950
